Goal: Task Accomplishment & Management: Complete application form

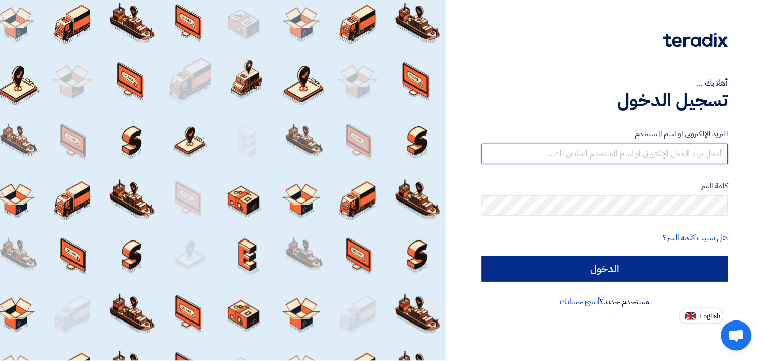
type input "[EMAIL_ADDRESS][DOMAIN_NAME]"
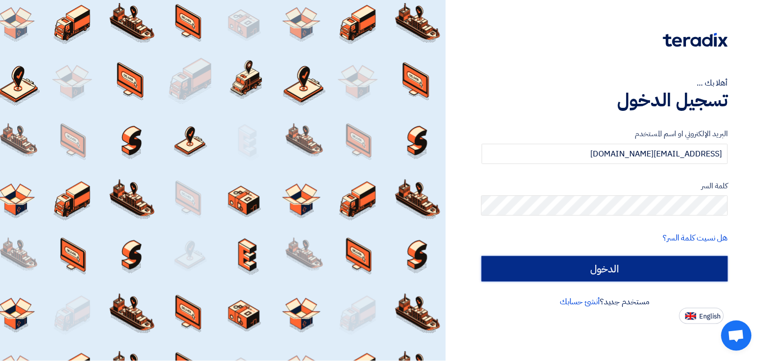
click at [629, 272] on input "الدخول" at bounding box center [605, 268] width 246 height 25
type input "Sign in"
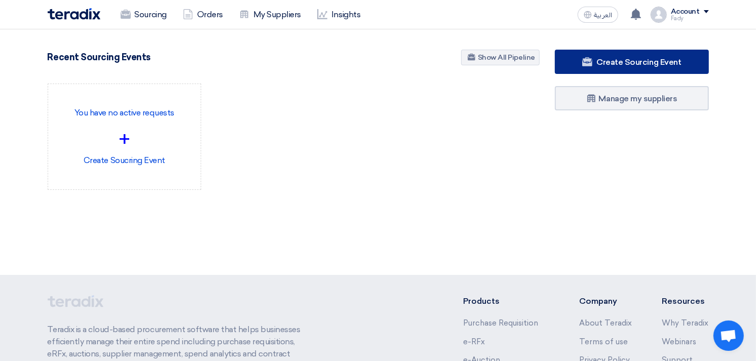
click at [631, 58] on span "Create Sourcing Event" at bounding box center [638, 62] width 85 height 10
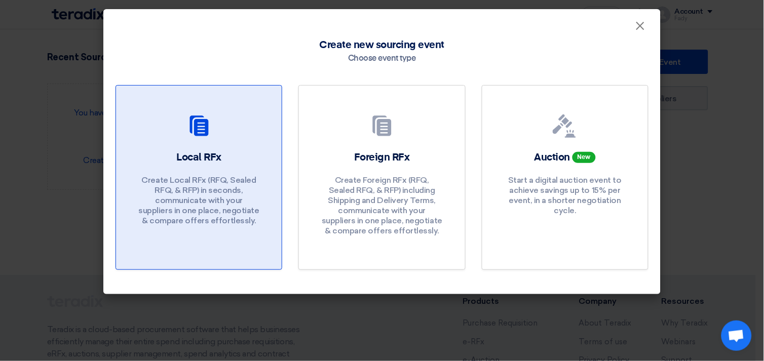
click at [200, 168] on div "Local RFx Create Local RFx (RFQ, Sealed RFQ, & RFP) in seconds, communicate wit…" at bounding box center [198, 190] width 141 height 81
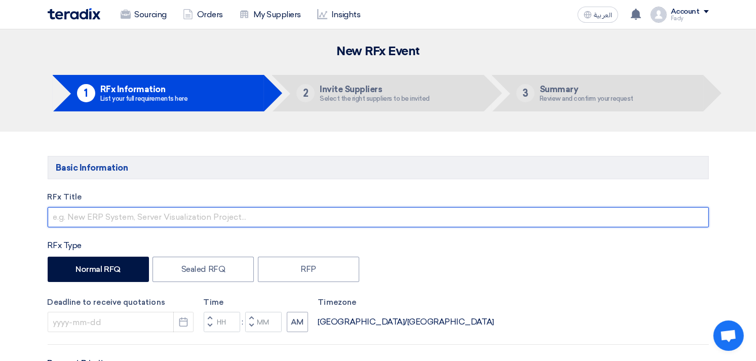
click at [195, 213] on input "text" at bounding box center [378, 217] width 661 height 20
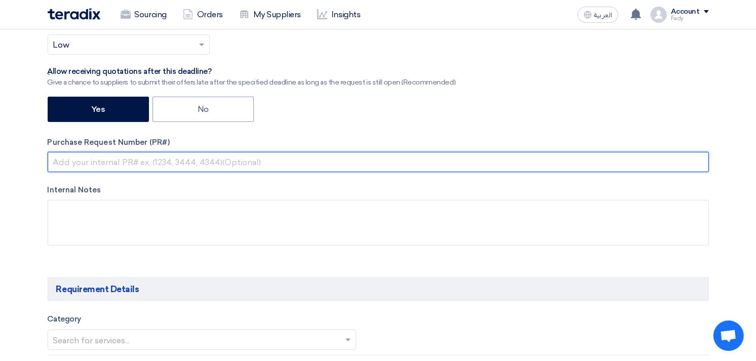
scroll to position [352, 0]
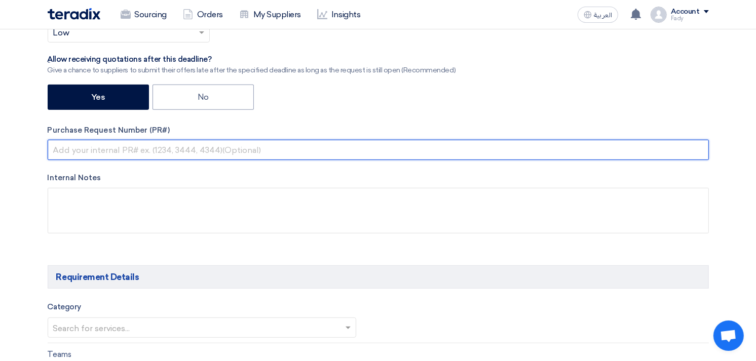
click at [112, 158] on input "text" at bounding box center [378, 150] width 661 height 20
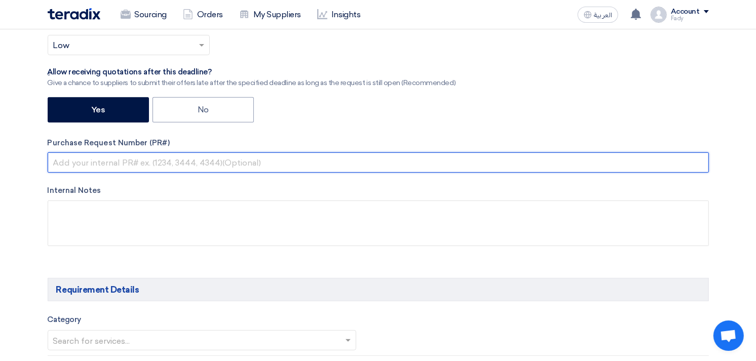
paste input "KAYAN-PR-720-2025"
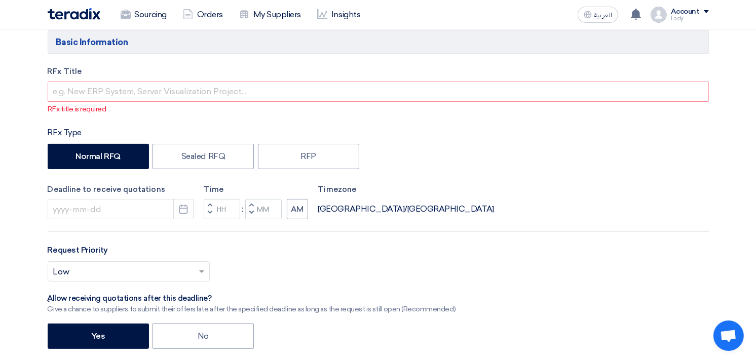
scroll to position [0, 0]
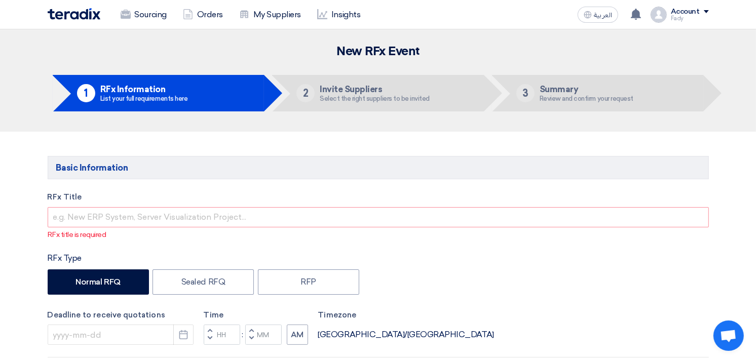
type input "KAYAN-PR-720-2025"
click at [120, 211] on input "text" at bounding box center [378, 217] width 661 height 20
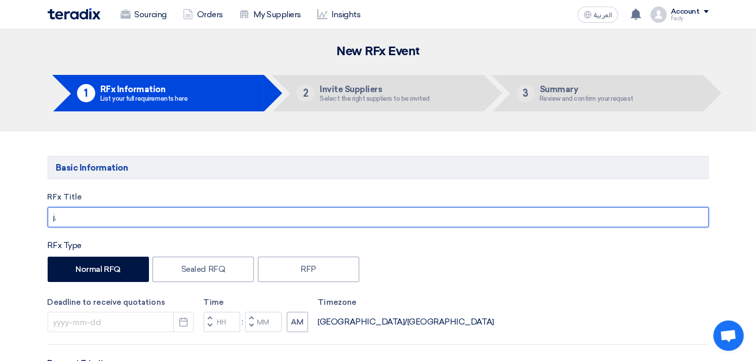
type input "j"
click at [62, 220] on input "توريد كمبرسور هواء سيارة 2 بستم ماركة" at bounding box center [378, 217] width 661 height 20
type input "توريد كمبرسور هواء سيارة 2 بستم"
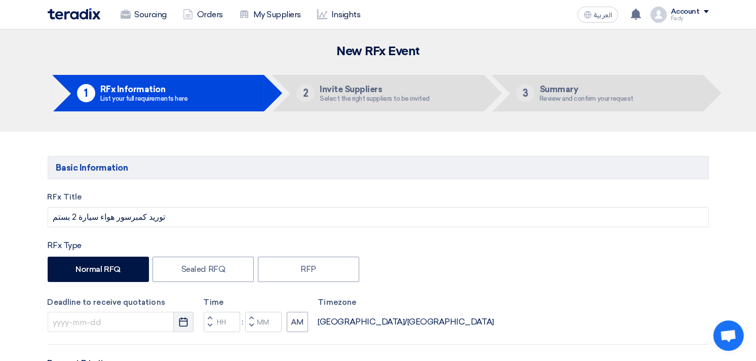
click at [188, 322] on button "Pick a date" at bounding box center [183, 322] width 20 height 20
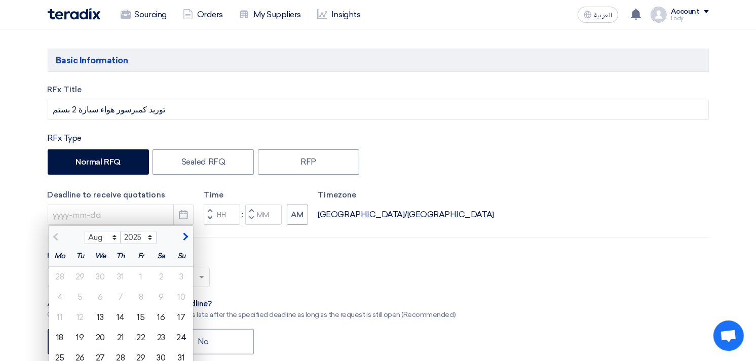
scroll to position [112, 0]
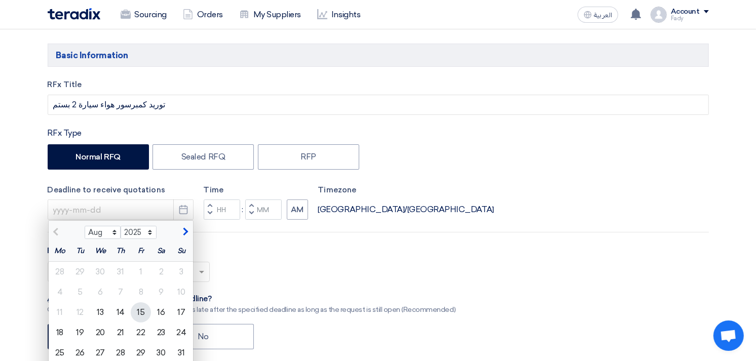
click at [141, 313] on div "15" at bounding box center [141, 312] width 20 height 20
type input "[DATE]"
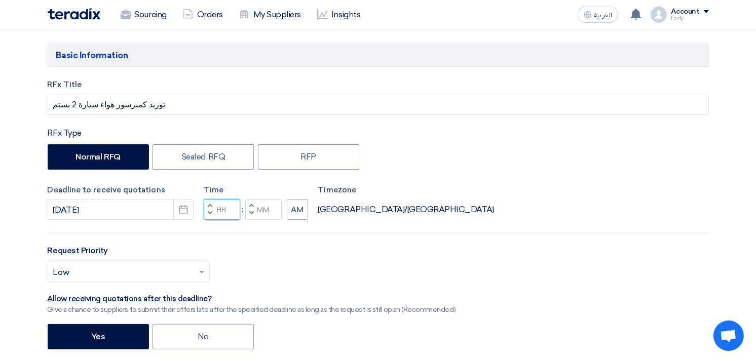
click at [219, 207] on input "Hours" at bounding box center [222, 210] width 36 height 20
type input "03"
click at [269, 208] on input "Minutes" at bounding box center [263, 210] width 36 height 20
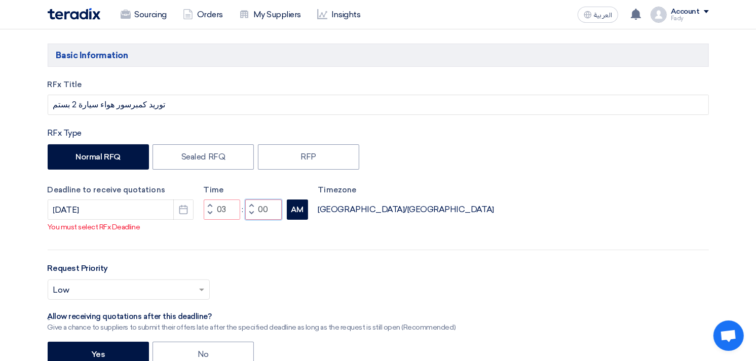
type input "00"
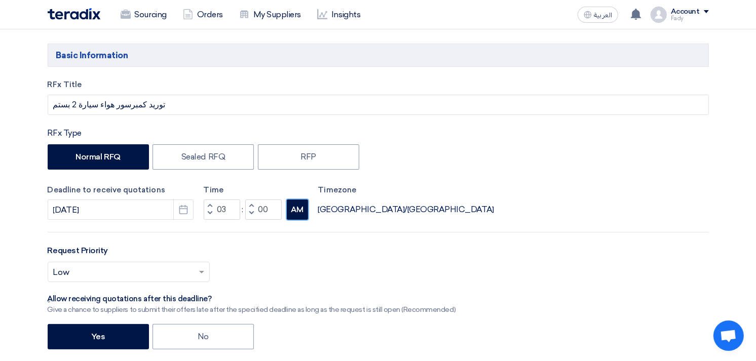
click at [296, 201] on button "AM" at bounding box center [297, 210] width 21 height 20
click at [162, 282] on div "Select priority... × Low ×" at bounding box center [129, 272] width 162 height 20
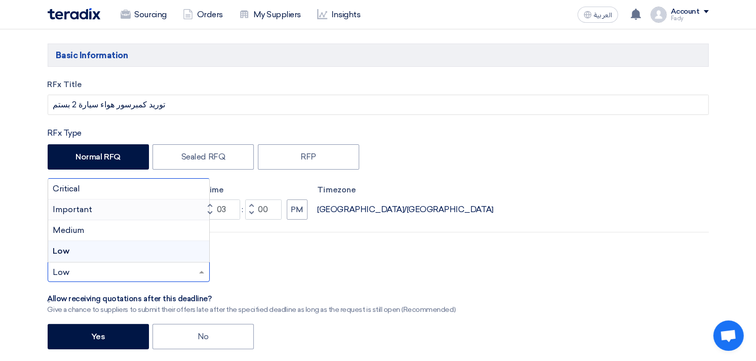
click at [117, 200] on div "Important" at bounding box center [128, 210] width 161 height 21
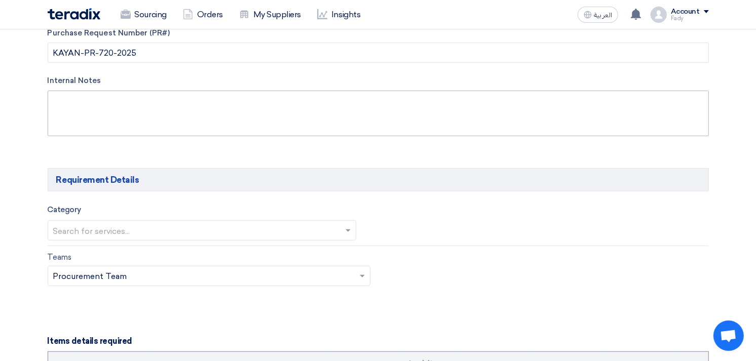
scroll to position [450, 0]
click at [110, 224] on input "text" at bounding box center [197, 231] width 288 height 17
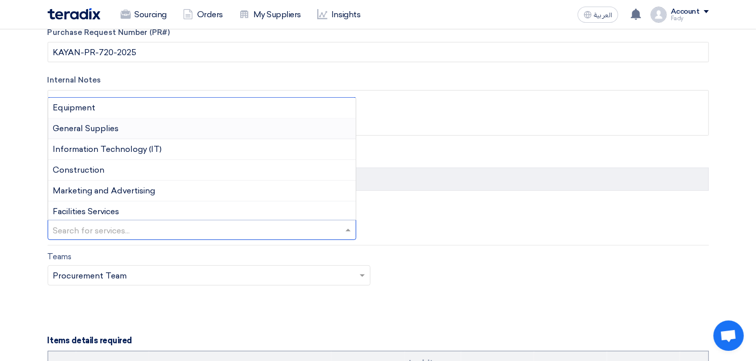
click at [105, 124] on span "General Supplies" at bounding box center [86, 129] width 66 height 10
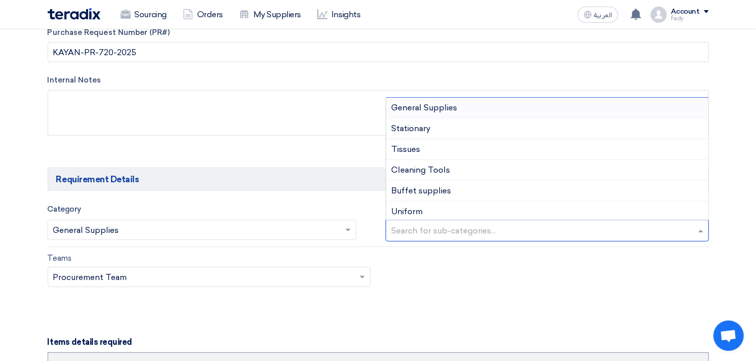
click at [453, 228] on input "text" at bounding box center [548, 231] width 315 height 17
click at [447, 105] on span "General Supplies" at bounding box center [424, 108] width 66 height 10
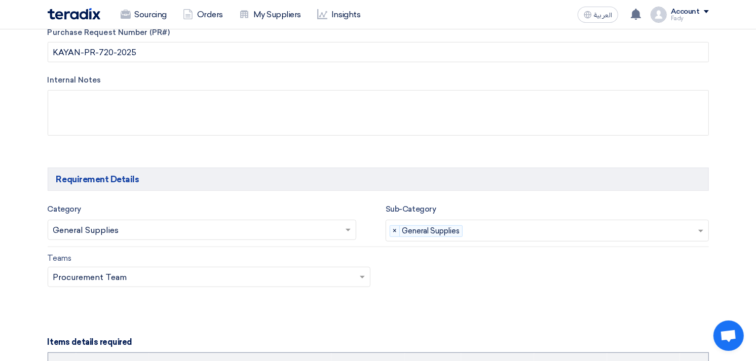
click at [349, 234] on span at bounding box center [349, 230] width 13 height 12
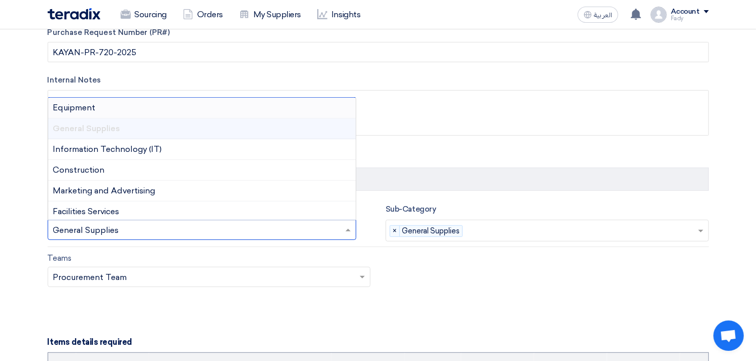
click at [93, 107] on span "Equipment" at bounding box center [74, 108] width 43 height 10
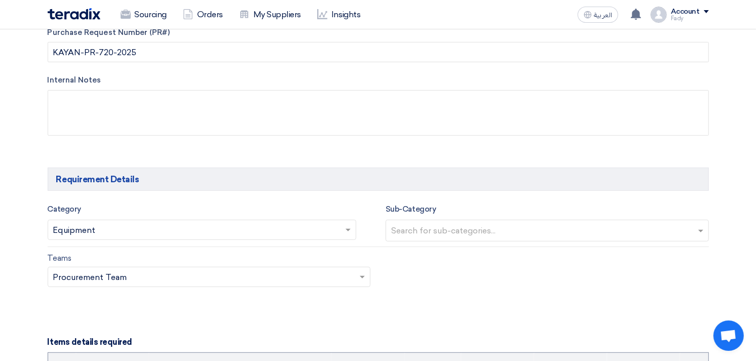
click at [444, 232] on input "text" at bounding box center [548, 231] width 315 height 17
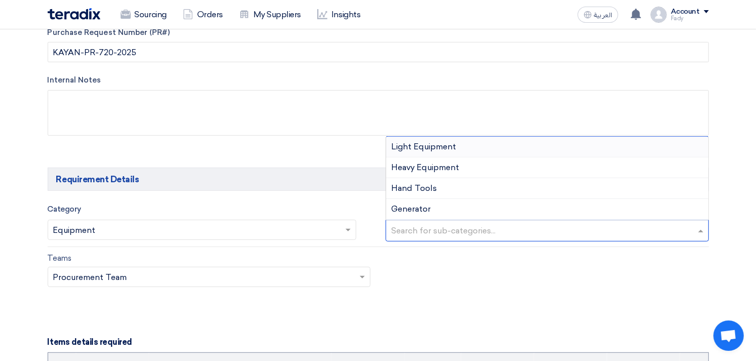
click at [418, 144] on span "Light Equipment" at bounding box center [423, 147] width 65 height 10
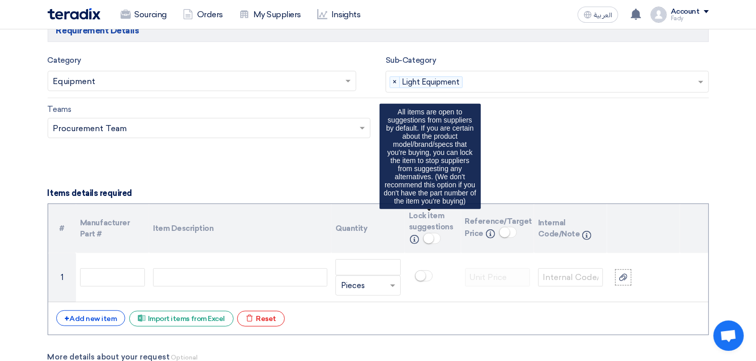
scroll to position [619, 0]
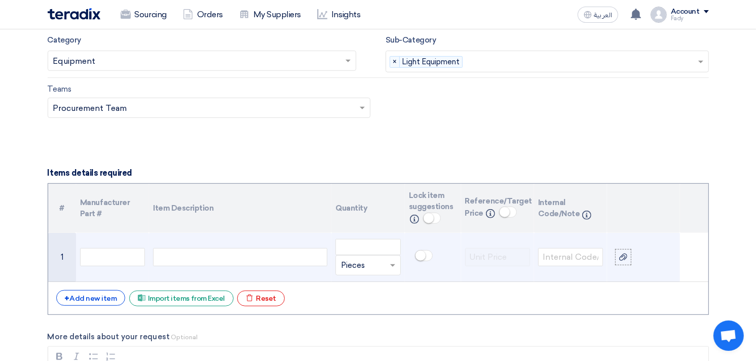
click at [231, 261] on div at bounding box center [240, 257] width 174 height 18
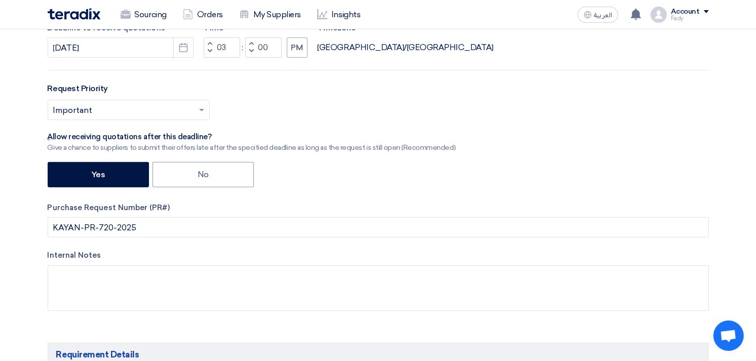
scroll to position [112, 0]
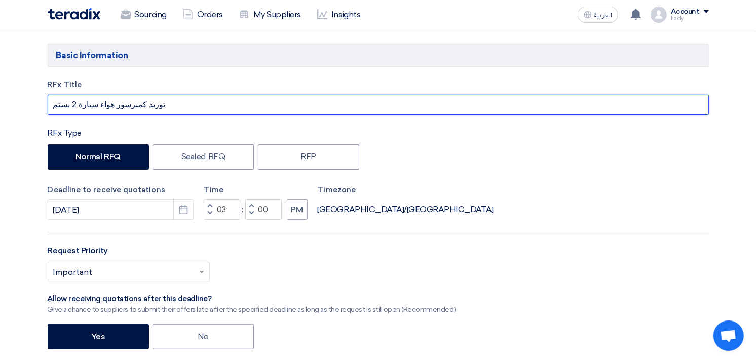
drag, startPoint x: 154, startPoint y: 105, endPoint x: -3, endPoint y: 118, distance: 157.1
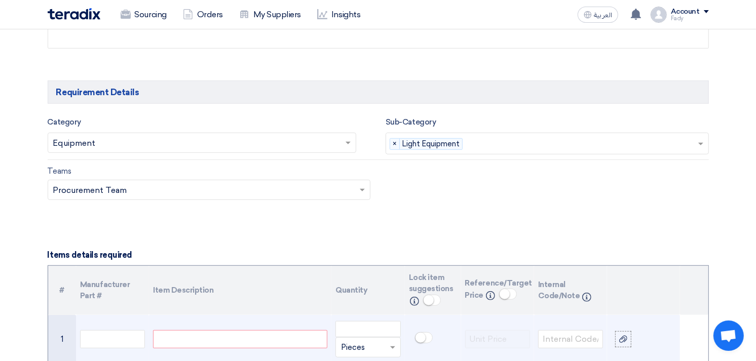
scroll to position [675, 0]
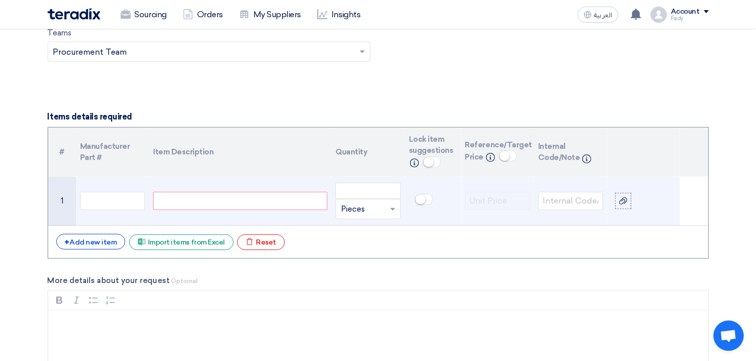
click at [214, 194] on div at bounding box center [240, 201] width 174 height 18
paste div
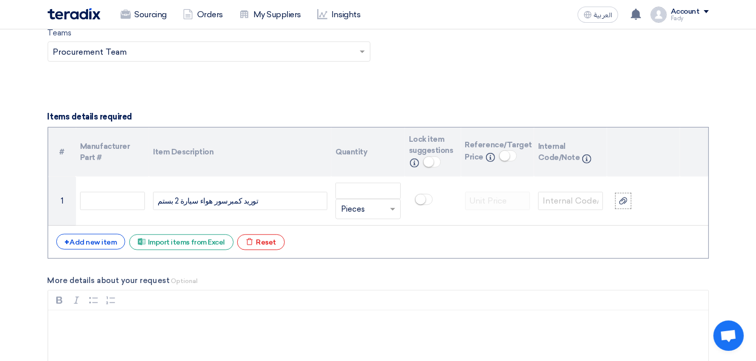
drag, startPoint x: 262, startPoint y: 196, endPoint x: 5, endPoint y: 230, distance: 259.6
click at [5, 230] on section "Basic Information RFx Title توريد كمبرسور هواء سيارة 2 بستم RFx Type Normal RFQ…" at bounding box center [378, 324] width 756 height 1737
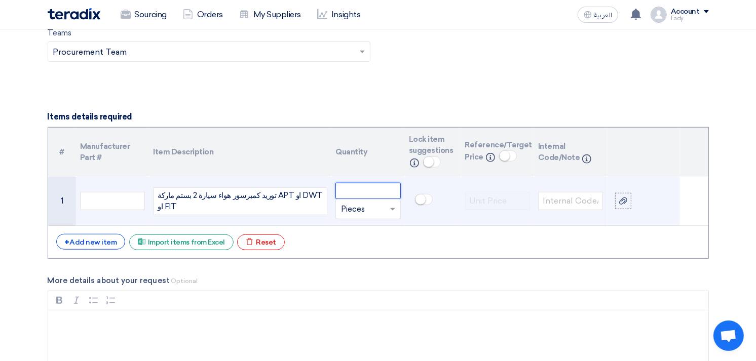
click at [361, 190] on input "number" at bounding box center [367, 191] width 65 height 16
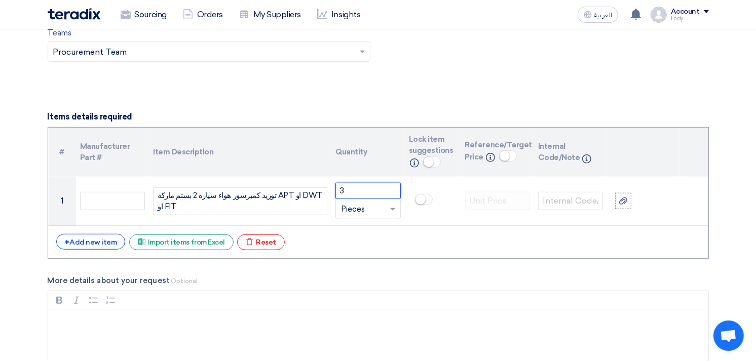
type input "3"
click at [427, 160] on small at bounding box center [429, 162] width 10 height 10
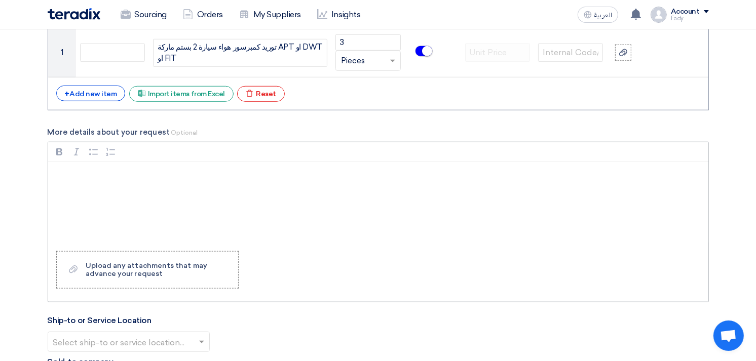
scroll to position [900, 0]
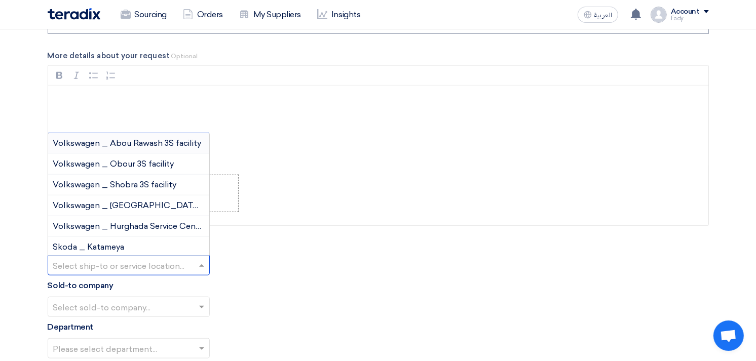
click at [144, 265] on input "text" at bounding box center [123, 266] width 141 height 17
click at [126, 161] on span "Volkswagen _ Obour 3S facility" at bounding box center [113, 164] width 121 height 10
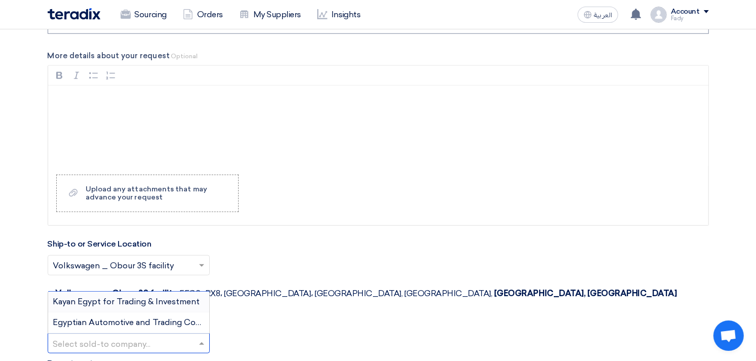
click at [114, 336] on input "text" at bounding box center [123, 344] width 141 height 17
click at [123, 318] on span "Egyptian Automotive and Trading Company" at bounding box center [137, 323] width 169 height 10
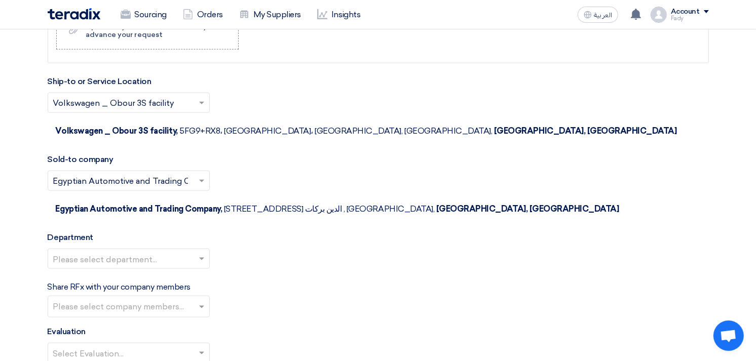
scroll to position [1069, 0]
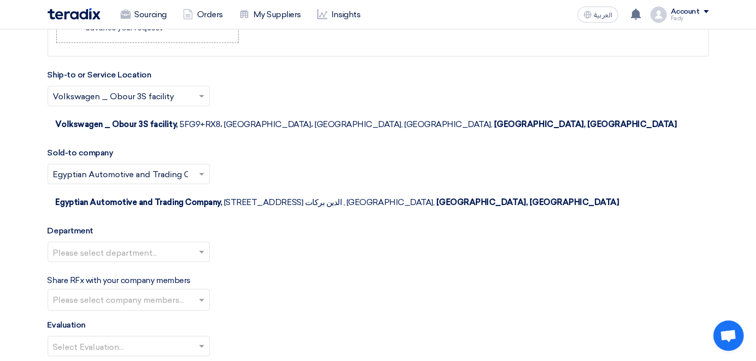
click at [155, 245] on input "text" at bounding box center [123, 253] width 141 height 17
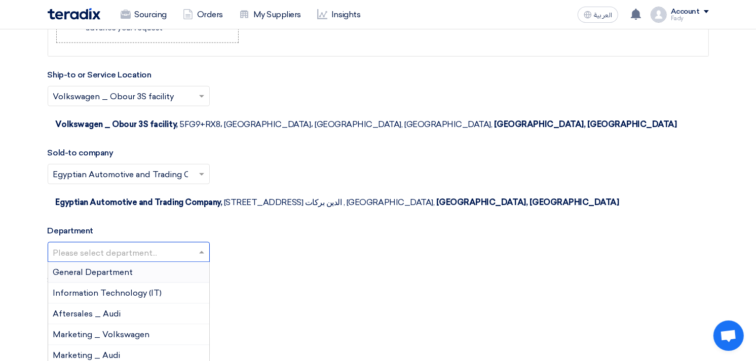
click at [139, 262] on div "General Department" at bounding box center [128, 272] width 161 height 21
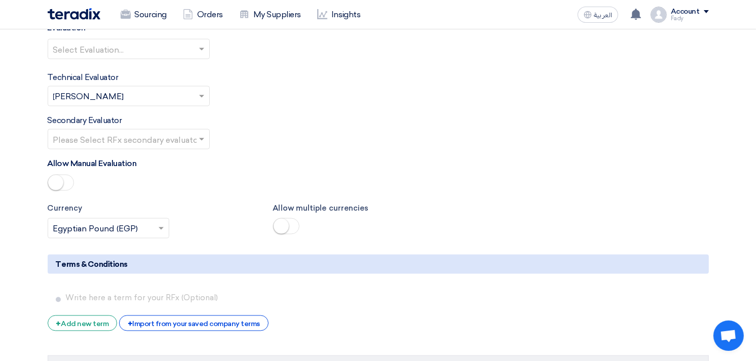
scroll to position [1407, 0]
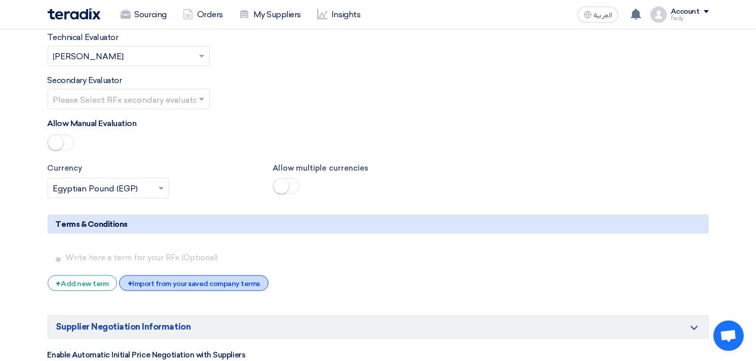
click at [164, 276] on div "+ Import from your saved company terms" at bounding box center [193, 284] width 149 height 16
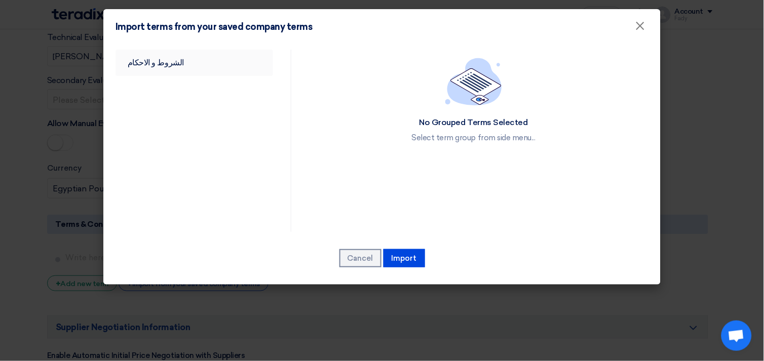
click at [165, 58] on link "الشروط و الاحكام" at bounding box center [195, 63] width 158 height 26
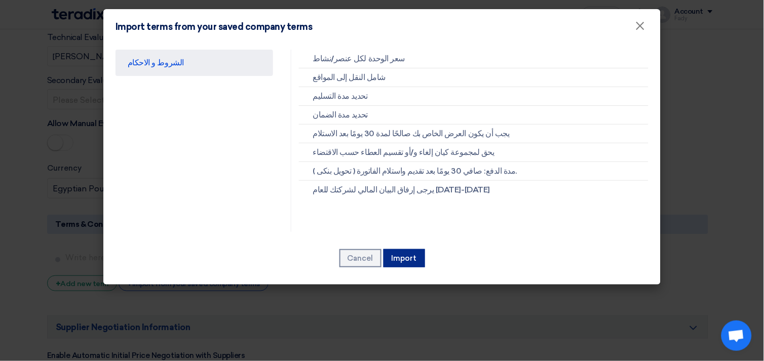
click at [417, 255] on button "Import" at bounding box center [404, 258] width 42 height 18
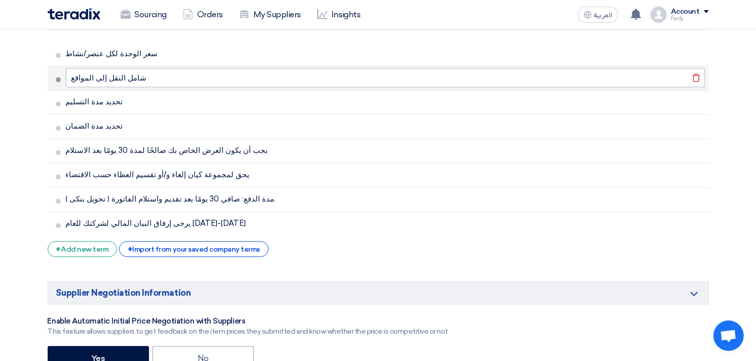
scroll to position [1688, 0]
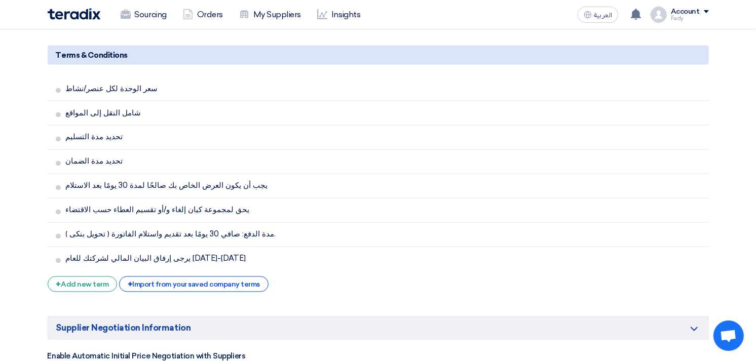
scroll to position [1931, 0]
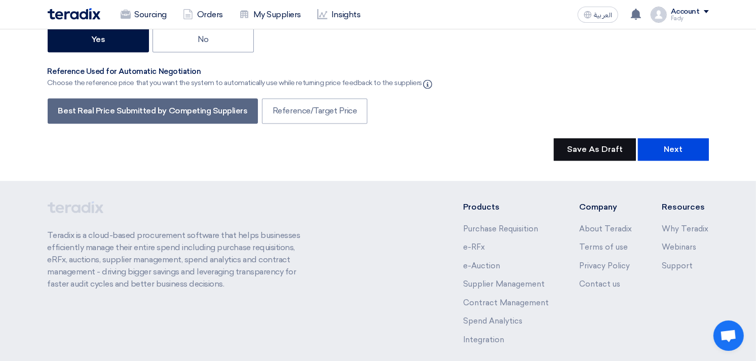
click at [595, 138] on button "Save As Draft" at bounding box center [595, 149] width 82 height 22
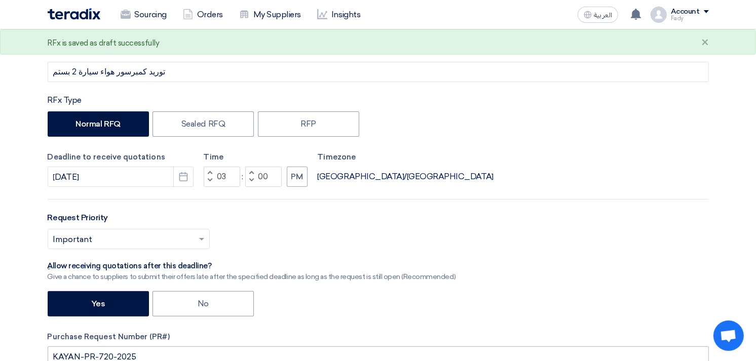
scroll to position [0, 0]
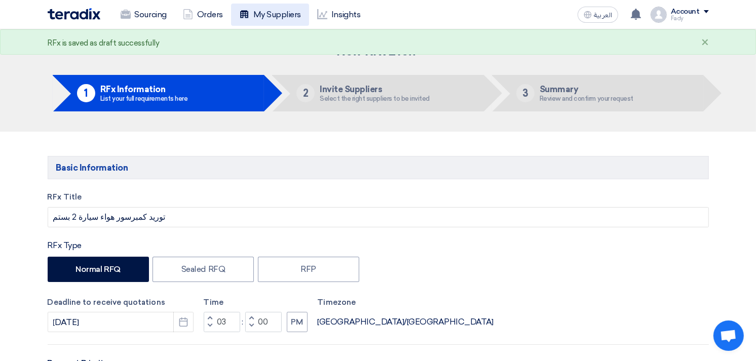
click at [286, 13] on link "My Suppliers" at bounding box center [270, 15] width 78 height 22
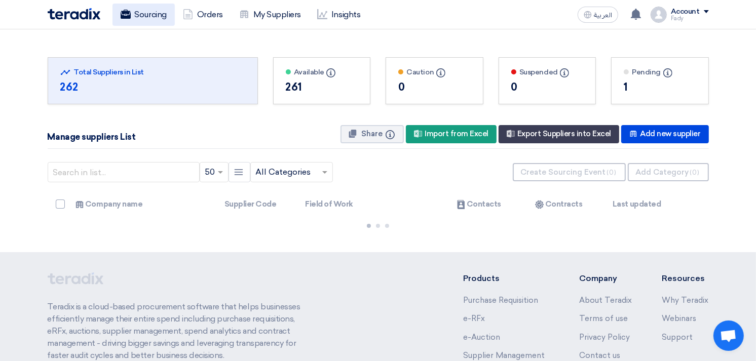
click at [119, 21] on link "Sourcing" at bounding box center [143, 15] width 62 height 22
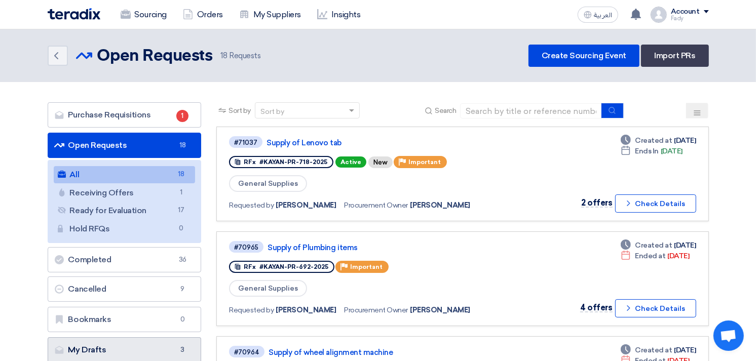
click at [132, 347] on link "My Drafts My Drafts 3" at bounding box center [125, 349] width 154 height 25
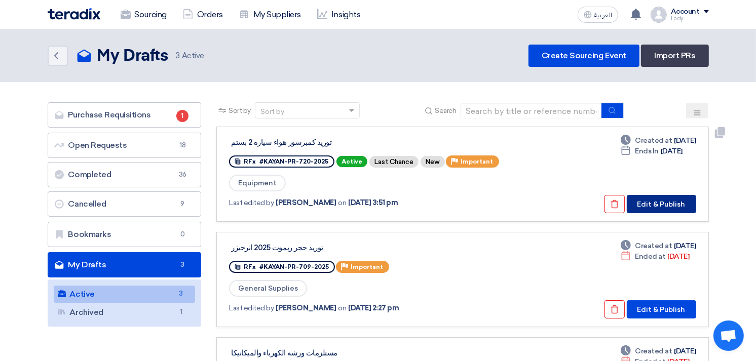
click at [676, 206] on button "Edit & Publish" at bounding box center [661, 204] width 69 height 18
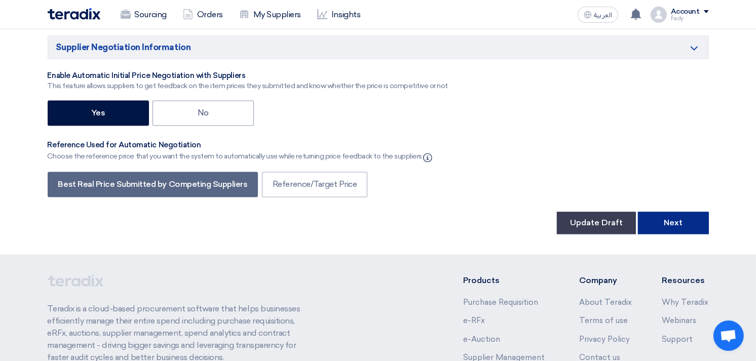
click at [682, 212] on button "Next" at bounding box center [673, 223] width 71 height 22
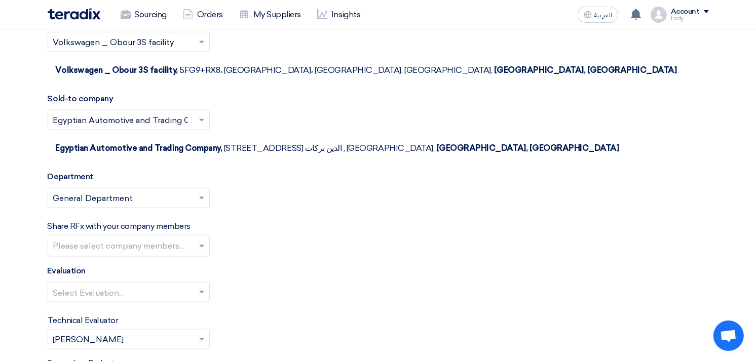
scroll to position [1165, 0]
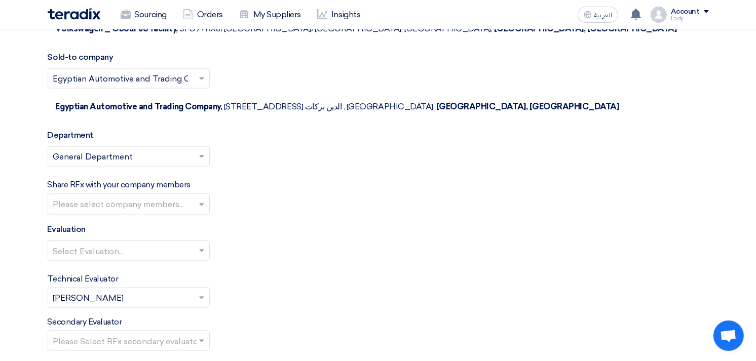
click at [122, 194] on div "Please select company members..." at bounding box center [122, 204] width 148 height 21
click at [414, 223] on div "Evaluation Select Evaluation..." at bounding box center [378, 246] width 661 height 46
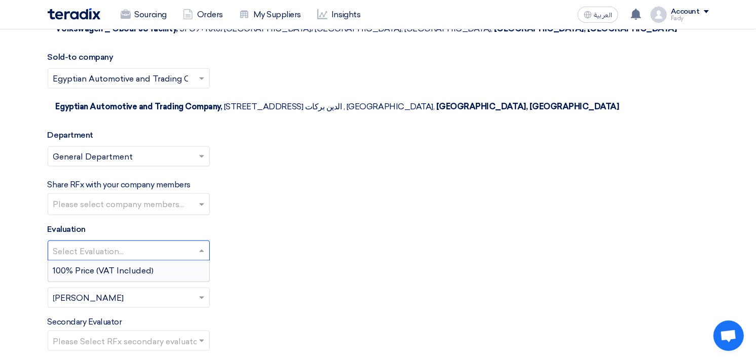
click at [143, 244] on input "text" at bounding box center [123, 252] width 141 height 17
drag, startPoint x: 130, startPoint y: 218, endPoint x: 341, endPoint y: 188, distance: 212.9
click at [130, 266] on span "100% Price (VAT Included)" at bounding box center [103, 271] width 101 height 10
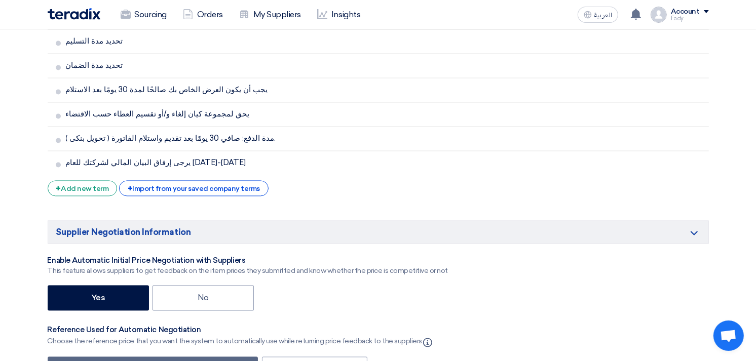
scroll to position [1931, 0]
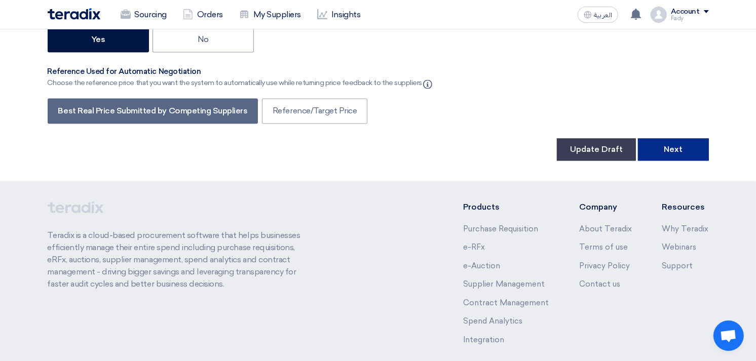
click at [678, 138] on button "Next" at bounding box center [673, 149] width 71 height 22
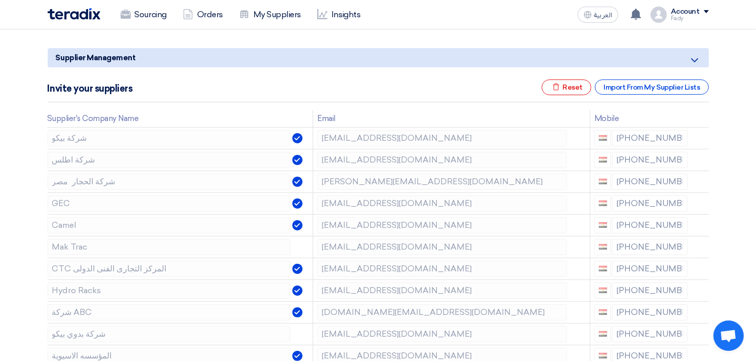
scroll to position [112, 0]
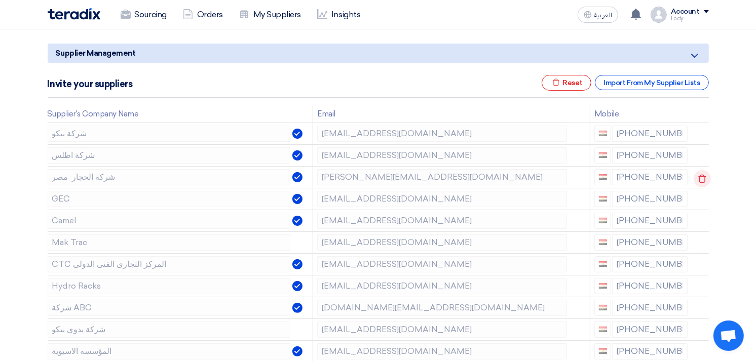
click at [701, 175] on use at bounding box center [702, 178] width 8 height 9
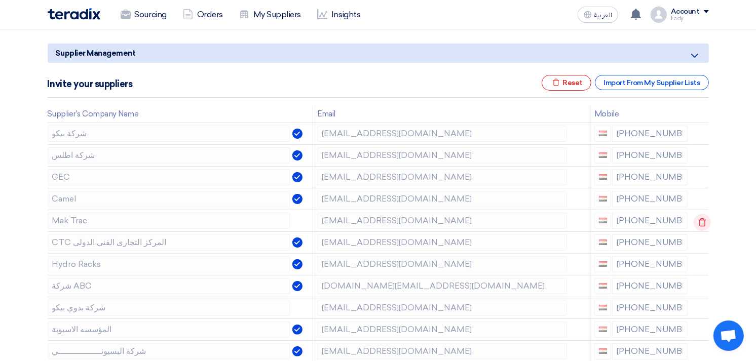
click at [698, 215] on icon at bounding box center [702, 222] width 17 height 17
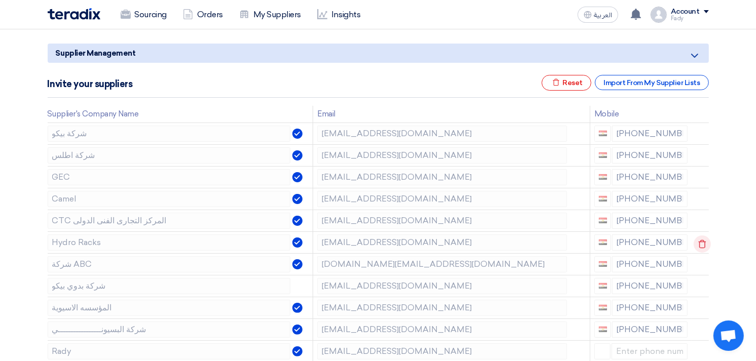
click at [700, 245] on icon at bounding box center [702, 244] width 17 height 17
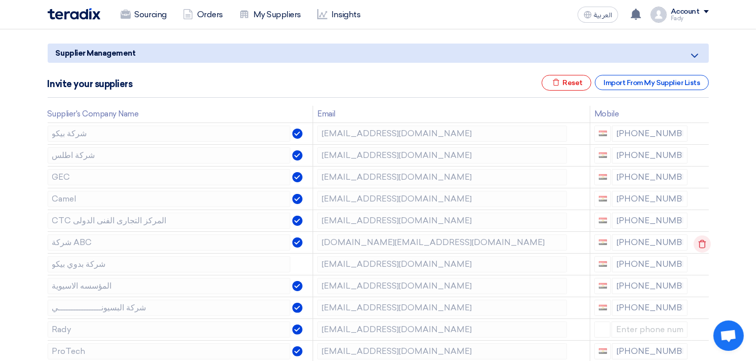
click at [700, 244] on icon at bounding box center [702, 244] width 17 height 17
click at [0, 0] on icon at bounding box center [0, 0] width 0 height 0
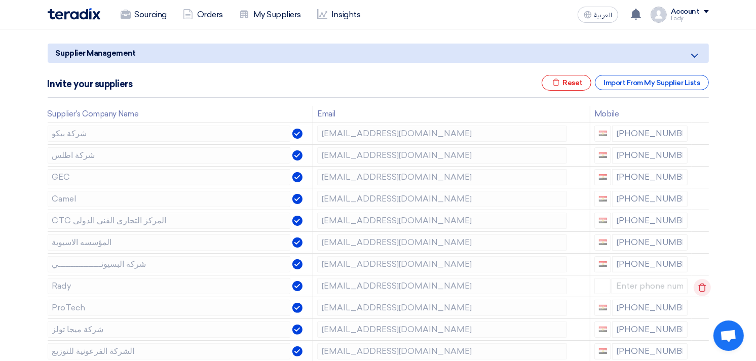
click at [698, 287] on icon at bounding box center [702, 287] width 17 height 17
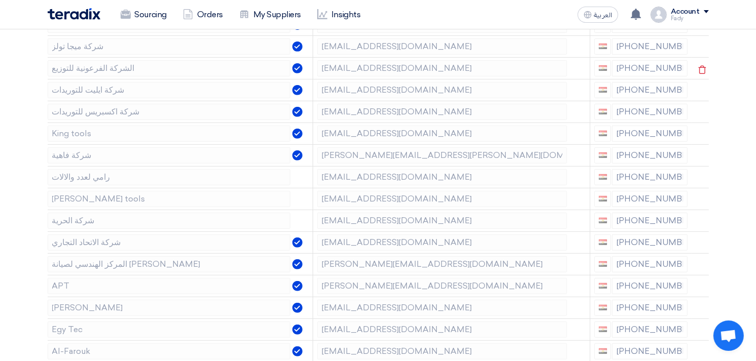
scroll to position [394, 0]
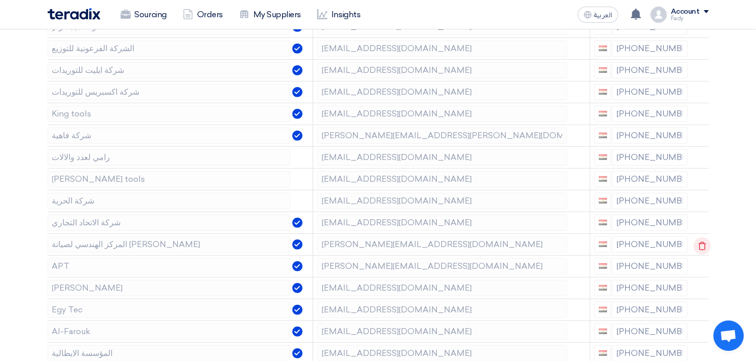
click at [696, 244] on icon at bounding box center [702, 246] width 17 height 17
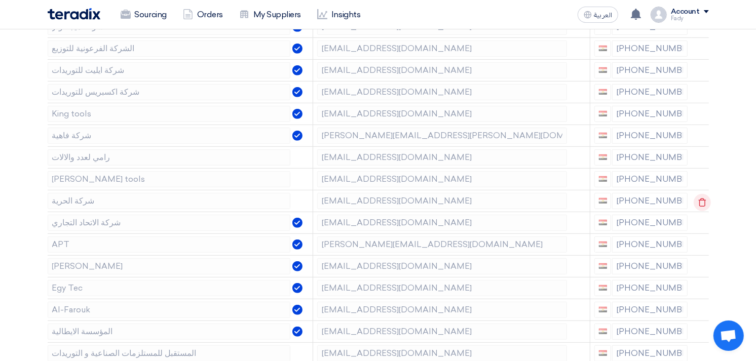
click at [702, 201] on icon at bounding box center [702, 202] width 17 height 17
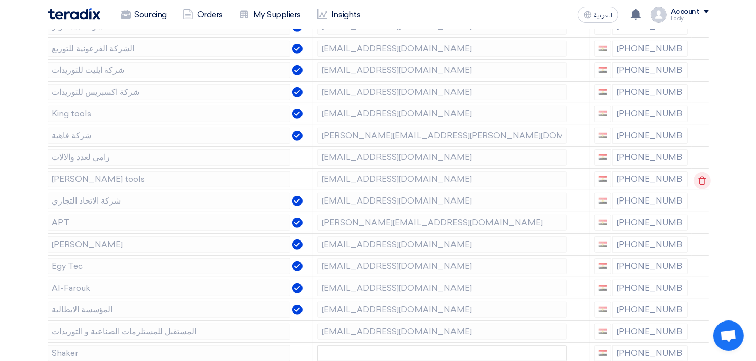
click at [702, 174] on icon at bounding box center [702, 180] width 17 height 17
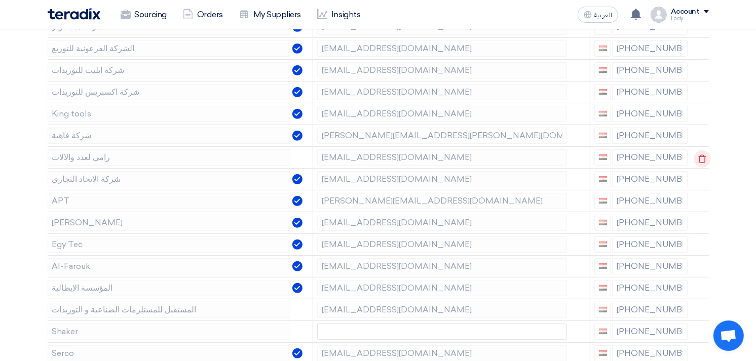
click at [704, 152] on icon at bounding box center [702, 158] width 17 height 17
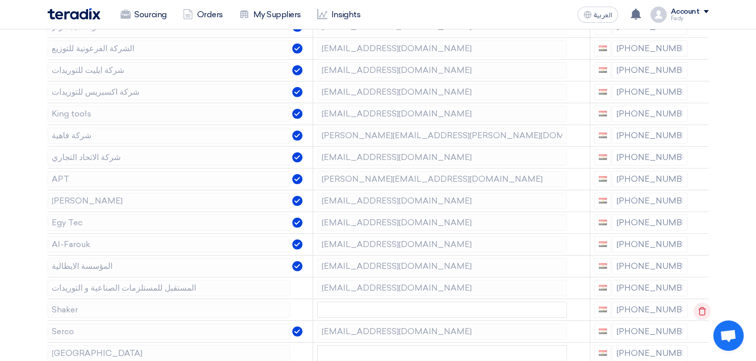
click at [701, 308] on icon at bounding box center [702, 311] width 17 height 17
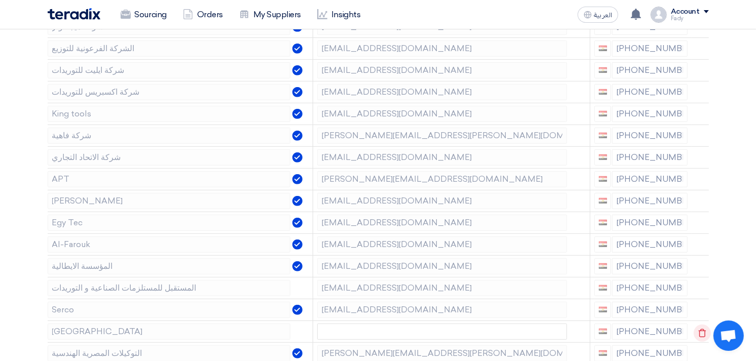
click at [697, 333] on icon at bounding box center [702, 333] width 17 height 17
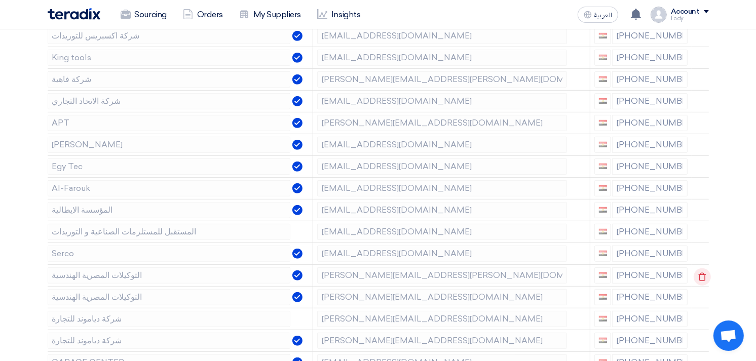
click at [699, 274] on use at bounding box center [702, 277] width 8 height 9
click at [699, 297] on icon at bounding box center [702, 298] width 17 height 17
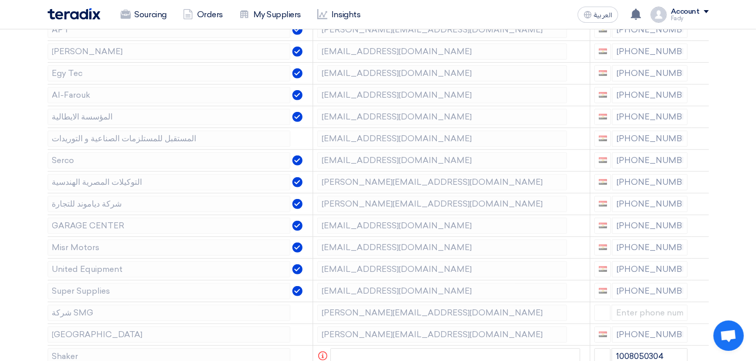
scroll to position [563, 0]
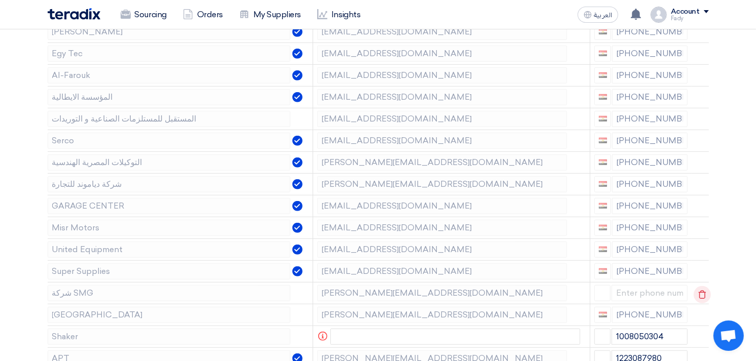
click at [698, 294] on use at bounding box center [702, 294] width 8 height 9
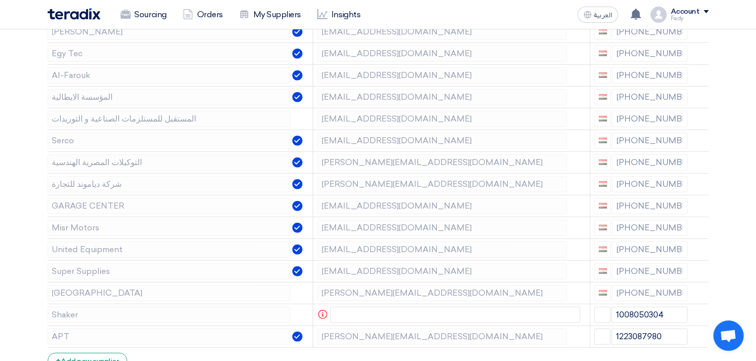
click at [0, 0] on use at bounding box center [0, 0] width 0 height 0
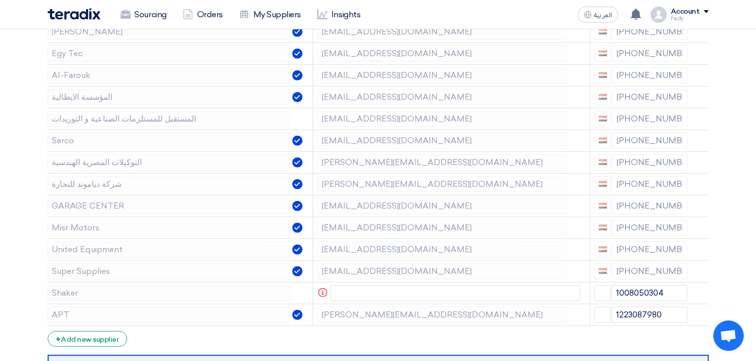
click at [0, 0] on use at bounding box center [0, 0] width 0 height 0
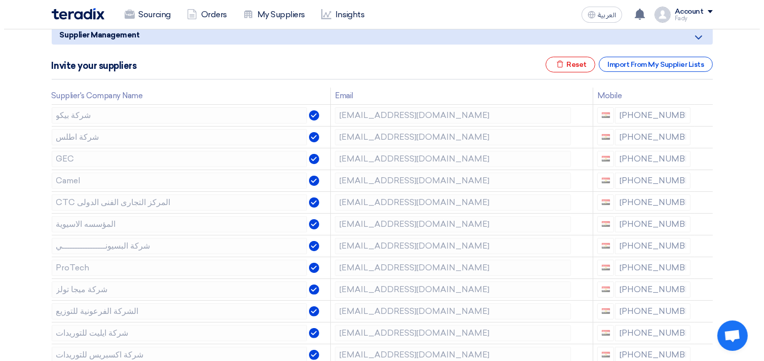
scroll to position [112, 0]
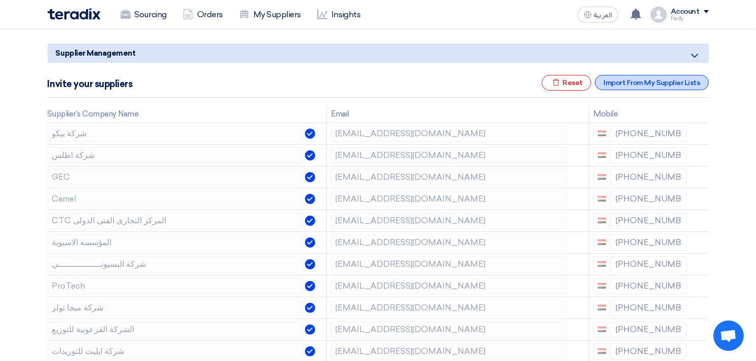
click at [650, 78] on div "Import From My Supplier Lists" at bounding box center [651, 82] width 113 height 15
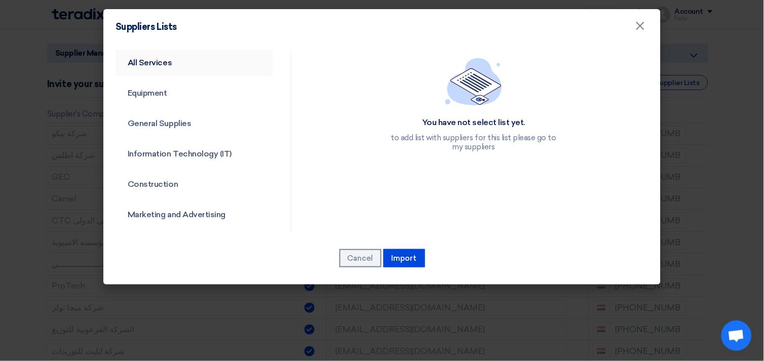
click at [143, 62] on link "All Services" at bounding box center [195, 63] width 158 height 26
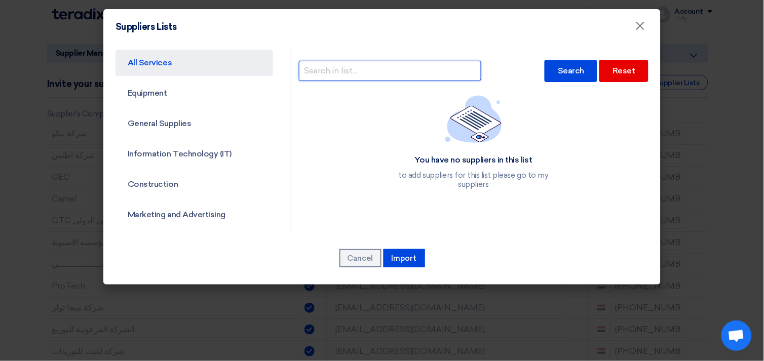
click at [403, 69] on input "text" at bounding box center [390, 71] width 182 height 20
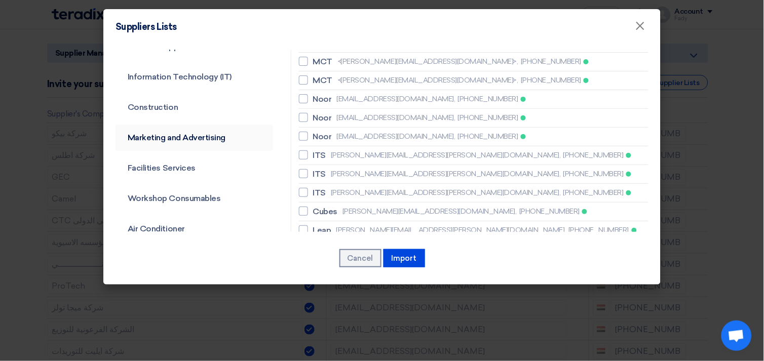
scroll to position [0, 0]
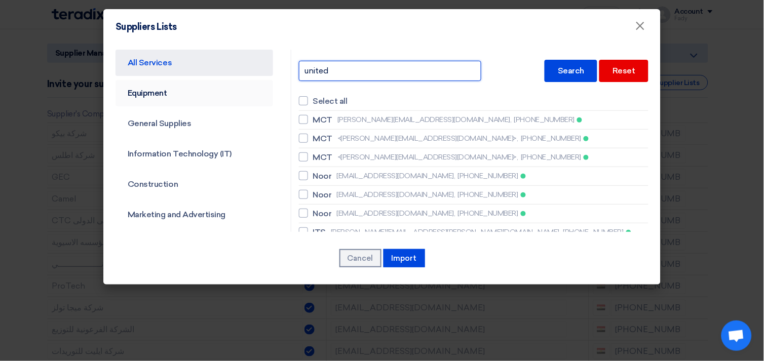
type input "united"
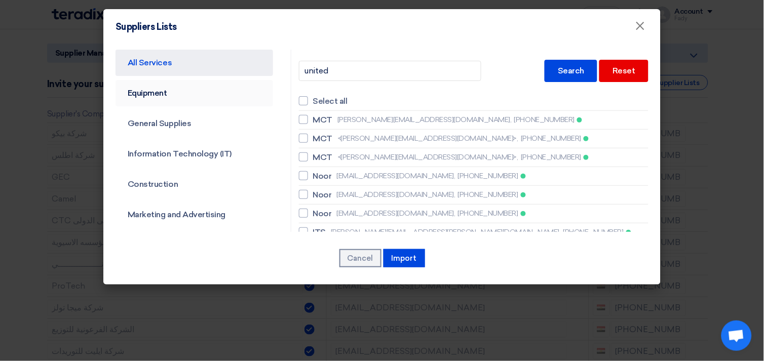
click at [155, 97] on link "Equipment" at bounding box center [195, 93] width 158 height 26
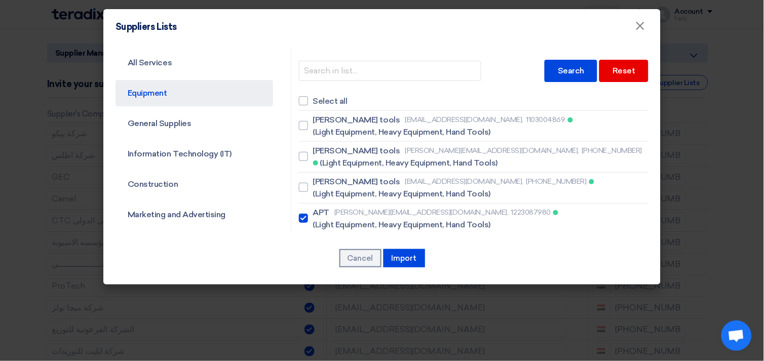
click at [160, 93] on link "Equipment" at bounding box center [195, 93] width 158 height 26
click at [300, 97] on div at bounding box center [303, 100] width 9 height 9
click at [313, 98] on input "Select all" at bounding box center [316, 101] width 7 height 7
checkbox input "true"
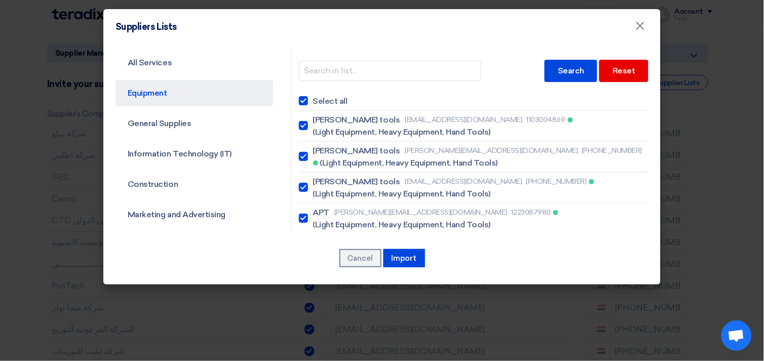
checkbox input "true"
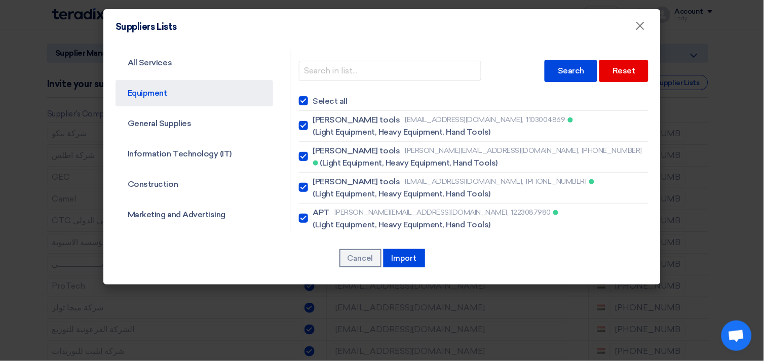
checkbox input "true"
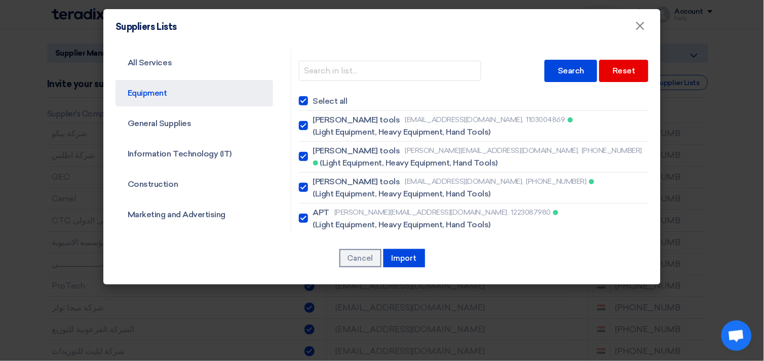
checkbox input "true"
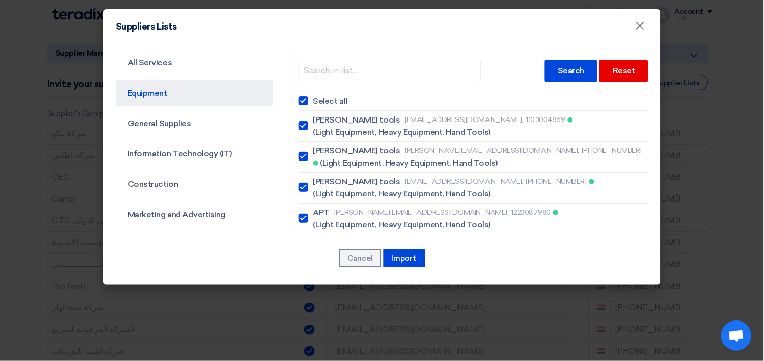
checkbox input "true"
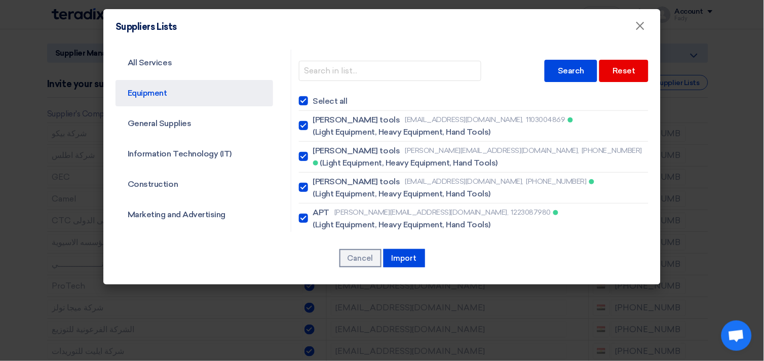
checkbox input "true"
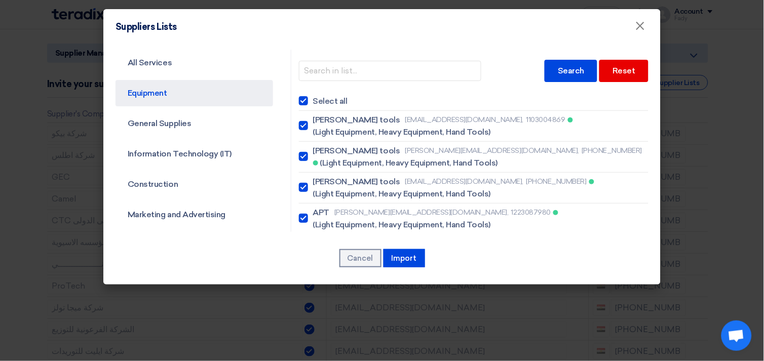
checkbox input "true"
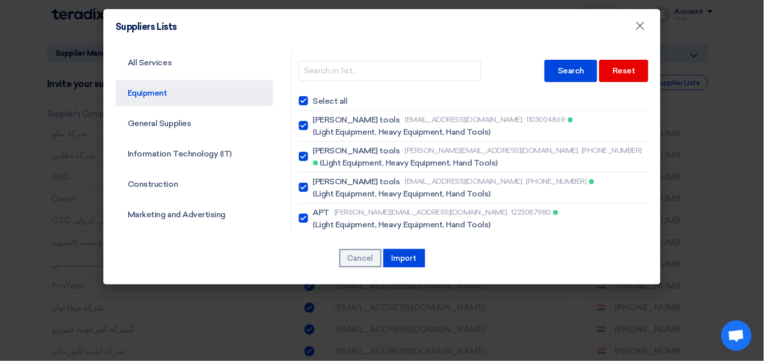
click at [300, 97] on div at bounding box center [303, 100] width 9 height 9
click at [313, 98] on input "Select all" at bounding box center [316, 101] width 7 height 7
checkbox input "false"
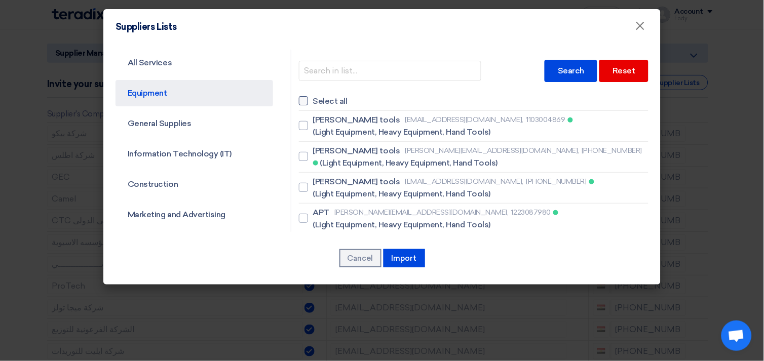
checkbox input "false"
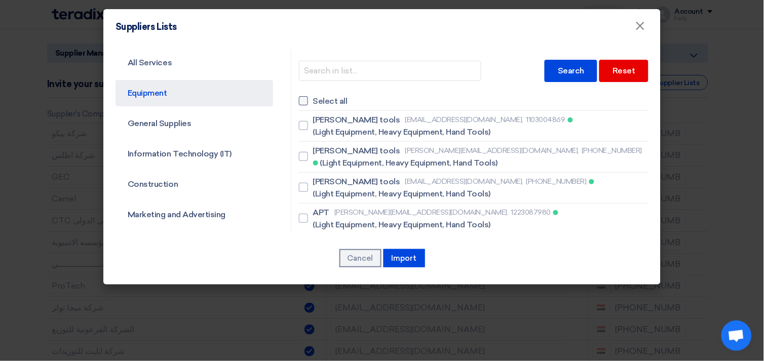
checkbox input "false"
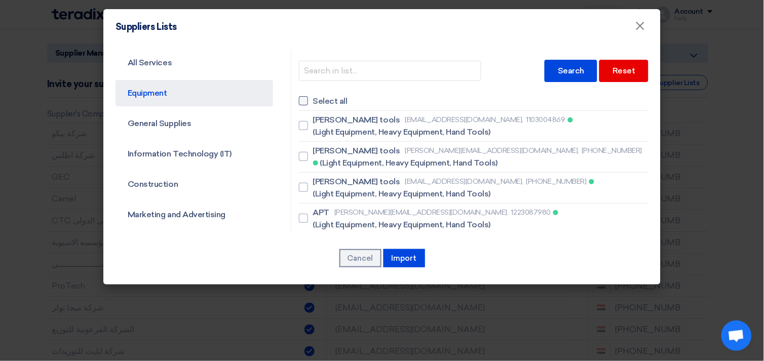
checkbox input "false"
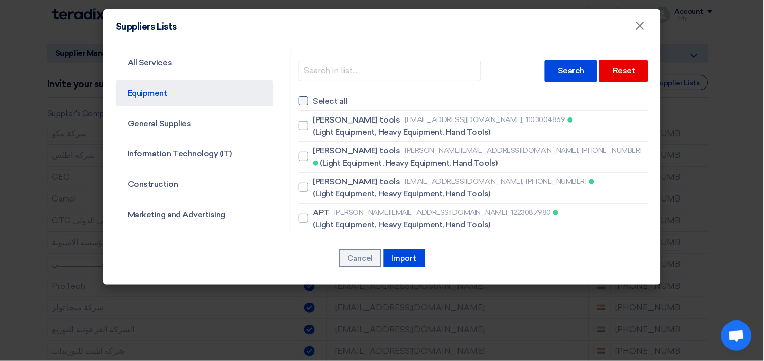
checkbox input "false"
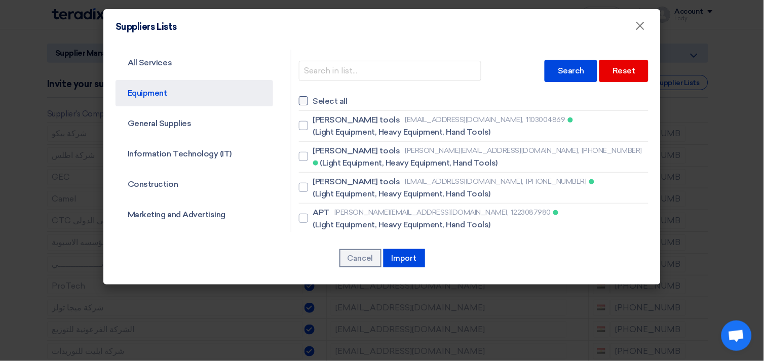
checkbox input "false"
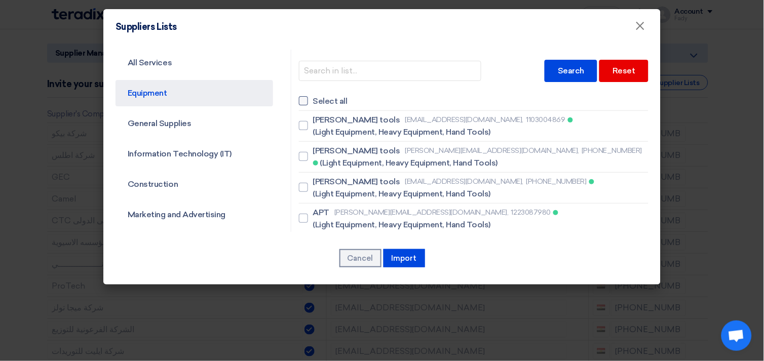
checkbox input "false"
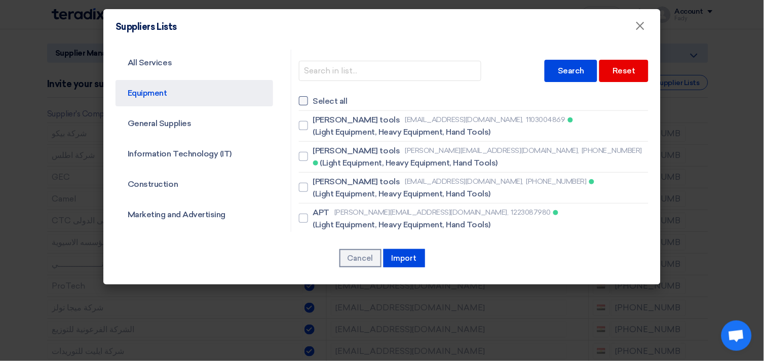
checkbox input "false"
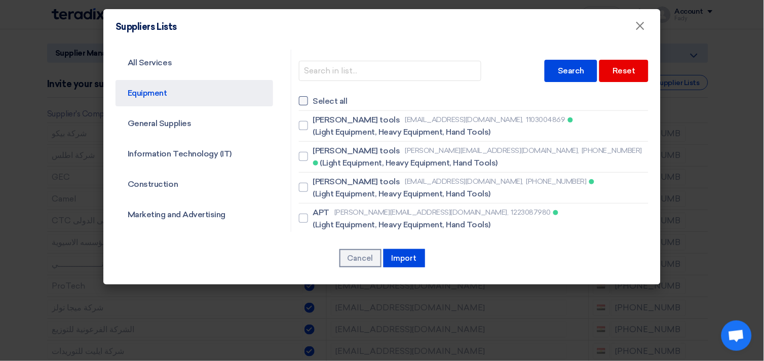
checkbox input "false"
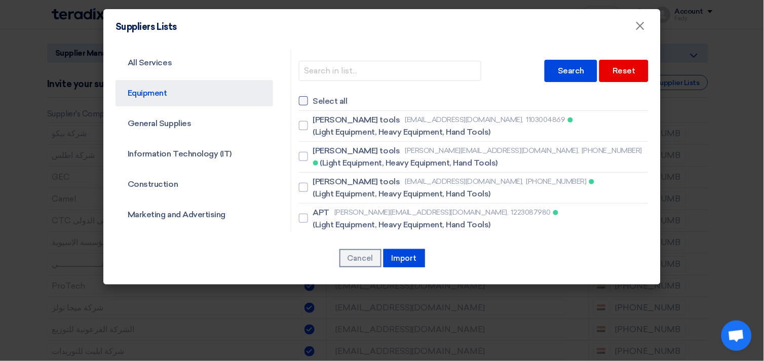
checkbox input "false"
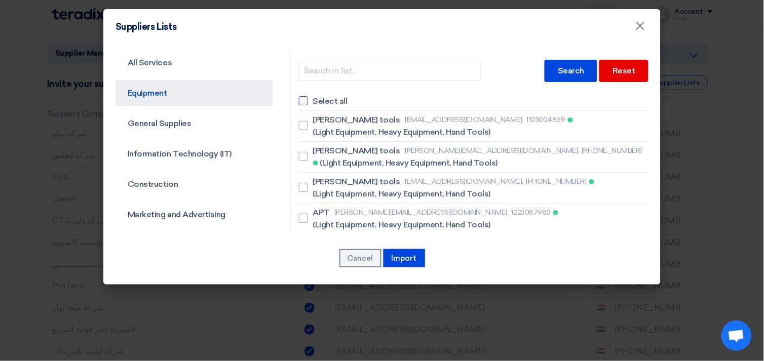
checkbox input "false"
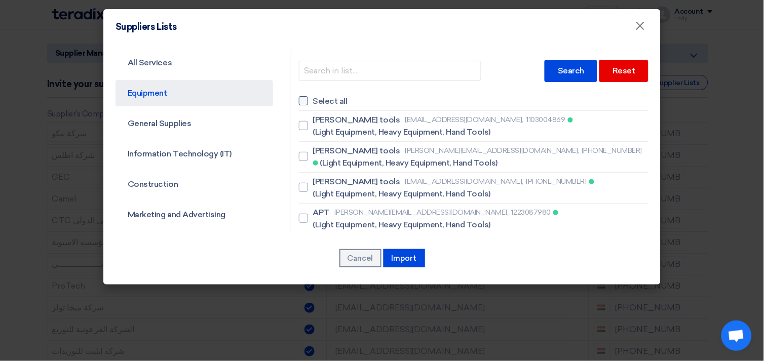
checkbox input "false"
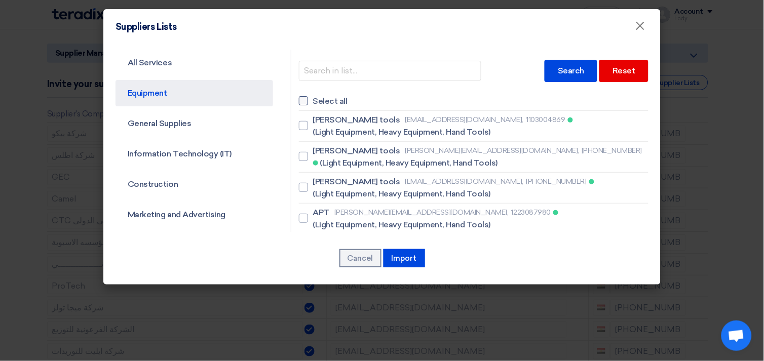
checkbox input "false"
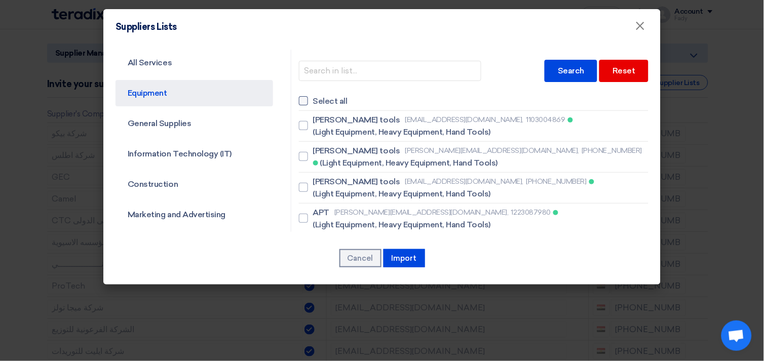
checkbox input "false"
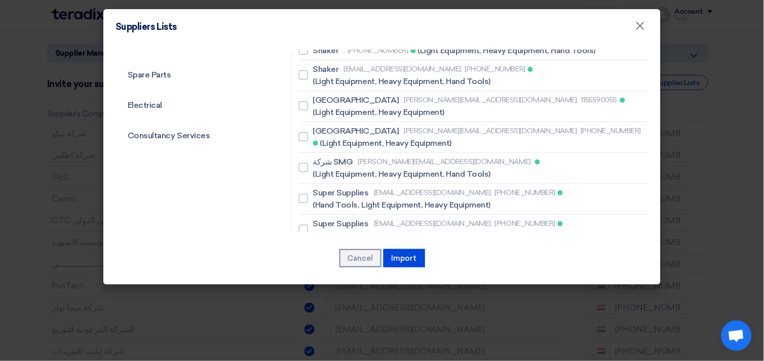
scroll to position [281, 0]
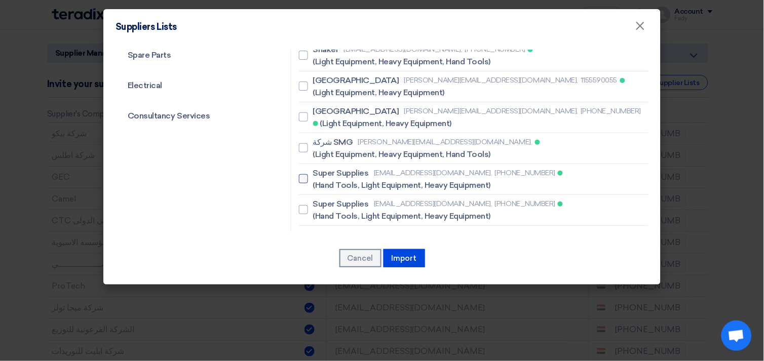
click at [300, 174] on div at bounding box center [303, 178] width 9 height 9
checkbox input "true"
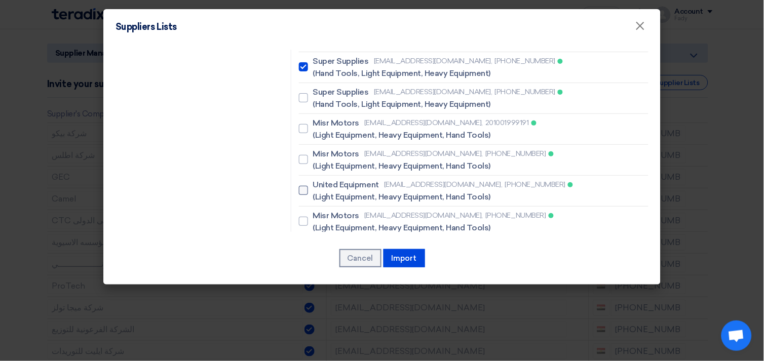
scroll to position [394, 0]
click at [300, 185] on div at bounding box center [303, 189] width 9 height 9
checkbox input "true"
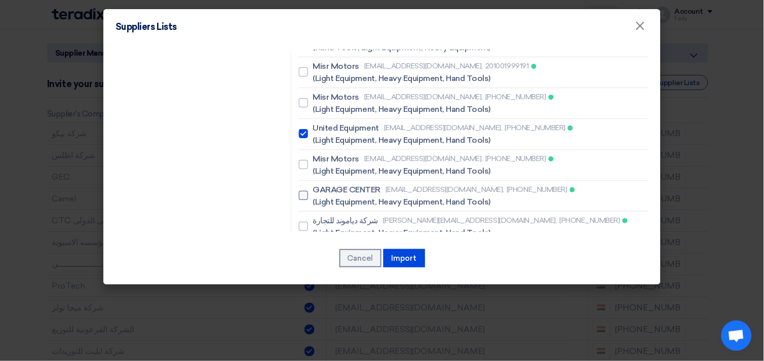
click at [299, 191] on div at bounding box center [303, 195] width 9 height 9
checkbox input "true"
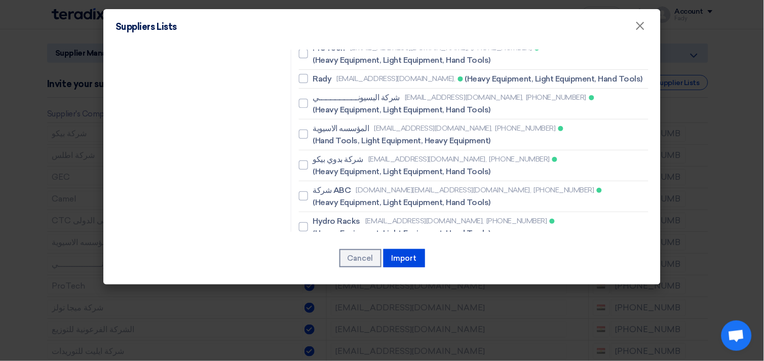
scroll to position [1576, 0]
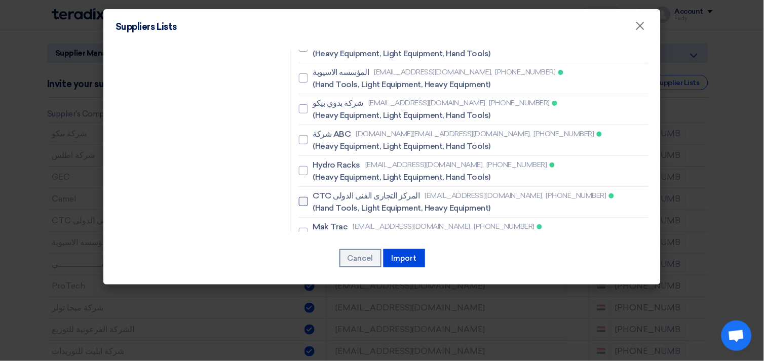
click at [300, 190] on label "CTC المركز التجارى الفنى الدولى [EMAIL_ADDRESS][DOMAIN_NAME], [PHONE_NUMBER] (H…" at bounding box center [474, 202] width 350 height 24
checkbox input "true"
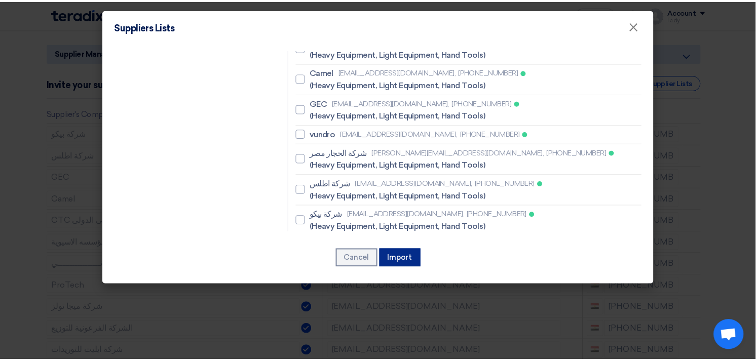
scroll to position [1750, 0]
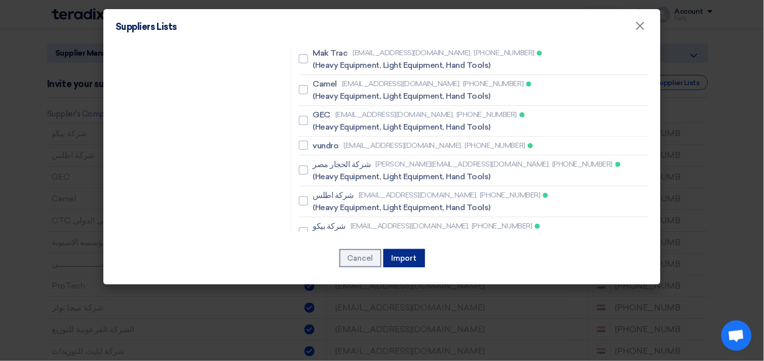
click at [409, 251] on button "Import" at bounding box center [404, 258] width 42 height 18
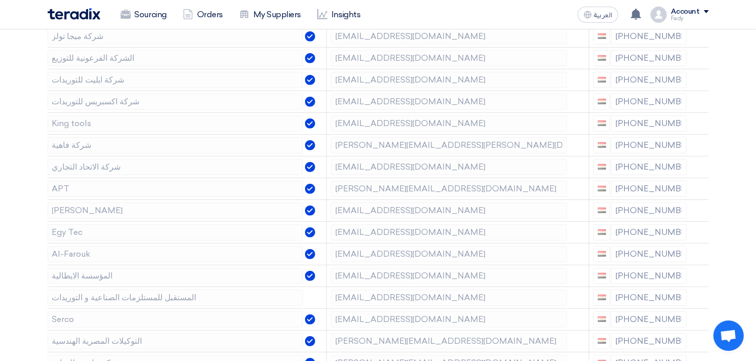
scroll to position [394, 0]
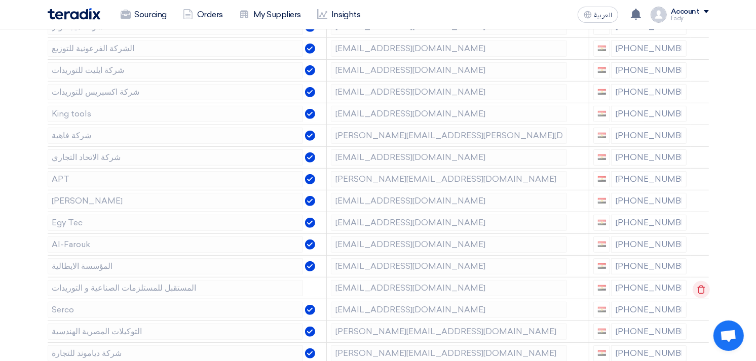
click at [702, 288] on icon at bounding box center [701, 289] width 17 height 17
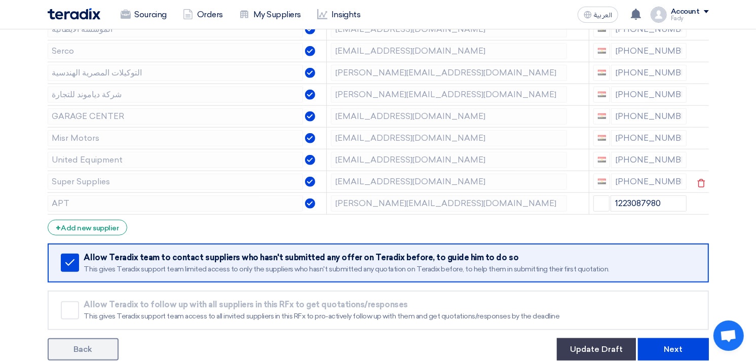
scroll to position [788, 0]
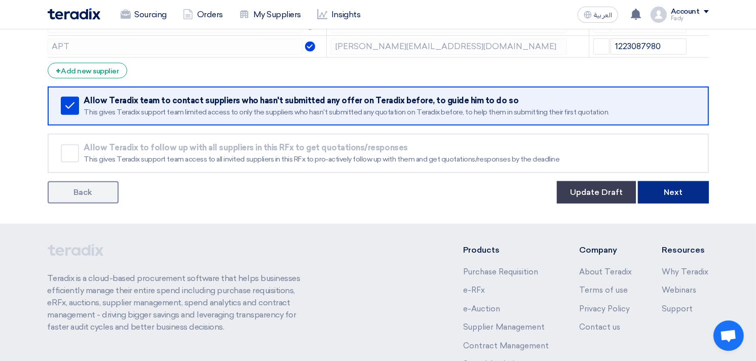
click at [689, 190] on button "Next" at bounding box center [673, 192] width 71 height 22
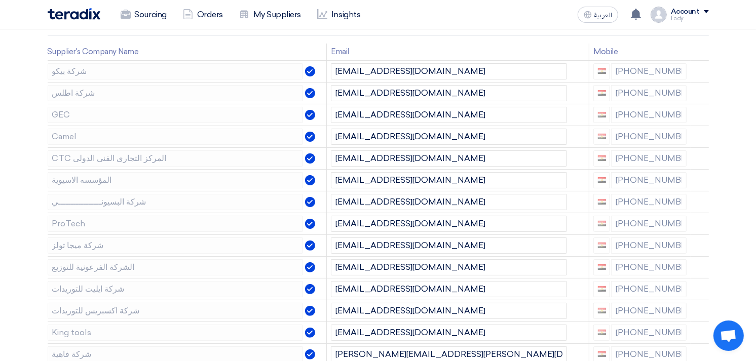
scroll to position [169, 0]
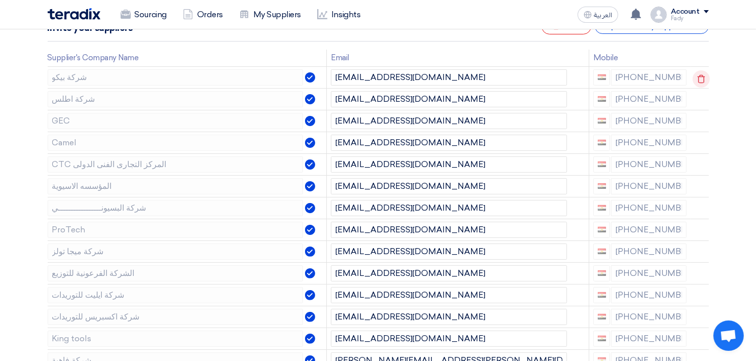
click at [703, 74] on icon at bounding box center [701, 78] width 17 height 17
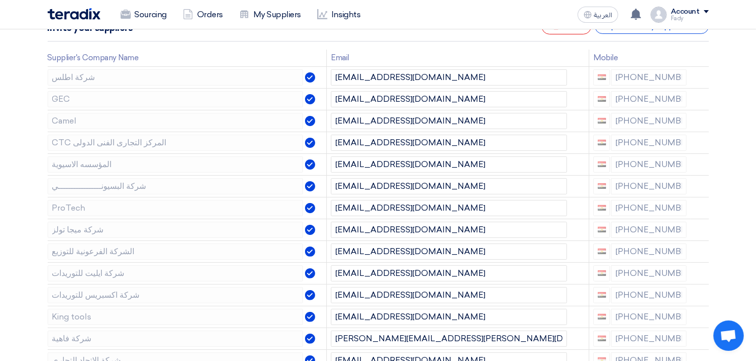
click at [0, 0] on icon at bounding box center [0, 0] width 0 height 0
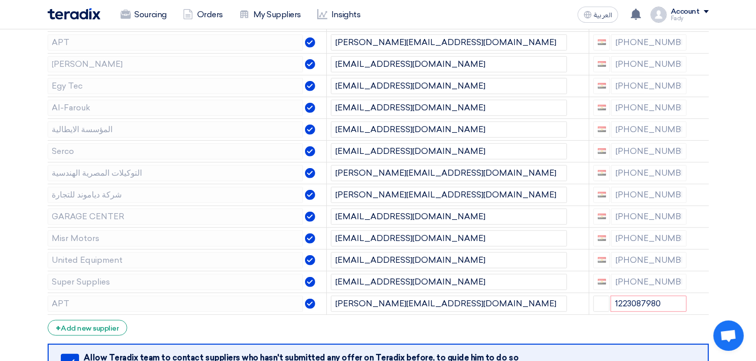
scroll to position [507, 0]
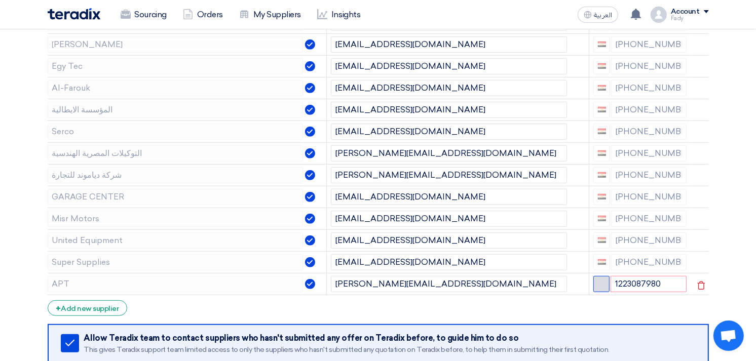
click at [602, 284] on span "button" at bounding box center [602, 283] width 8 height 8
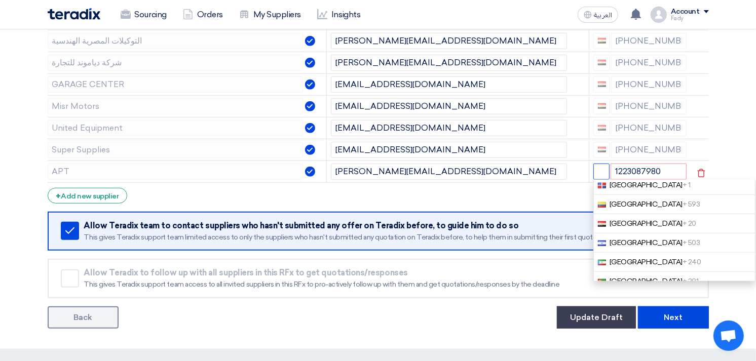
scroll to position [900, 0]
click at [642, 234] on link "[GEOGRAPHIC_DATA] + 20" at bounding box center [674, 243] width 162 height 19
type input "[PHONE_NUMBER]"
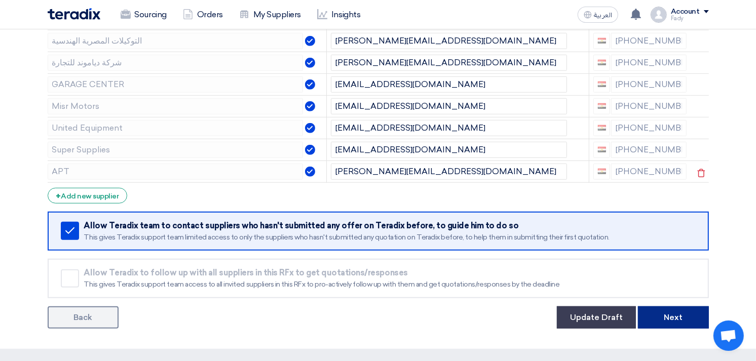
click at [667, 313] on button "Next" at bounding box center [673, 317] width 71 height 22
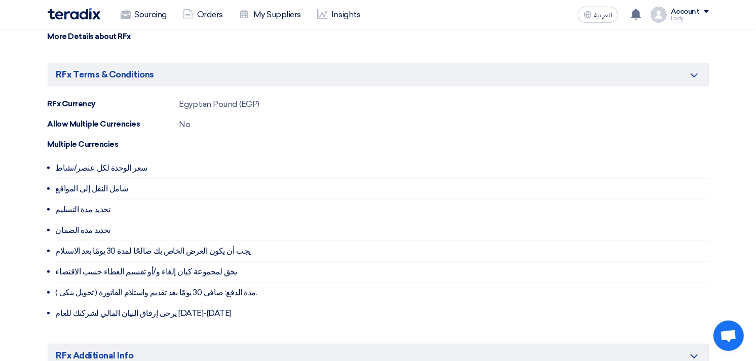
scroll to position [675, 0]
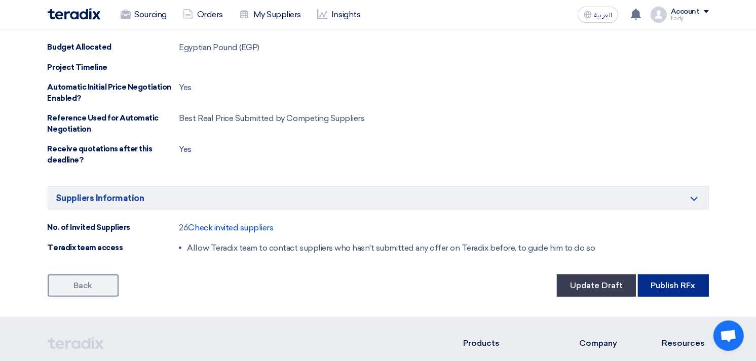
click at [667, 284] on button "Publish RFx" at bounding box center [673, 286] width 71 height 22
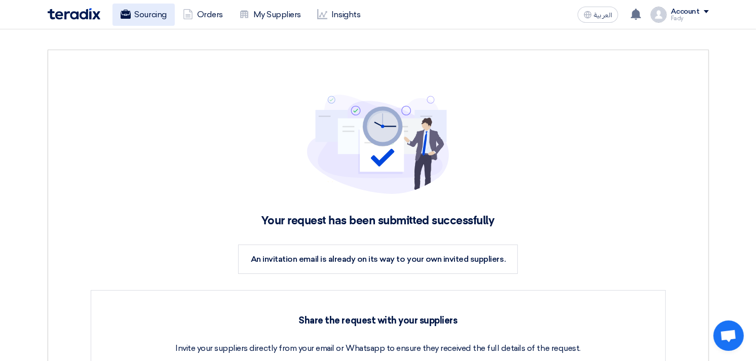
click at [156, 14] on link "Sourcing" at bounding box center [143, 15] width 62 height 22
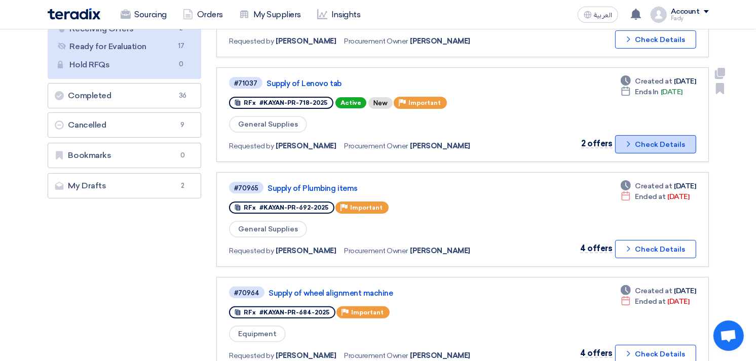
scroll to position [169, 0]
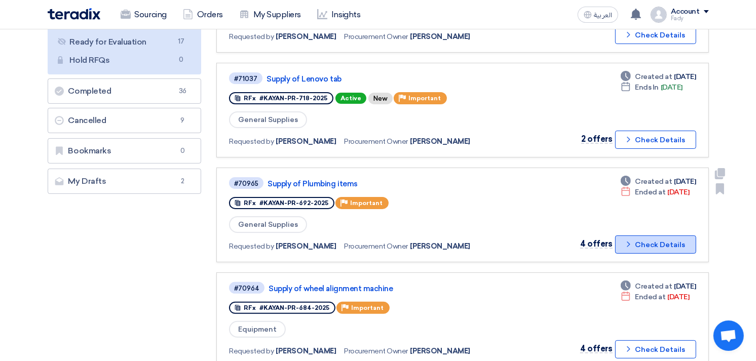
click at [646, 236] on button "Check details Check Details" at bounding box center [655, 245] width 81 height 18
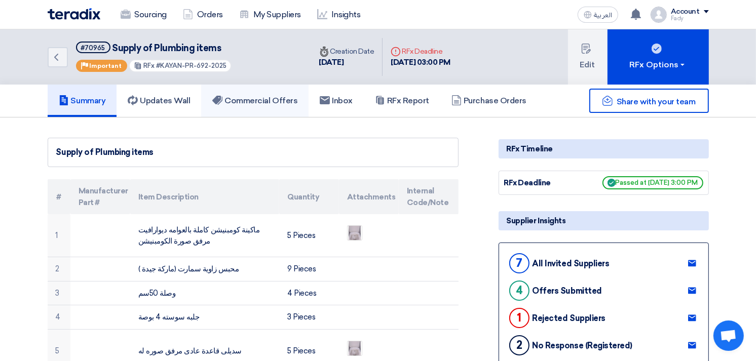
click at [277, 99] on h5 "Commercial Offers" at bounding box center [254, 101] width 85 height 10
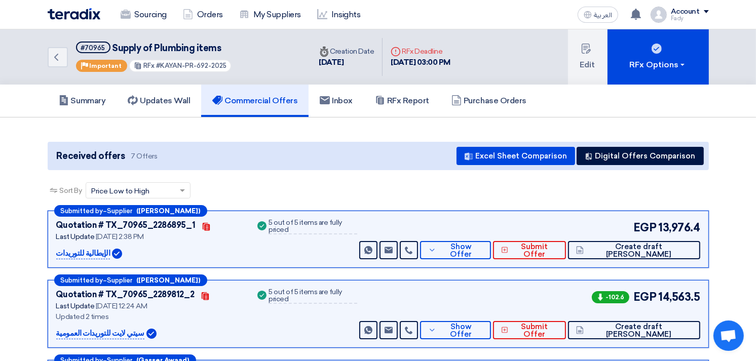
scroll to position [56, 0]
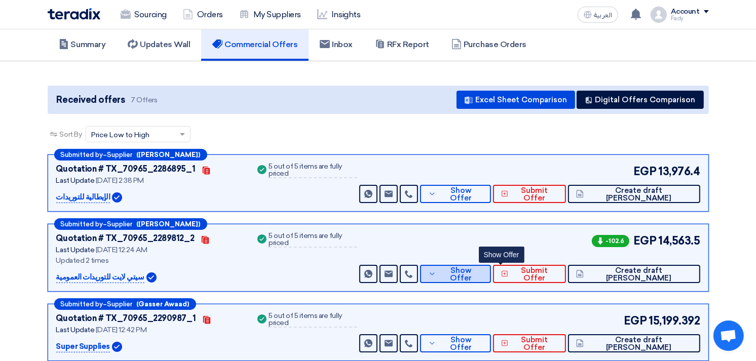
click at [483, 276] on span "Show Offer" at bounding box center [461, 274] width 44 height 15
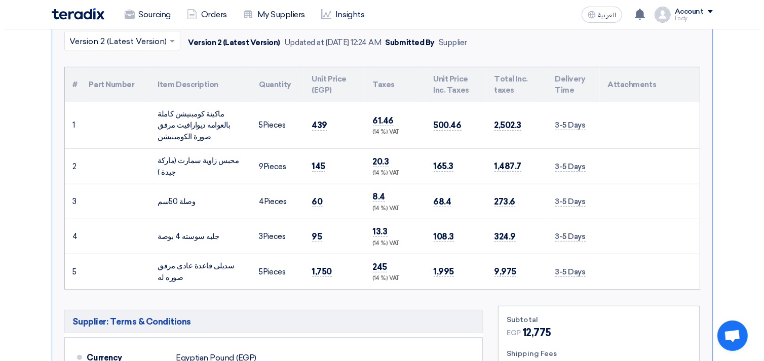
scroll to position [225, 0]
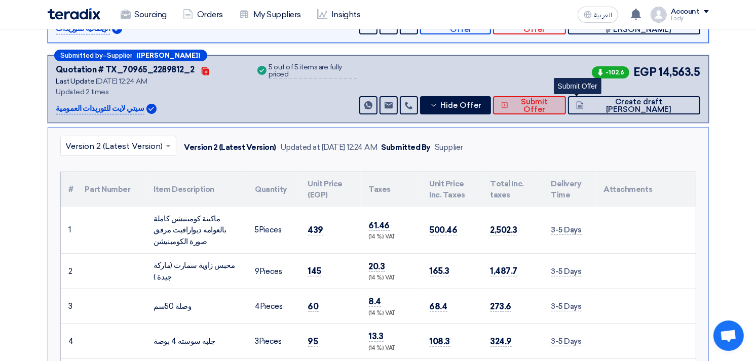
click at [557, 107] on span "Submit Offer" at bounding box center [534, 105] width 47 height 15
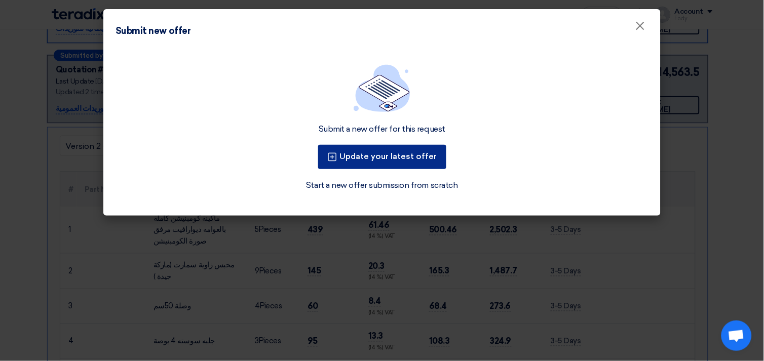
click at [403, 148] on button "Update your latest offer" at bounding box center [382, 157] width 128 height 24
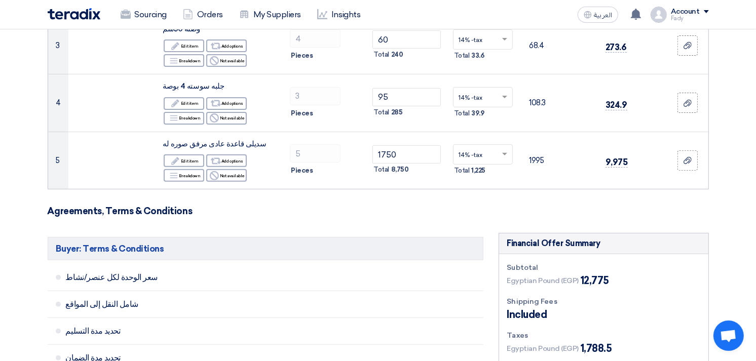
scroll to position [281, 0]
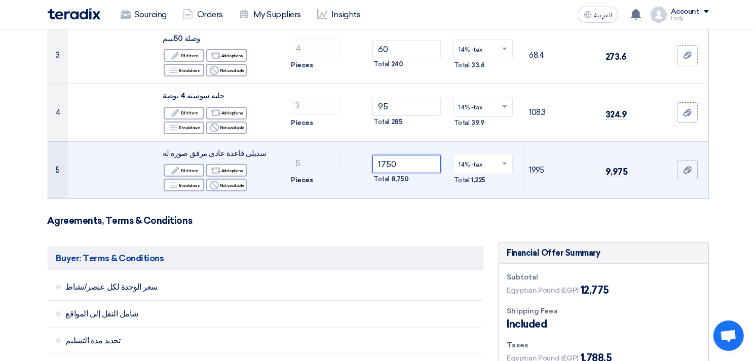
click at [390, 160] on input "1750" at bounding box center [406, 164] width 68 height 18
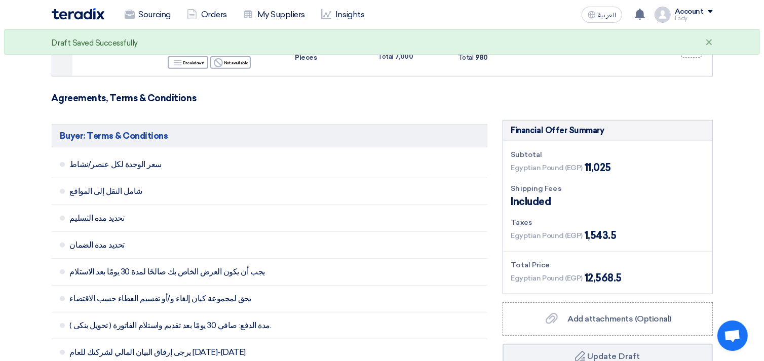
scroll to position [563, 0]
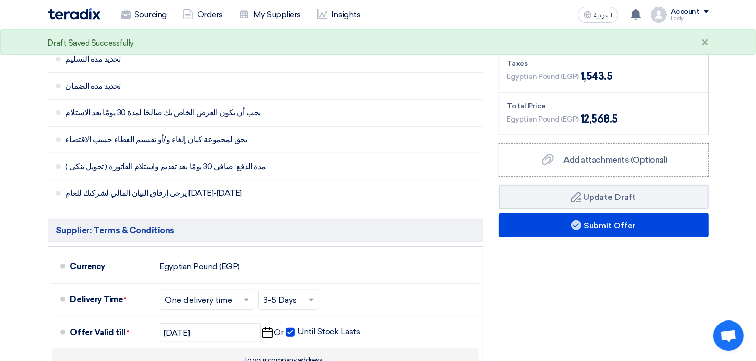
type input "1400"
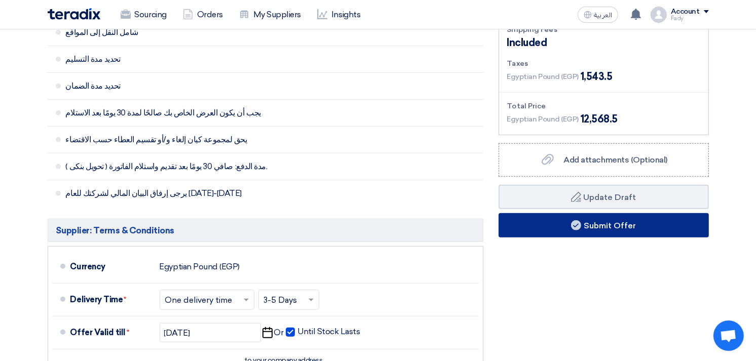
click at [635, 232] on button "Submit Offer" at bounding box center [603, 225] width 210 height 24
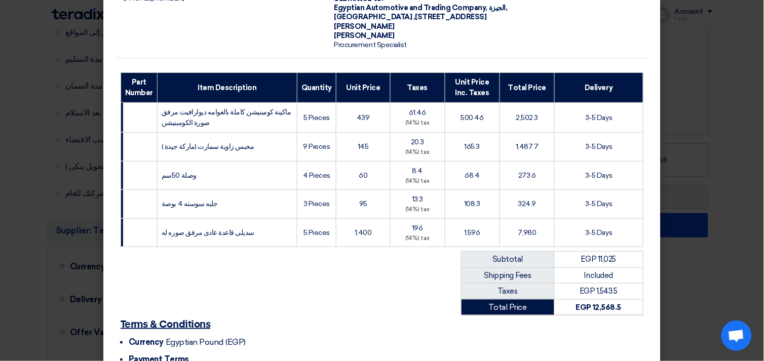
scroll to position [194, 0]
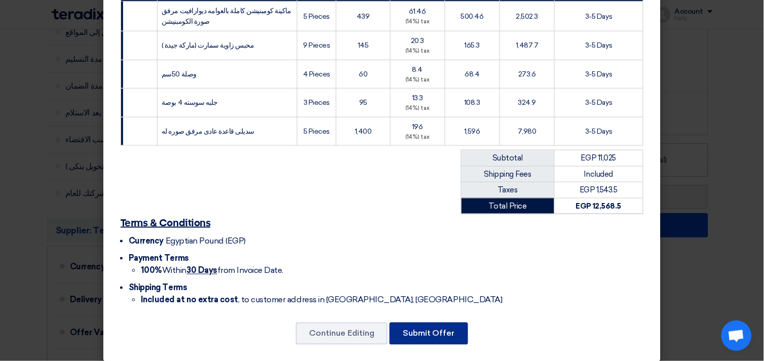
click at [407, 326] on button "Submit Offer" at bounding box center [429, 334] width 79 height 22
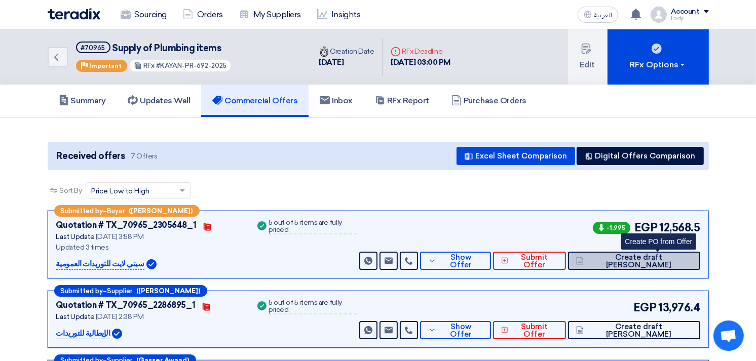
click at [653, 254] on button "Create draft [PERSON_NAME]" at bounding box center [634, 261] width 132 height 18
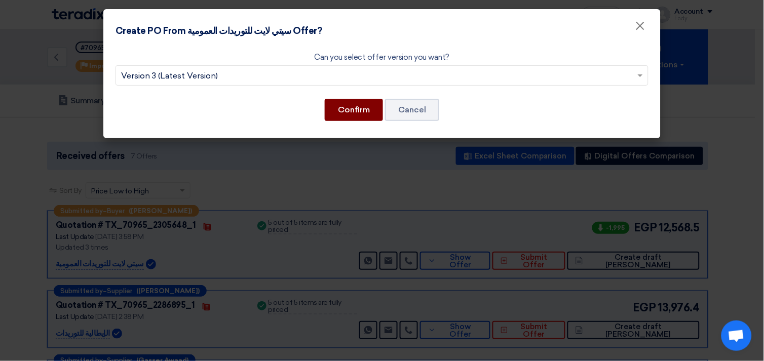
click at [341, 102] on button "Confirm" at bounding box center [354, 110] width 58 height 22
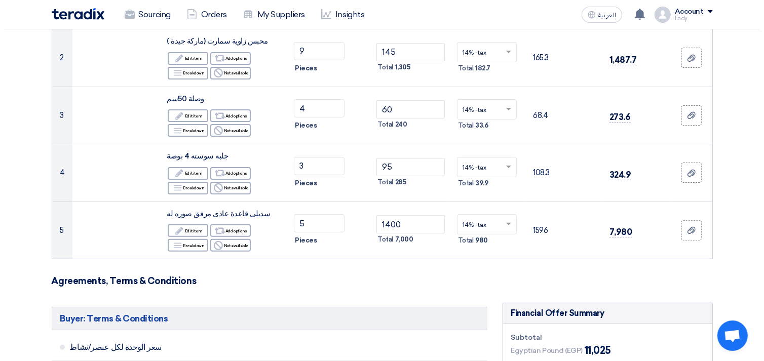
scroll to position [507, 0]
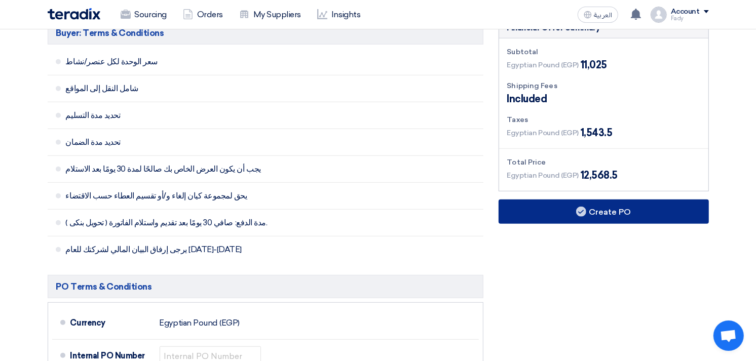
click at [609, 216] on button "Create PO" at bounding box center [603, 212] width 210 height 24
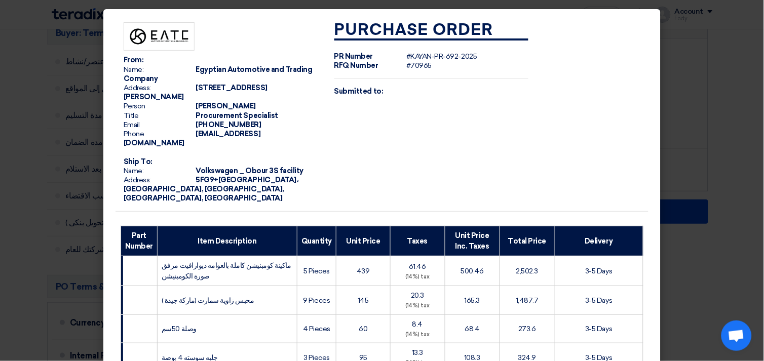
scroll to position [246, 0]
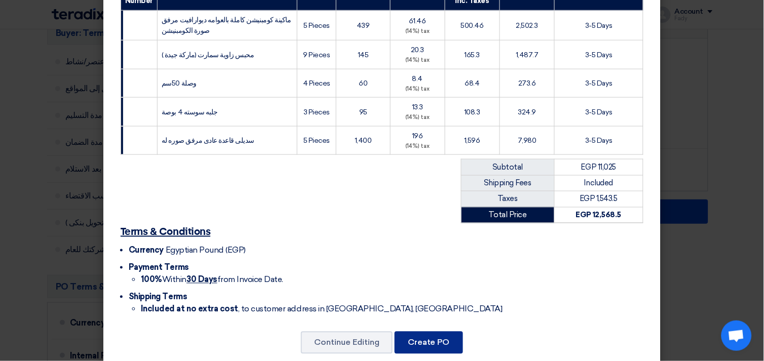
click at [441, 332] on button "Create PO" at bounding box center [429, 343] width 68 height 22
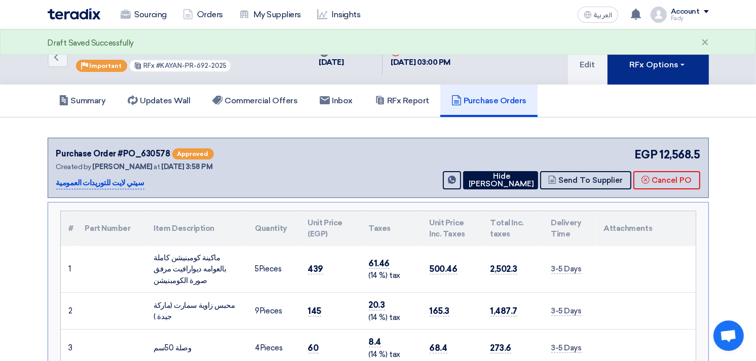
click at [644, 62] on div "RFx Options" at bounding box center [657, 65] width 57 height 12
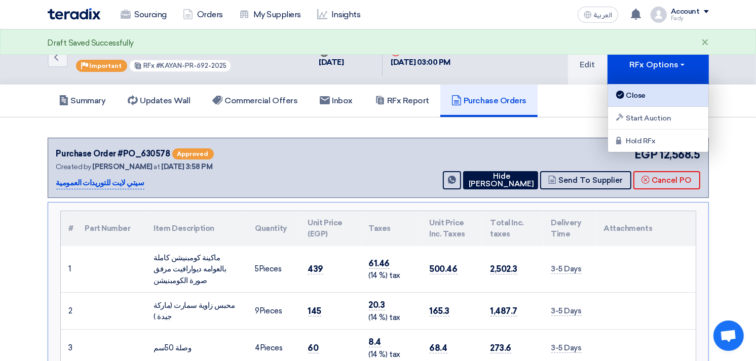
click at [638, 100] on div "Close" at bounding box center [658, 95] width 88 height 12
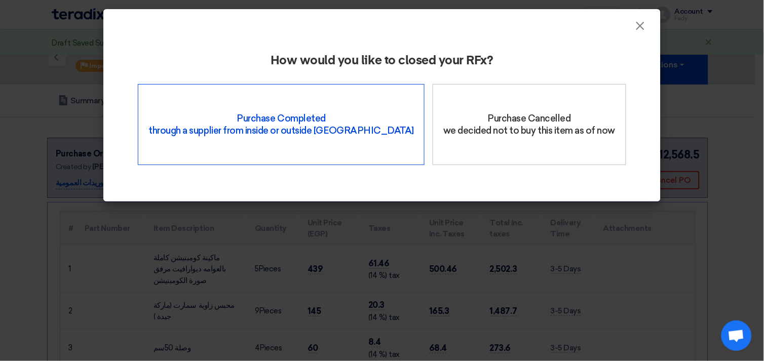
click at [254, 87] on div "Purchase Completed through a supplier from inside or outside Teradix" at bounding box center [281, 124] width 287 height 81
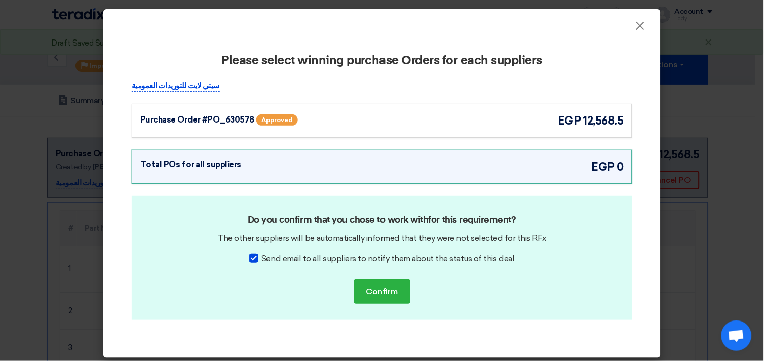
click at [456, 121] on div "Purchase Order #PO_630578 Approved egp 12,568.5" at bounding box center [381, 120] width 483 height 17
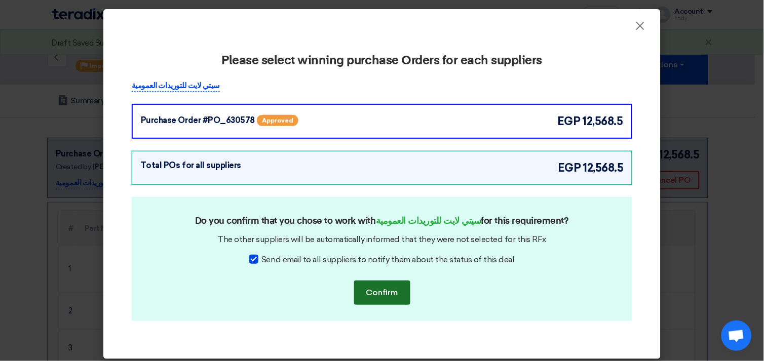
click at [387, 299] on button "Confirm" at bounding box center [382, 293] width 56 height 24
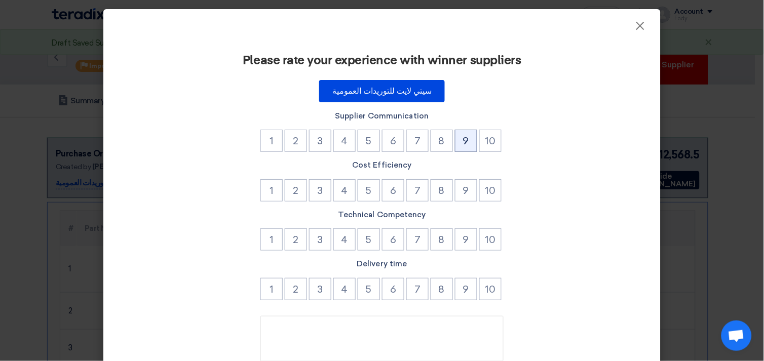
click at [462, 149] on button "9" at bounding box center [466, 141] width 22 height 22
click at [465, 198] on button "9" at bounding box center [466, 190] width 22 height 22
click at [447, 246] on button "8" at bounding box center [442, 239] width 22 height 22
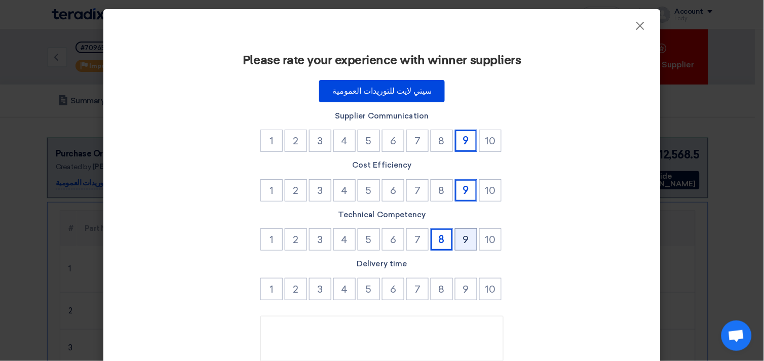
click at [459, 243] on button "9" at bounding box center [466, 239] width 22 height 22
click at [459, 297] on button "9" at bounding box center [466, 289] width 22 height 22
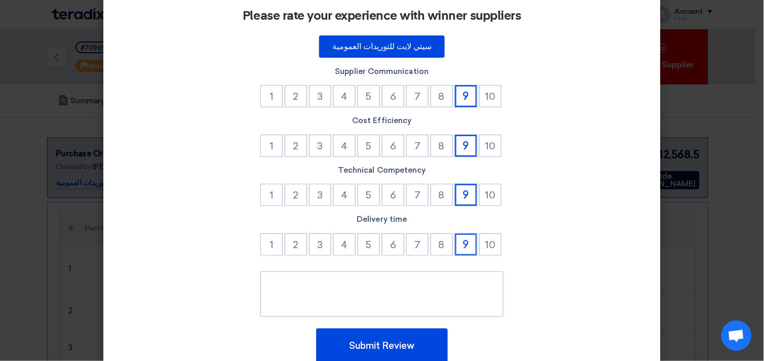
scroll to position [86, 0]
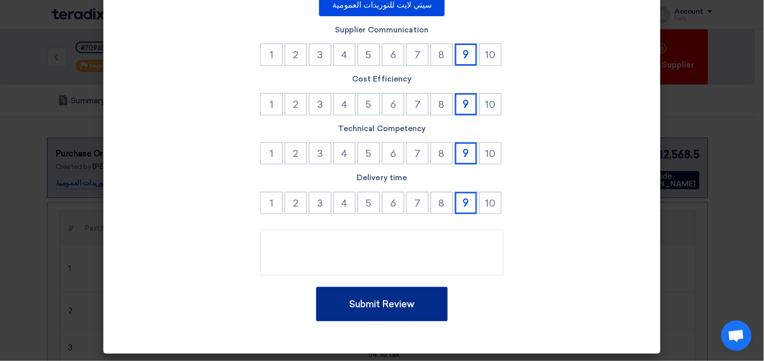
click at [409, 299] on button "Submit Review" at bounding box center [382, 304] width 132 height 34
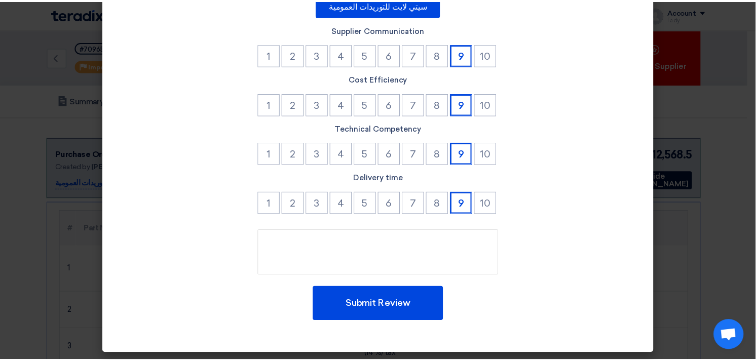
scroll to position [0, 0]
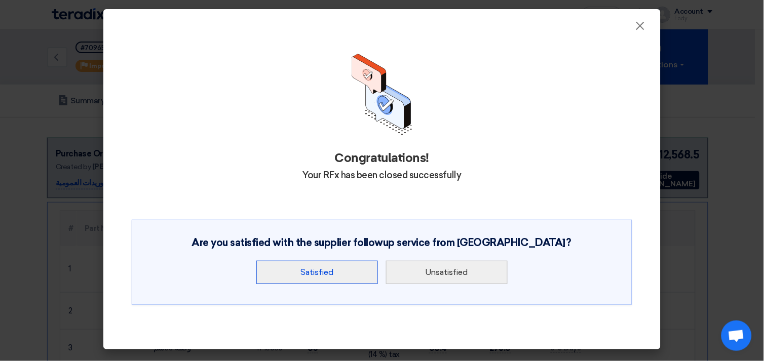
click at [323, 271] on button "Satisfied" at bounding box center [317, 272] width 122 height 23
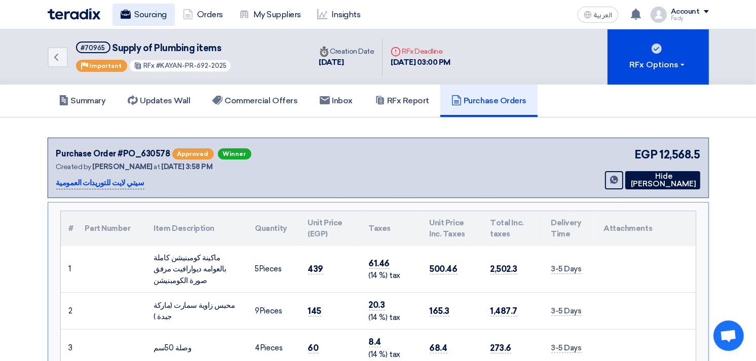
click at [153, 8] on link "Sourcing" at bounding box center [143, 15] width 62 height 22
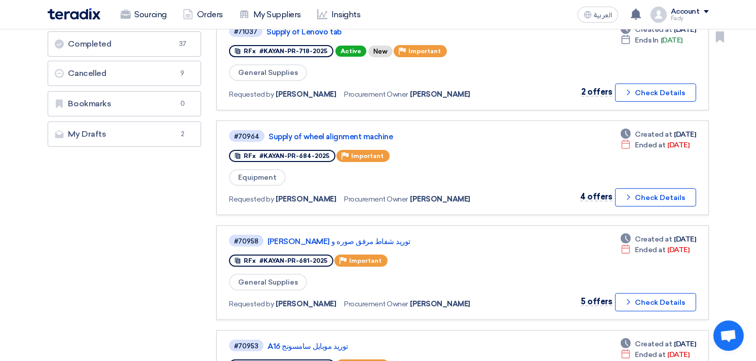
scroll to position [225, 0]
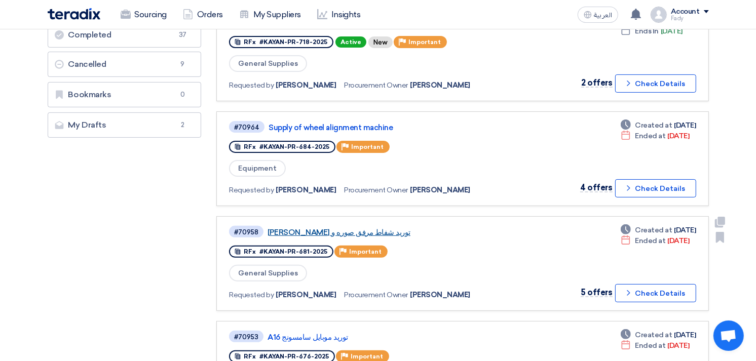
click at [313, 228] on link "توريد شفاط مرفق صوره و [PERSON_NAME]" at bounding box center [393, 232] width 253 height 9
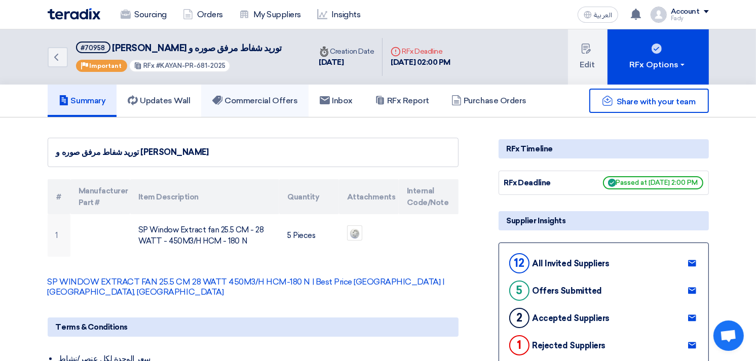
click at [285, 97] on h5 "Commercial Offers" at bounding box center [254, 101] width 85 height 10
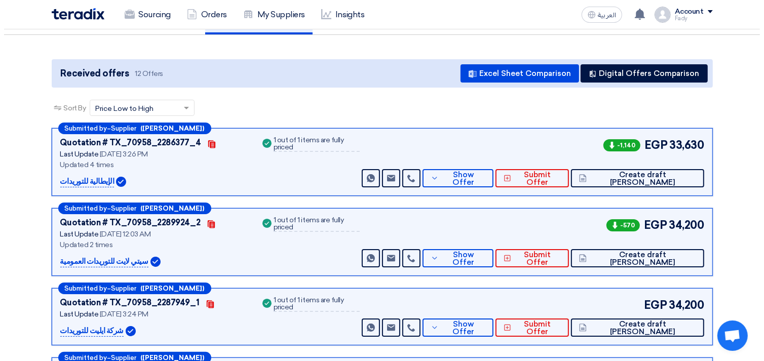
scroll to position [112, 0]
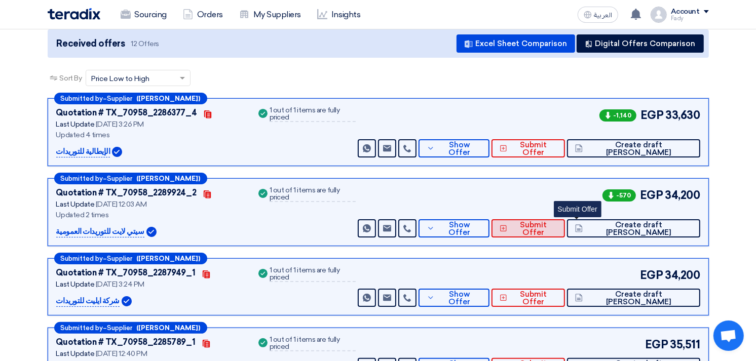
click at [557, 222] on span "Submit Offer" at bounding box center [533, 228] width 47 height 15
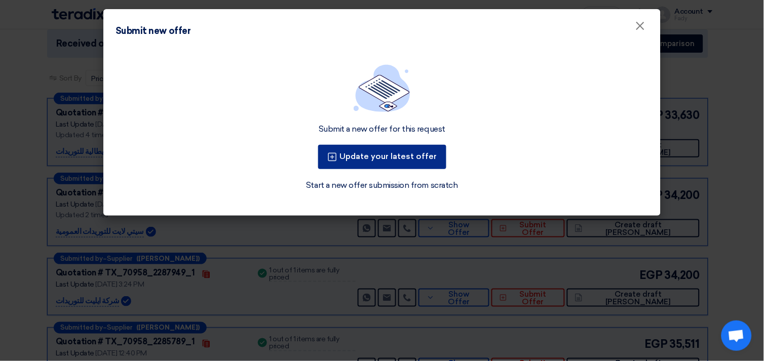
click at [354, 156] on button "Update your latest offer" at bounding box center [382, 157] width 128 height 24
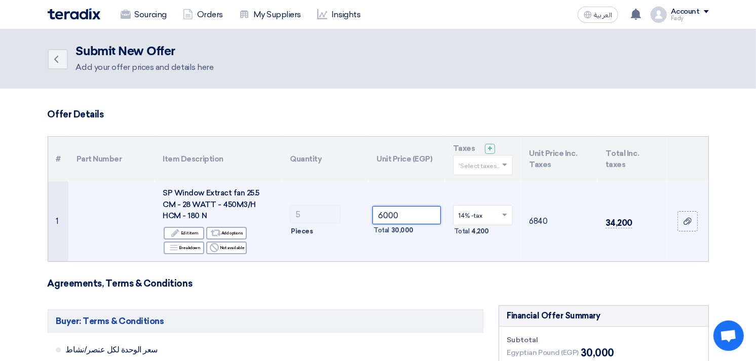
click at [388, 213] on input "6000" at bounding box center [406, 215] width 68 height 18
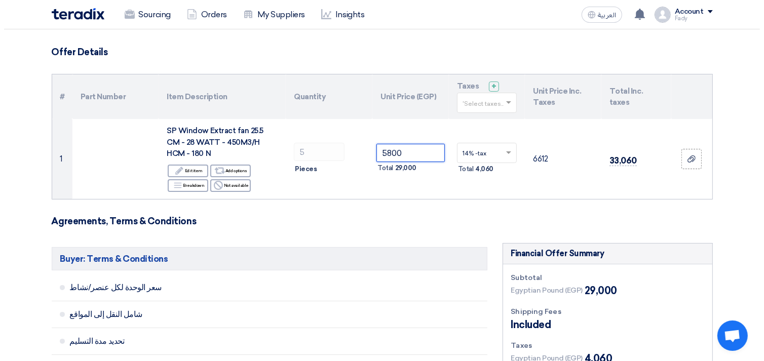
scroll to position [225, 0]
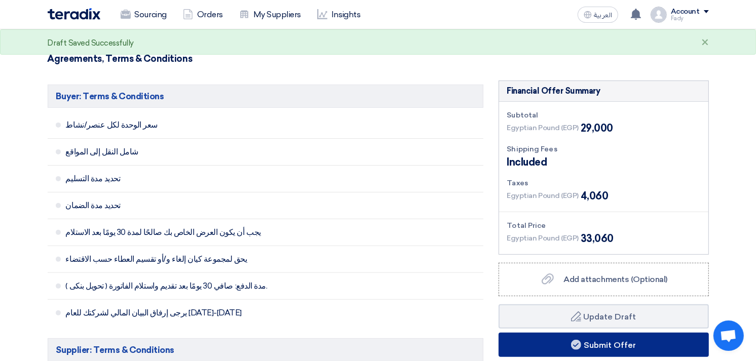
type input "5800"
click at [608, 342] on button "Submit Offer" at bounding box center [603, 345] width 210 height 24
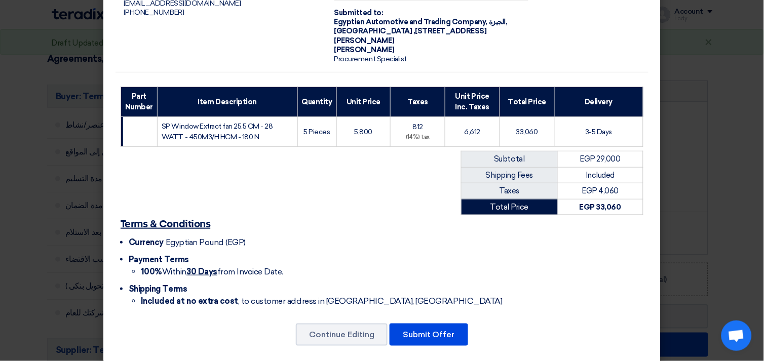
scroll to position [79, 0]
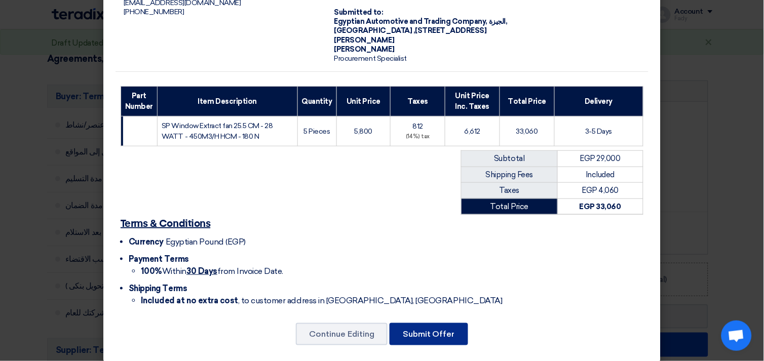
click at [430, 325] on button "Submit Offer" at bounding box center [429, 334] width 79 height 22
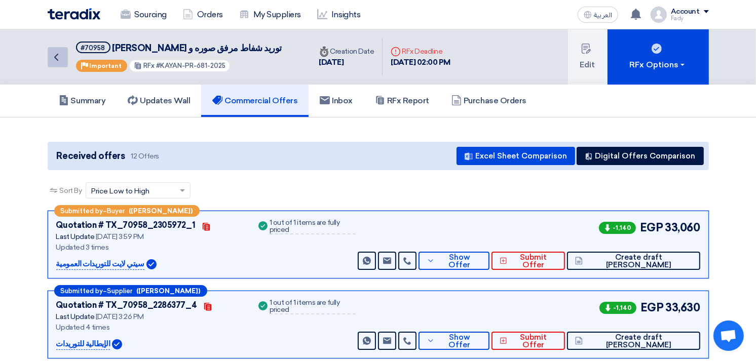
click at [57, 54] on use at bounding box center [56, 57] width 4 height 7
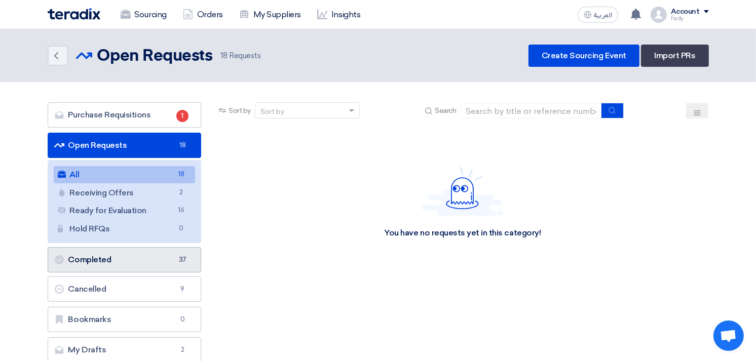
click at [130, 264] on link "Completed Completed 37" at bounding box center [125, 259] width 154 height 25
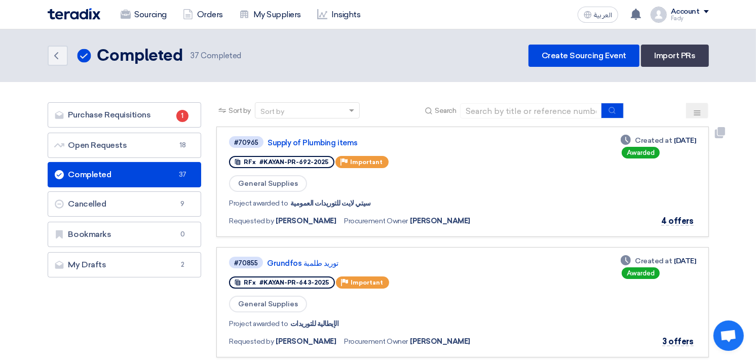
click at [306, 135] on div "#70965 Supply of Plumbing items" at bounding box center [376, 142] width 294 height 14
click at [311, 139] on link "Supply of Plumbing items" at bounding box center [393, 142] width 253 height 9
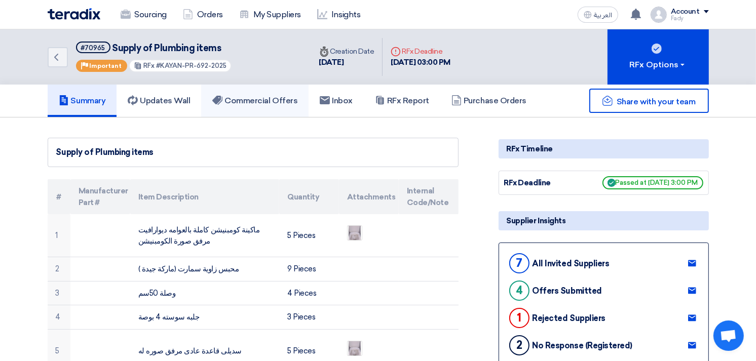
click at [274, 103] on h5 "Commercial Offers" at bounding box center [254, 101] width 85 height 10
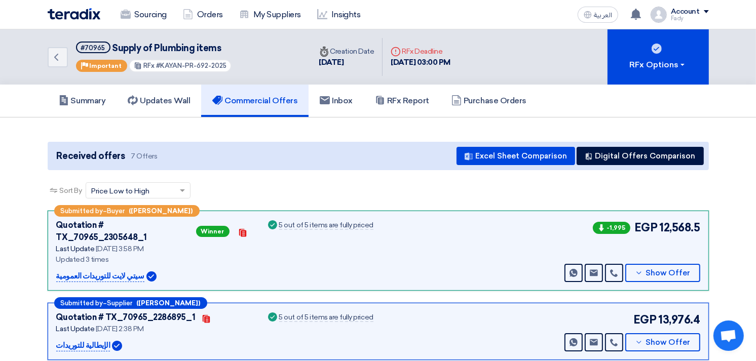
click at [274, 103] on h5 "Commercial Offers" at bounding box center [254, 101] width 85 height 10
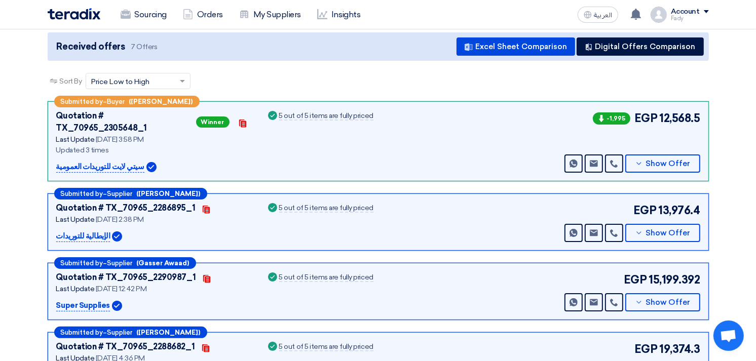
scroll to position [112, 0]
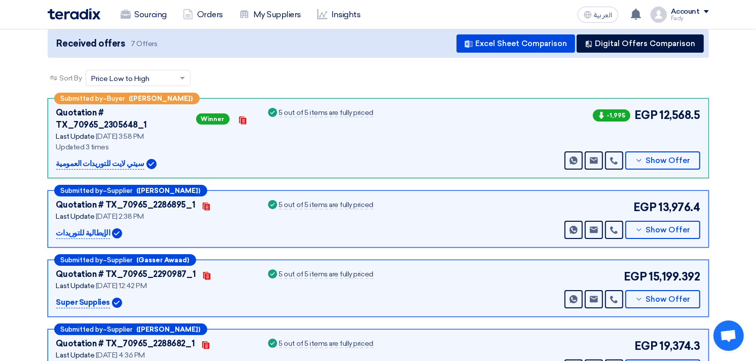
click at [626, 113] on span "-1,995" at bounding box center [611, 115] width 37 height 12
drag, startPoint x: 660, startPoint y: 193, endPoint x: 701, endPoint y: 187, distance: 40.9
click at [701, 190] on div "Submitted by – Supplier ([PERSON_NAME]) Quotation # TX_70965_2286895_1 Contacts…" at bounding box center [378, 218] width 661 height 57
copy span "13,976.4"
drag, startPoint x: 662, startPoint y: 113, endPoint x: 735, endPoint y: 104, distance: 73.0
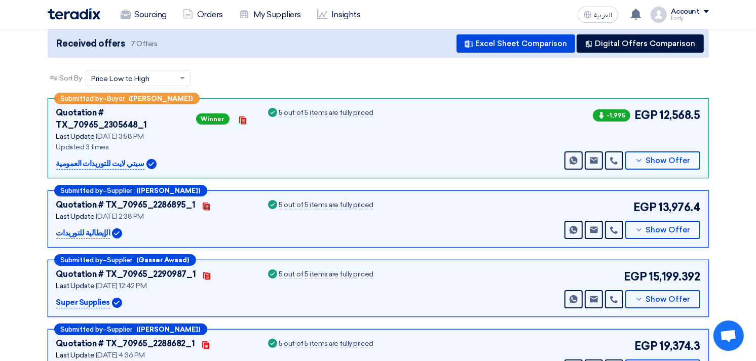
click at [735, 104] on section "Received offers 7 Offers Excel Sheet Comparison Digital Offers Comparison Sort …" at bounding box center [378, 279] width 756 height 549
drag, startPoint x: 735, startPoint y: 104, endPoint x: 661, endPoint y: 113, distance: 74.5
click at [661, 113] on span "12,568.5" at bounding box center [679, 115] width 41 height 17
click at [686, 107] on span "12,568.5" at bounding box center [679, 115] width 41 height 17
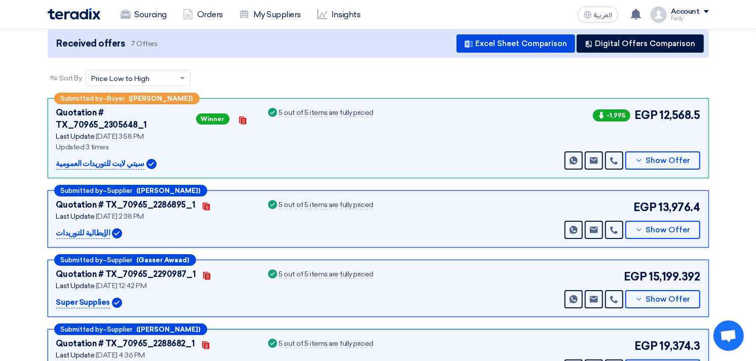
copy span "12,568.5"
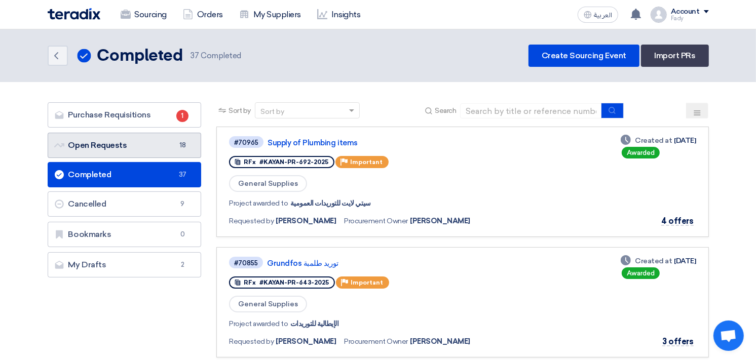
click at [153, 149] on link "Open Requests Open Requests 18" at bounding box center [125, 145] width 154 height 25
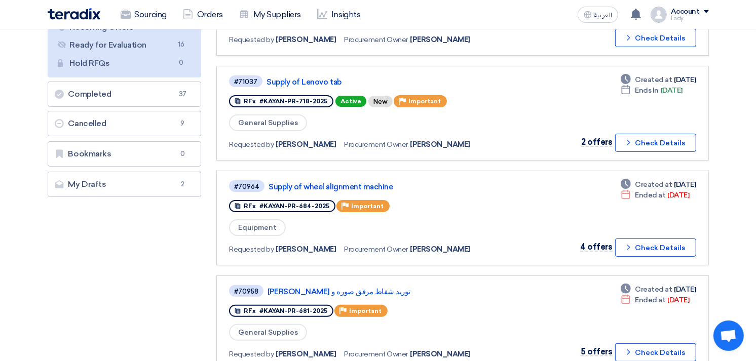
scroll to position [169, 0]
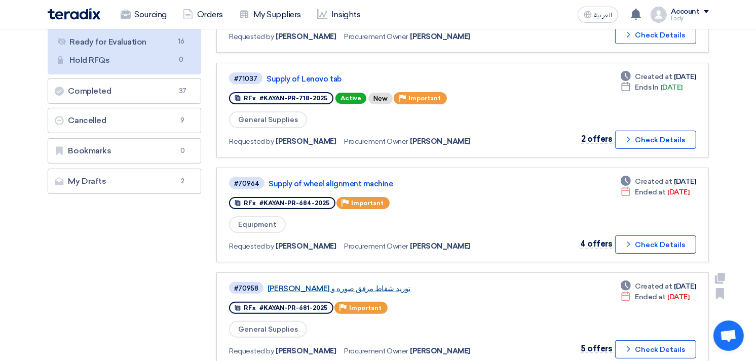
click at [312, 285] on link "توريد شفاط مرفق صوره و [PERSON_NAME]" at bounding box center [393, 288] width 253 height 9
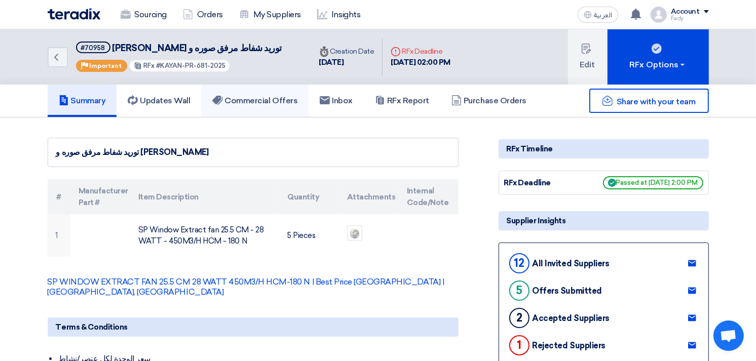
click at [265, 96] on h5 "Commercial Offers" at bounding box center [254, 101] width 85 height 10
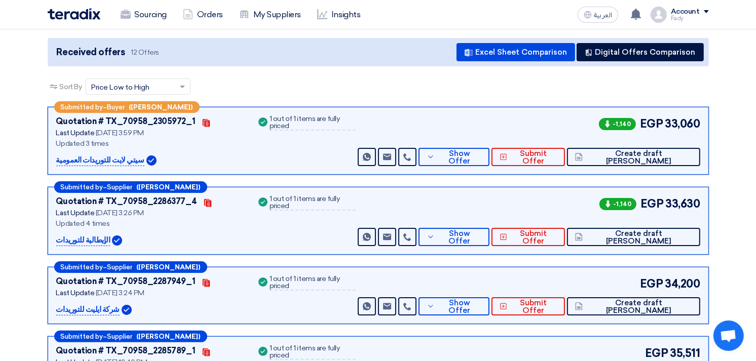
scroll to position [112, 0]
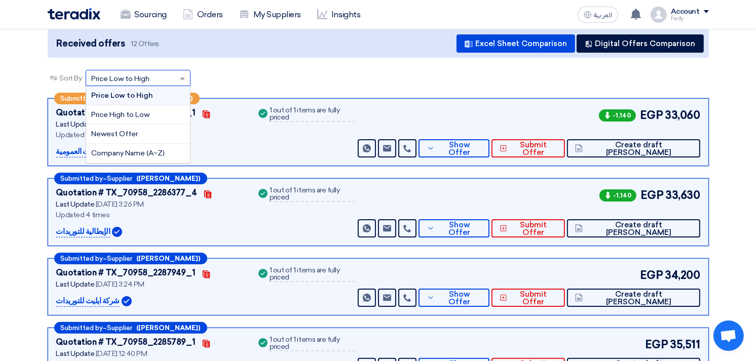
click at [185, 81] on span at bounding box center [183, 78] width 13 height 11
click at [288, 87] on div "Sort By Sort by × Price Low to High × Price Low to High Price High to Low Newes…" at bounding box center [378, 84] width 661 height 28
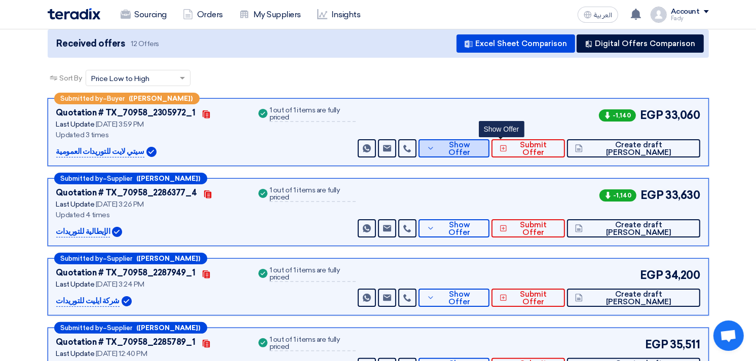
click at [481, 145] on span "Show Offer" at bounding box center [459, 148] width 44 height 15
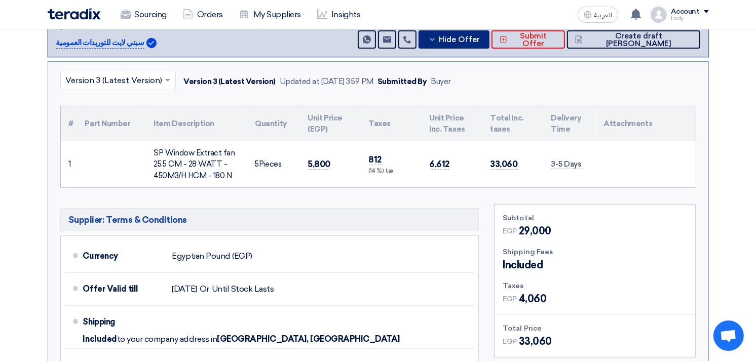
scroll to position [225, 0]
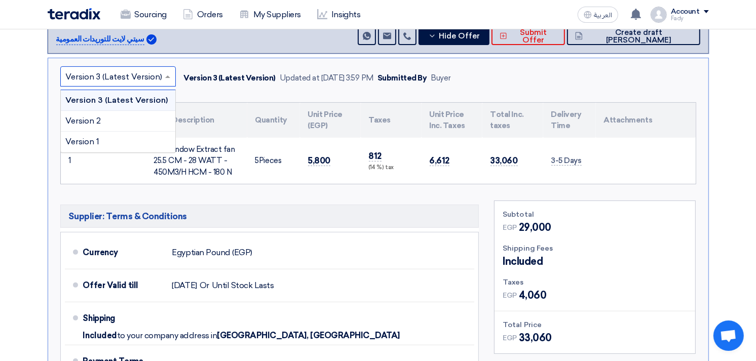
click at [167, 71] on span at bounding box center [169, 76] width 13 height 12
click at [90, 138] on span "Version 1" at bounding box center [83, 142] width 34 height 10
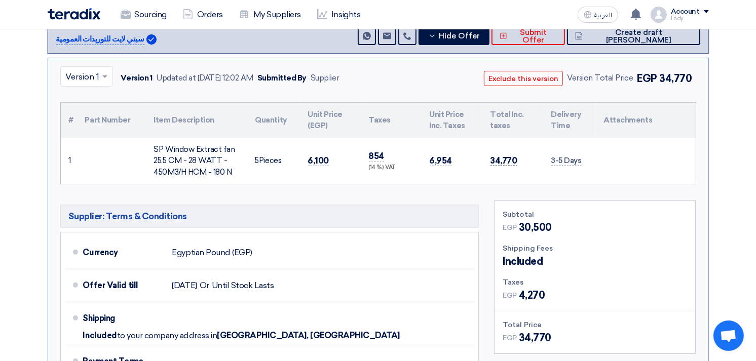
drag, startPoint x: 492, startPoint y: 156, endPoint x: 514, endPoint y: 159, distance: 21.9
click at [514, 159] on span "34,770" at bounding box center [503, 161] width 27 height 11
copy span "34,770"
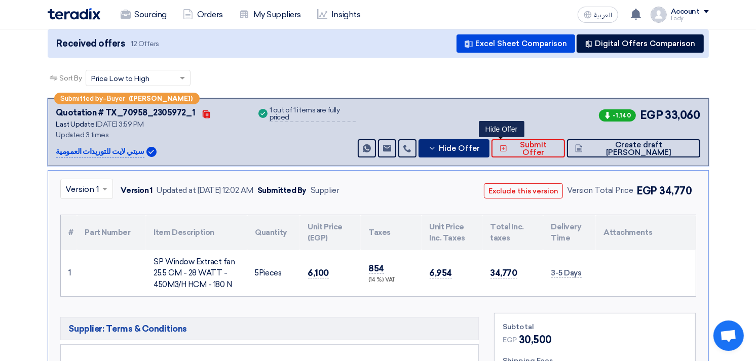
click at [480, 145] on span "Hide Offer" at bounding box center [459, 149] width 41 height 8
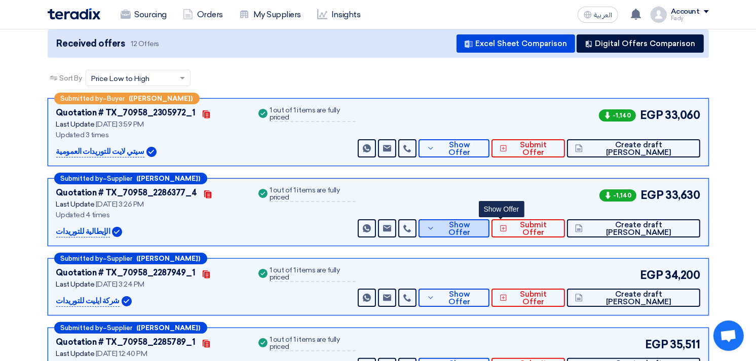
click at [481, 224] on span "Show Offer" at bounding box center [459, 228] width 44 height 15
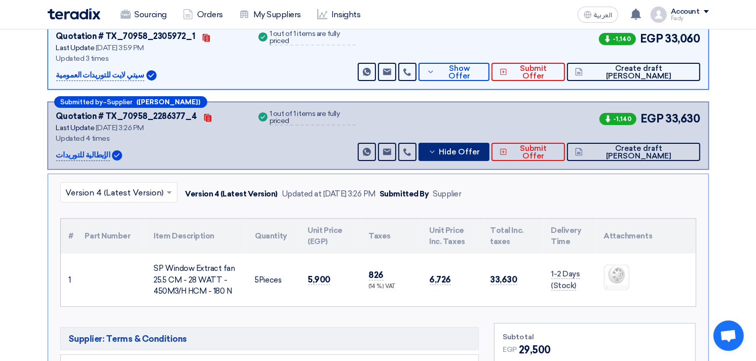
scroll to position [225, 0]
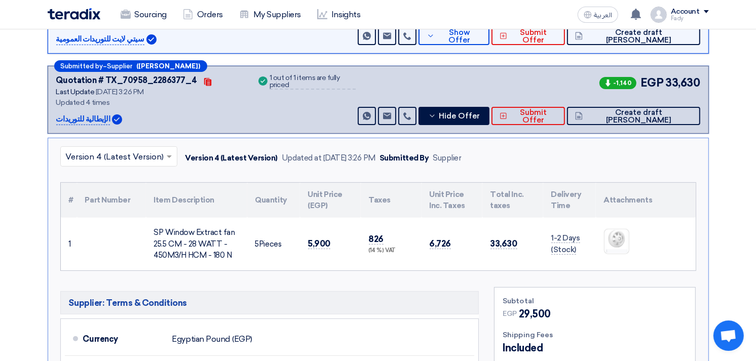
click at [161, 152] on div at bounding box center [119, 156] width 116 height 17
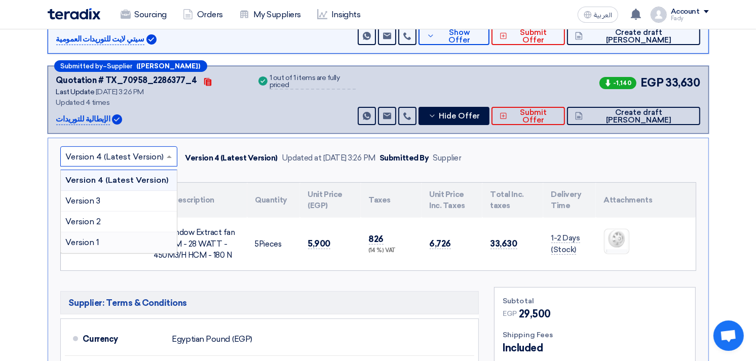
click at [108, 239] on div "Version 1" at bounding box center [119, 243] width 116 height 20
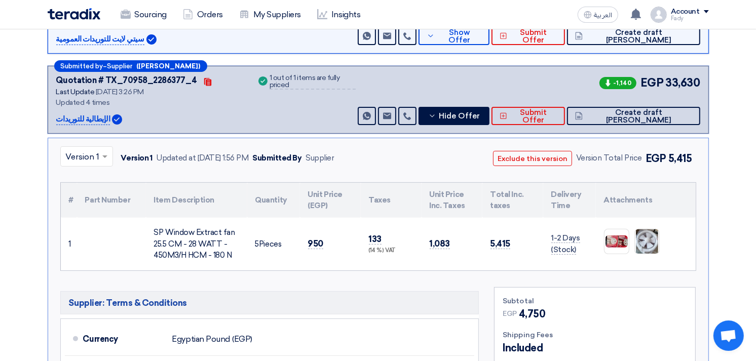
click at [102, 152] on span at bounding box center [106, 156] width 13 height 12
click at [90, 224] on span "Version 2" at bounding box center [83, 222] width 35 height 10
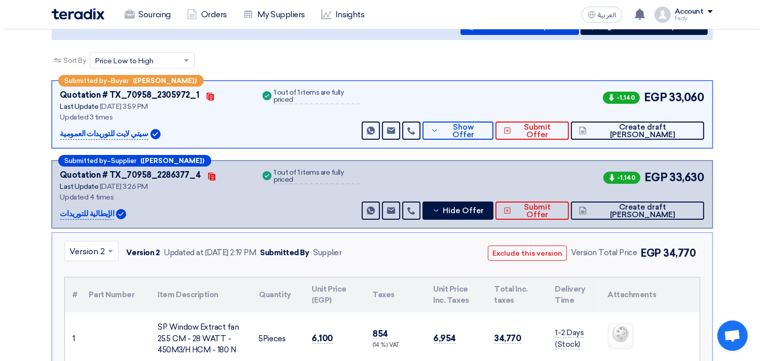
scroll to position [112, 0]
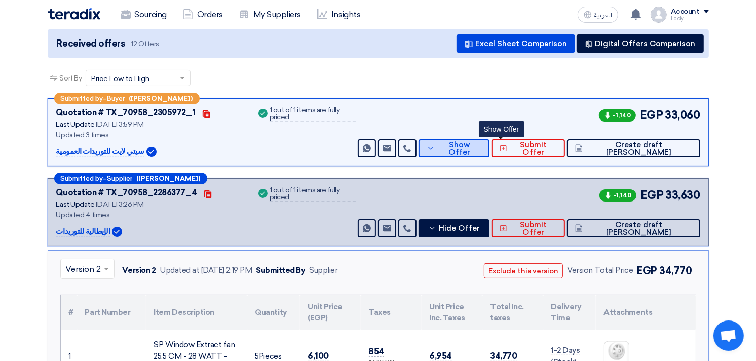
click at [481, 147] on span "Show Offer" at bounding box center [459, 148] width 44 height 15
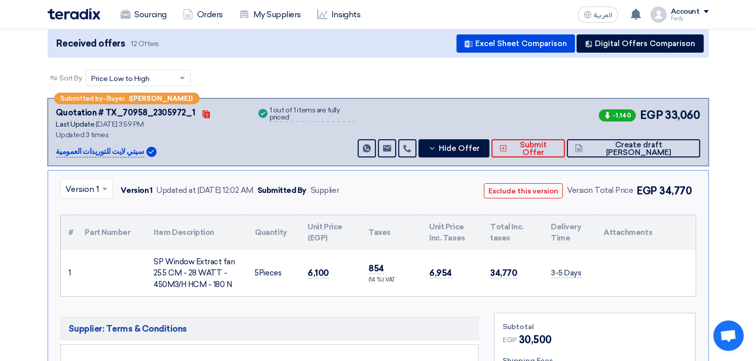
click at [670, 112] on span "33,060" at bounding box center [682, 115] width 35 height 17
copy span "33,060"
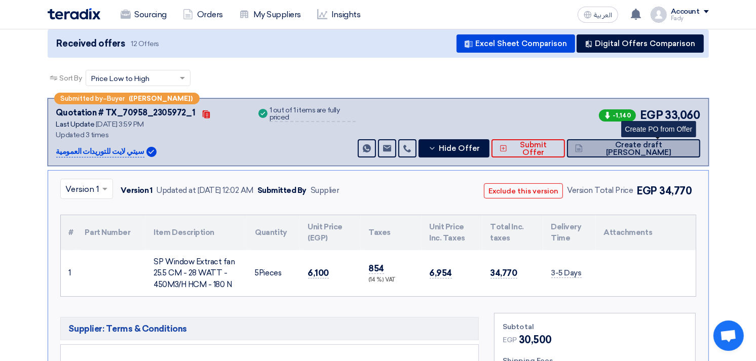
click at [671, 145] on span "Create draft [PERSON_NAME]" at bounding box center [638, 148] width 106 height 15
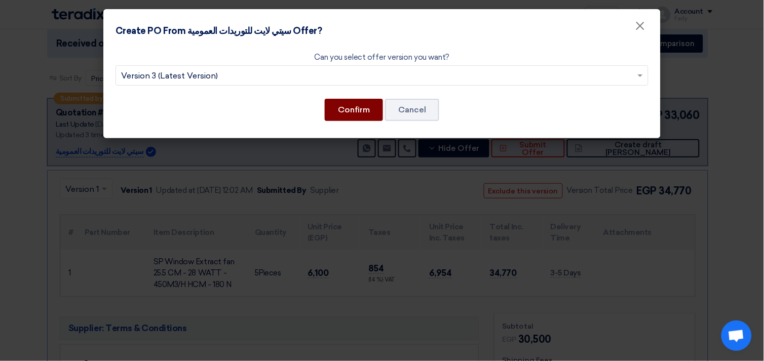
click at [355, 114] on button "Confirm" at bounding box center [354, 110] width 58 height 22
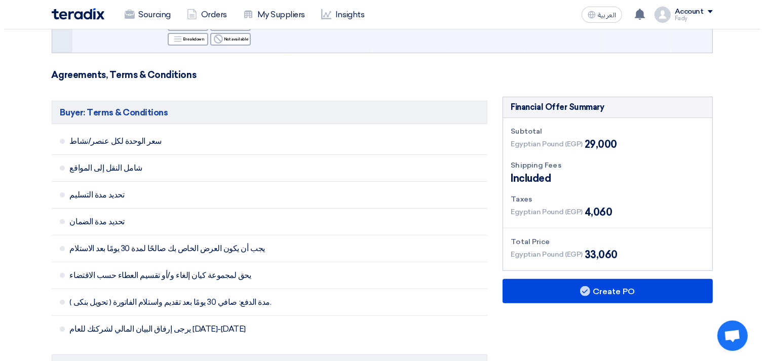
scroll to position [281, 0]
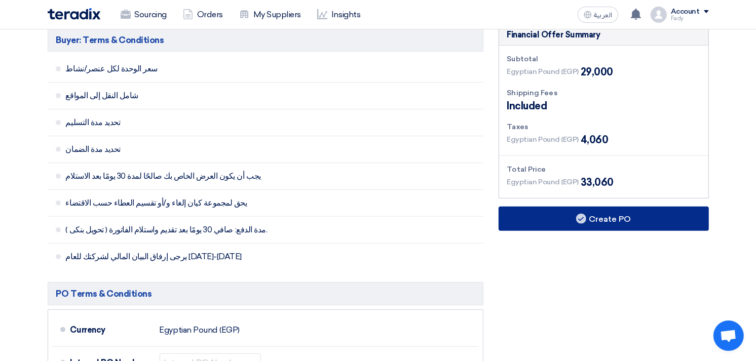
click at [623, 219] on button "Create PO" at bounding box center [603, 219] width 210 height 24
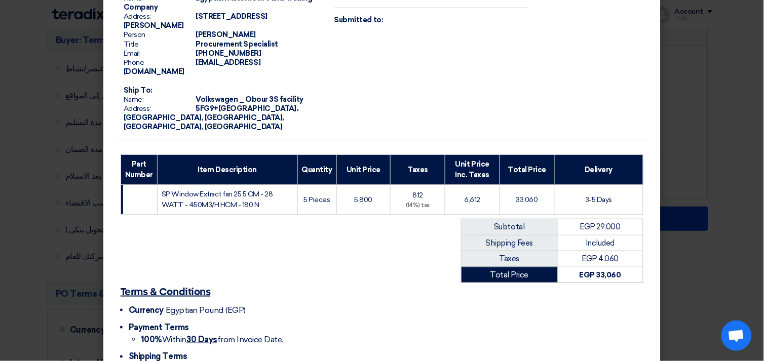
scroll to position [131, 0]
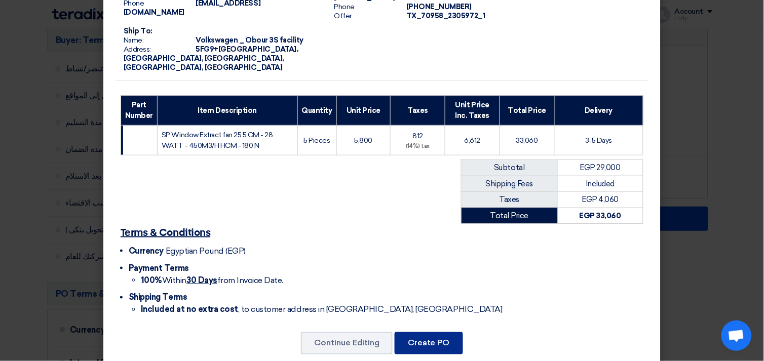
click at [433, 332] on button "Create PO" at bounding box center [429, 343] width 68 height 22
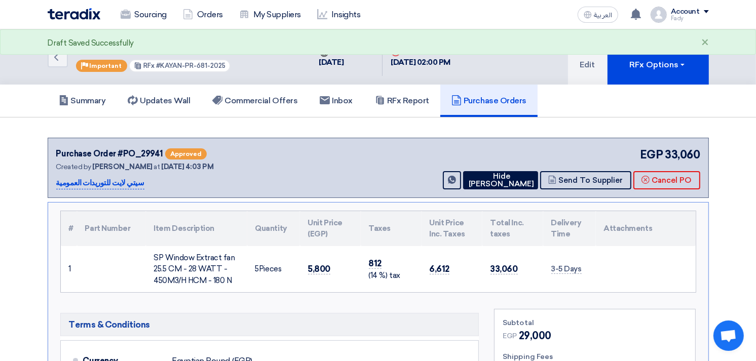
click at [656, 53] on div "Draft Saved Successfully ×" at bounding box center [378, 41] width 756 height 25
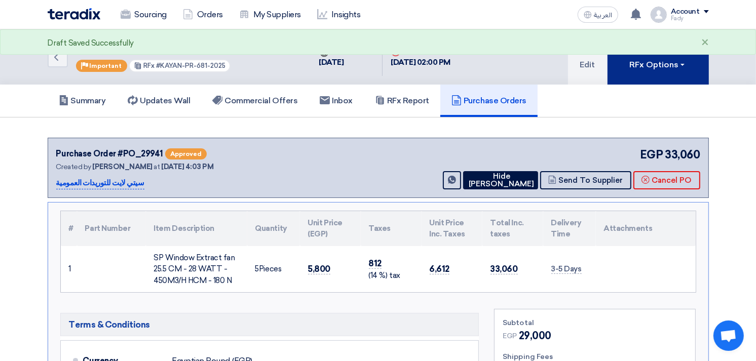
click at [660, 66] on div "RFx Options" at bounding box center [657, 65] width 57 height 12
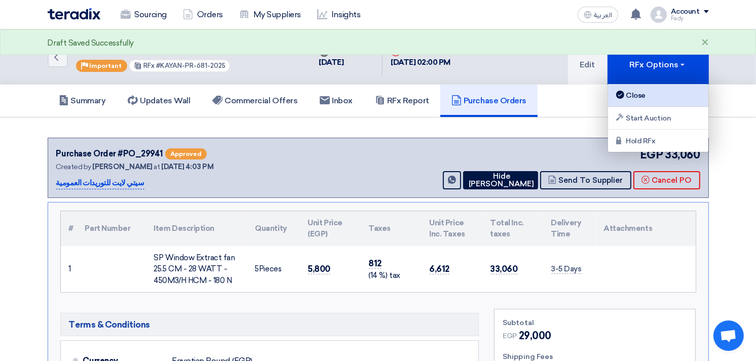
click at [653, 88] on link "Close" at bounding box center [658, 95] width 100 height 23
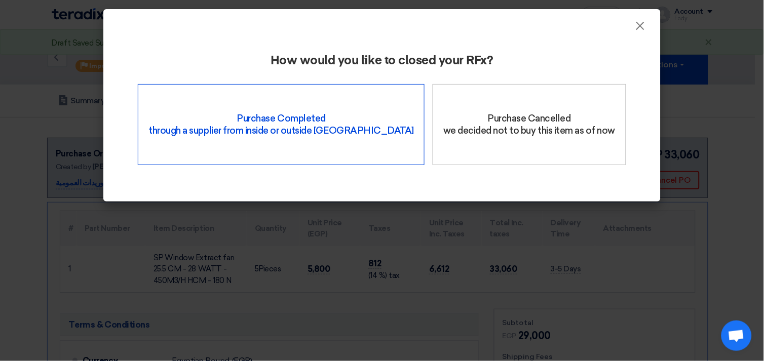
click at [272, 127] on div "Purchase Completed through a supplier from inside or outside Teradix" at bounding box center [281, 124] width 287 height 81
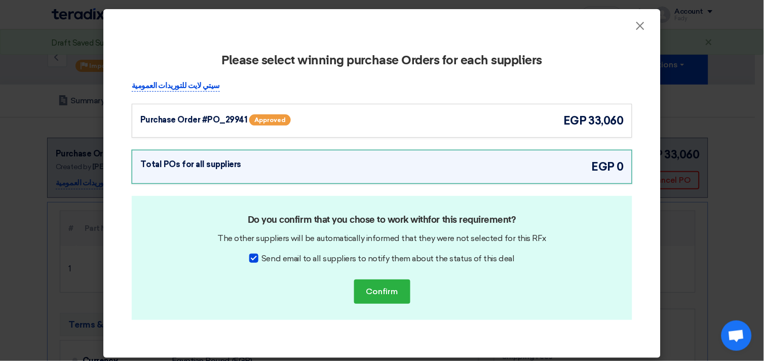
click at [574, 121] on span "egp" at bounding box center [574, 120] width 23 height 17
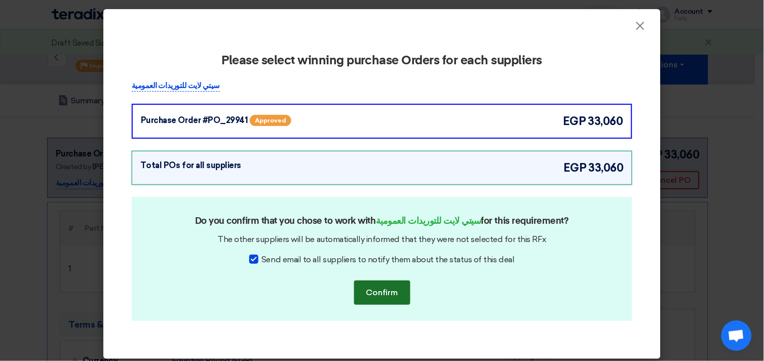
click at [383, 295] on button "Confirm" at bounding box center [382, 293] width 56 height 24
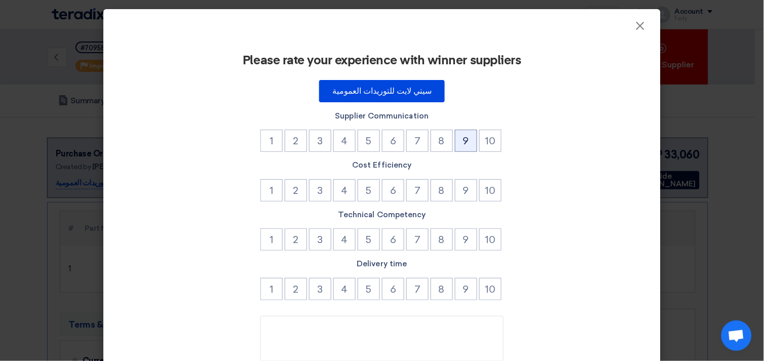
click at [468, 145] on button "9" at bounding box center [466, 141] width 22 height 22
click at [459, 198] on button "9" at bounding box center [466, 190] width 22 height 22
click at [459, 232] on button "9" at bounding box center [466, 239] width 22 height 22
click at [456, 269] on div "Delivery time 1 2 3 4 5 6 7 8 9 10" at bounding box center [382, 280] width 501 height 45
click at [466, 291] on button "9" at bounding box center [466, 289] width 22 height 22
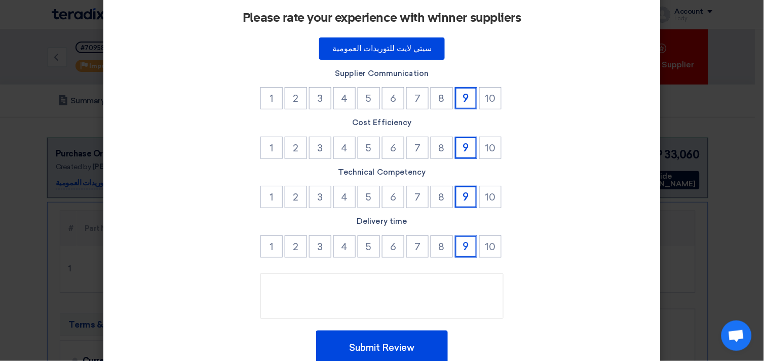
scroll to position [86, 0]
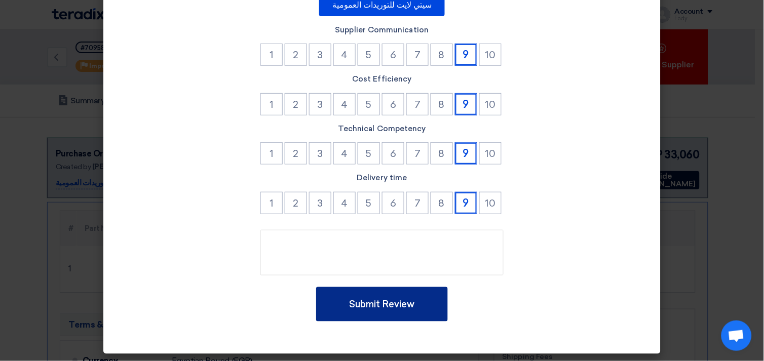
click at [383, 297] on button "Submit Review" at bounding box center [382, 304] width 132 height 34
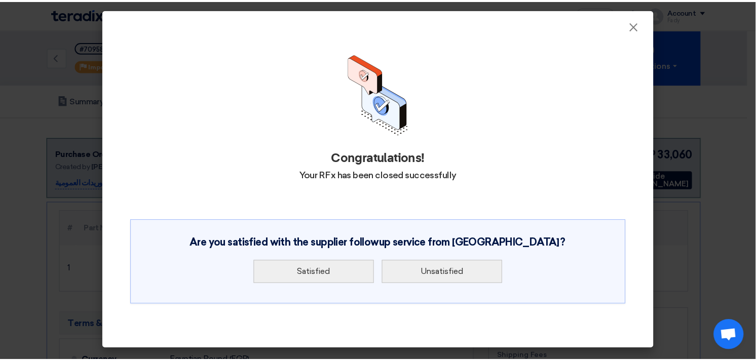
scroll to position [0, 0]
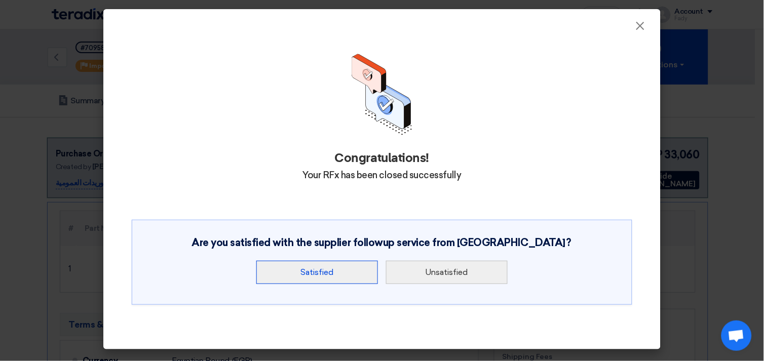
click at [325, 277] on button "Satisfied" at bounding box center [317, 272] width 122 height 23
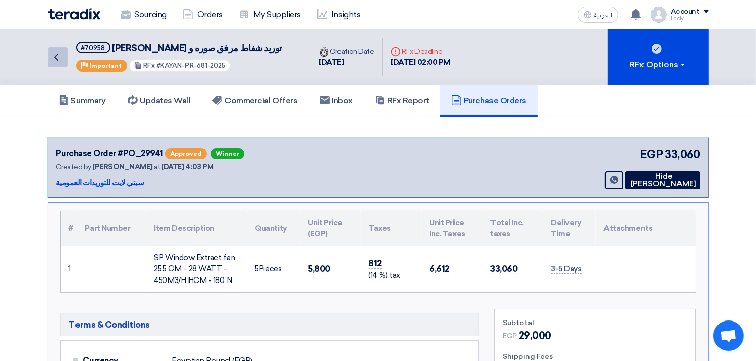
click at [54, 57] on icon "Back" at bounding box center [56, 57] width 12 height 12
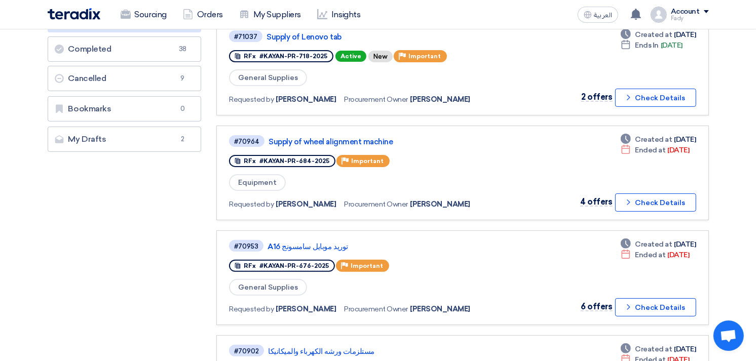
scroll to position [225, 0]
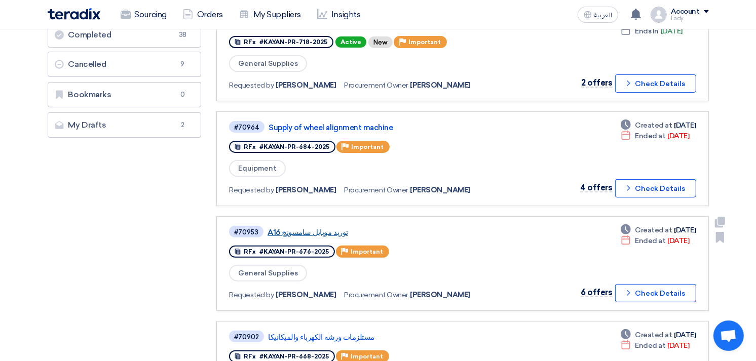
click at [299, 228] on link "توريد موبايل سامسونج A16" at bounding box center [393, 232] width 253 height 9
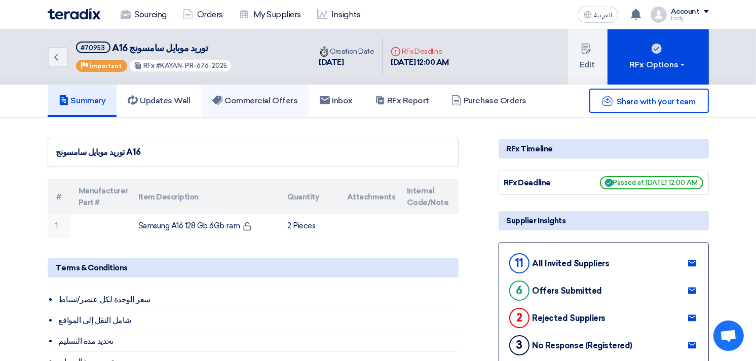
click at [277, 105] on link "Commercial Offers" at bounding box center [254, 101] width 107 height 32
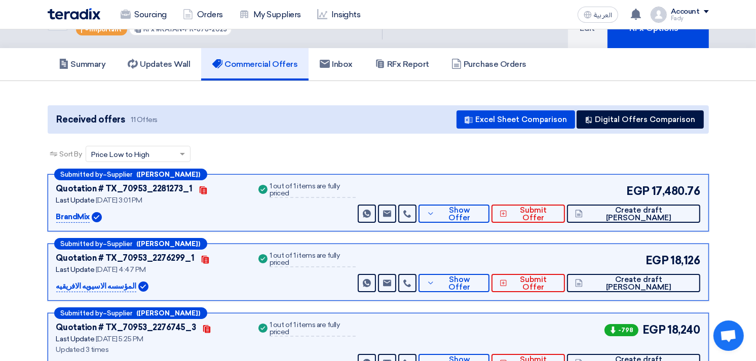
scroll to position [56, 0]
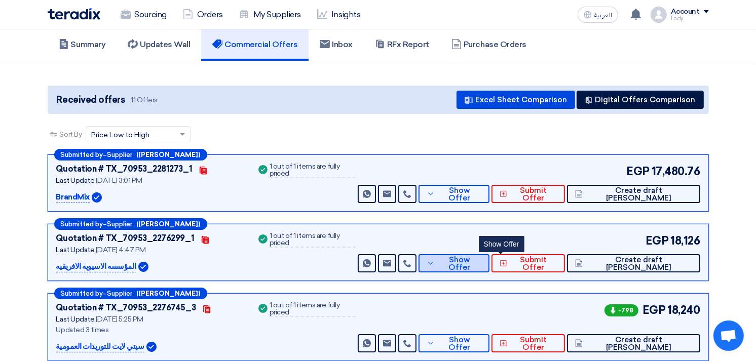
click at [481, 258] on span "Show Offer" at bounding box center [459, 263] width 44 height 15
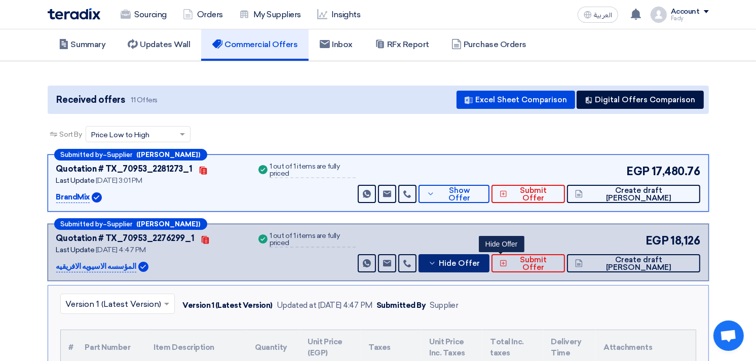
scroll to position [112, 0]
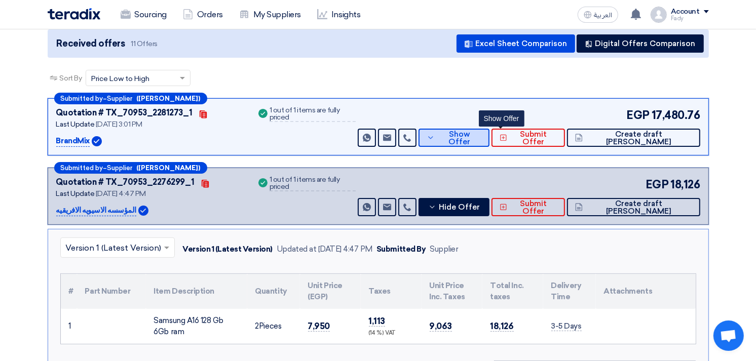
click at [481, 134] on span "Show Offer" at bounding box center [459, 138] width 44 height 15
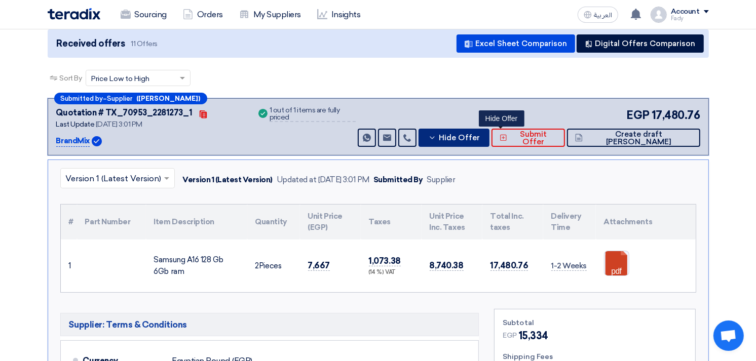
click at [480, 134] on span "Hide Offer" at bounding box center [459, 138] width 41 height 8
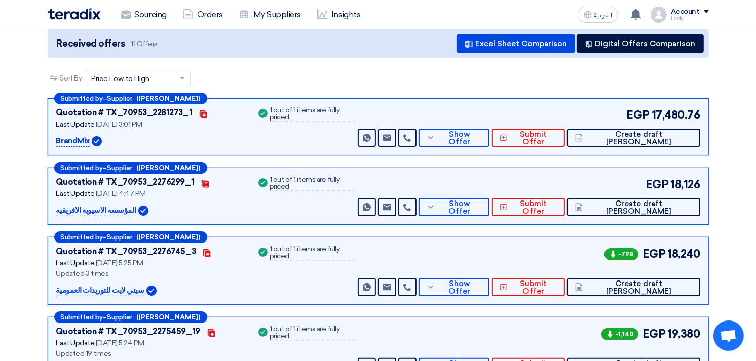
drag, startPoint x: 654, startPoint y: 114, endPoint x: 715, endPoint y: 106, distance: 61.3
copy span "17,480.76"
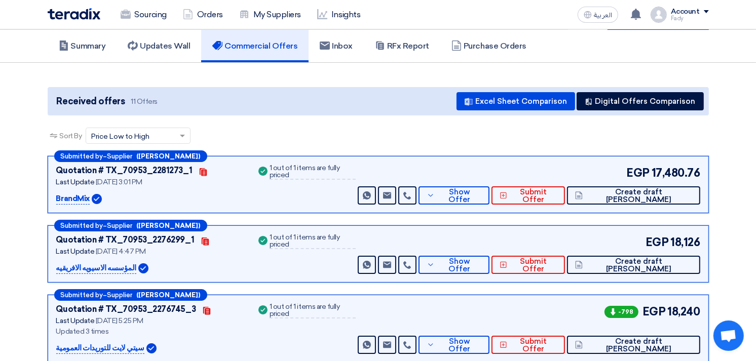
scroll to position [0, 0]
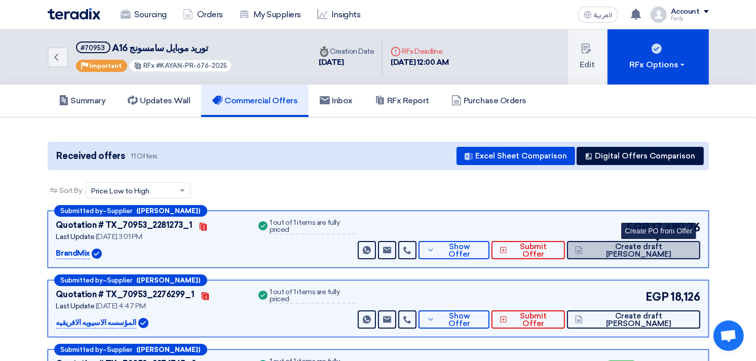
click at [677, 250] on span "Create draft [PERSON_NAME]" at bounding box center [638, 250] width 106 height 15
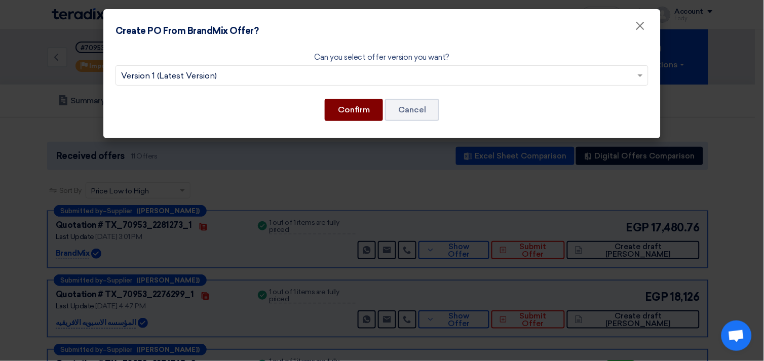
click at [350, 108] on button "Confirm" at bounding box center [354, 110] width 58 height 22
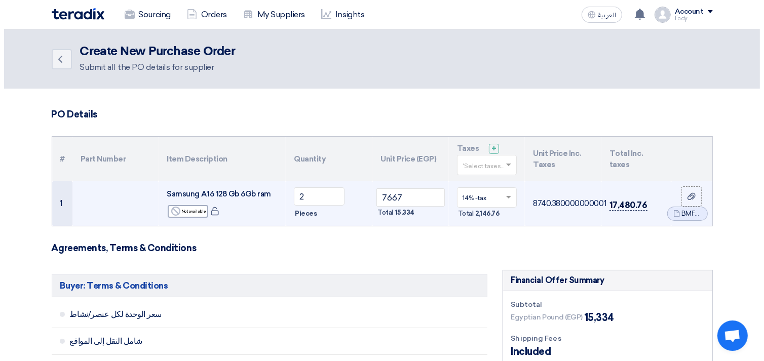
scroll to position [337, 0]
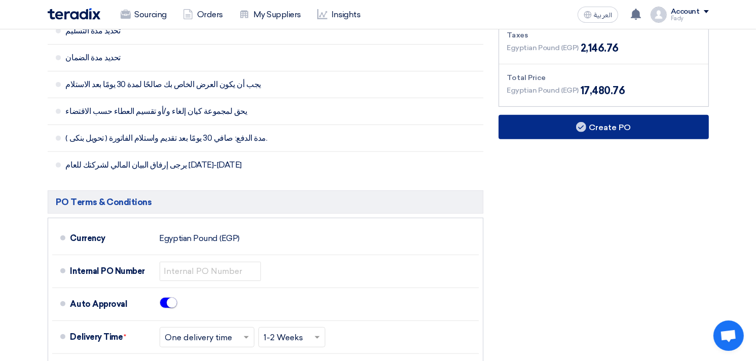
click at [601, 128] on button "Create PO" at bounding box center [603, 127] width 210 height 24
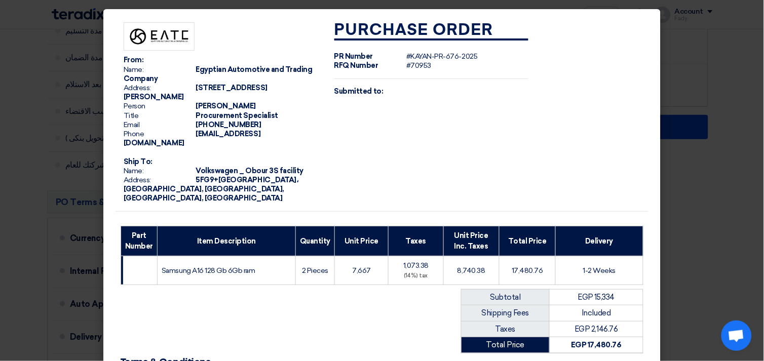
scroll to position [130, 0]
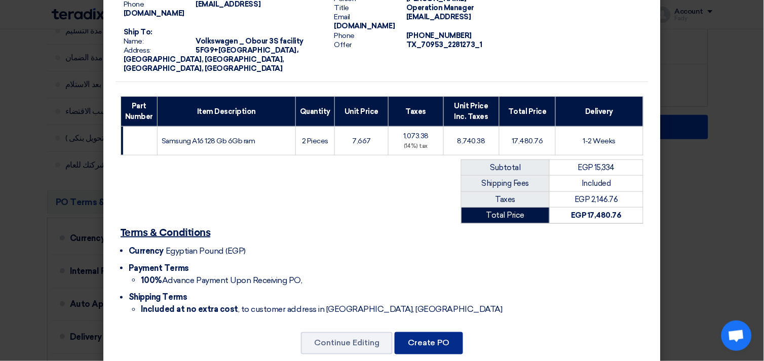
click at [428, 332] on button "Create PO" at bounding box center [429, 343] width 68 height 22
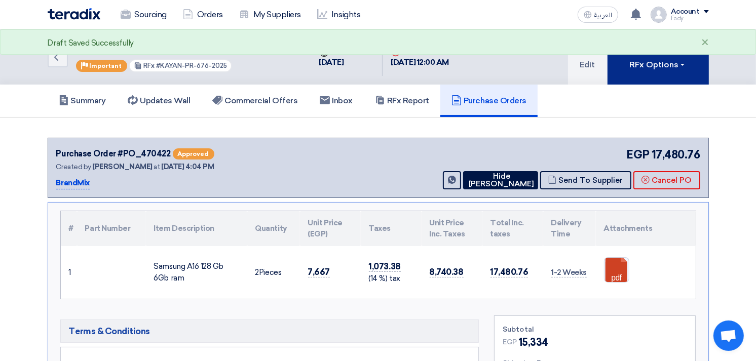
click at [651, 49] on use at bounding box center [656, 49] width 10 height 10
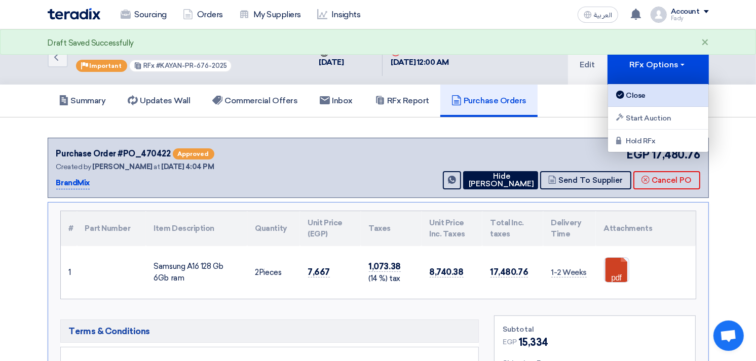
click at [647, 93] on div "Close" at bounding box center [658, 95] width 88 height 12
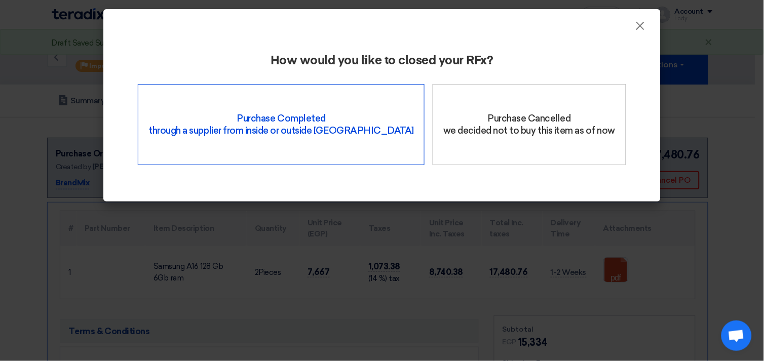
click at [330, 120] on div "Purchase Completed through a supplier from inside or outside Teradix" at bounding box center [281, 124] width 287 height 81
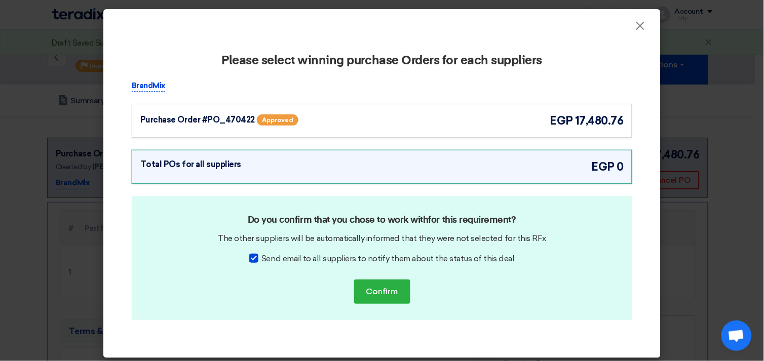
click at [462, 120] on div "Purchase Order #PO_470422 Approved egp 17,480.76" at bounding box center [381, 120] width 483 height 17
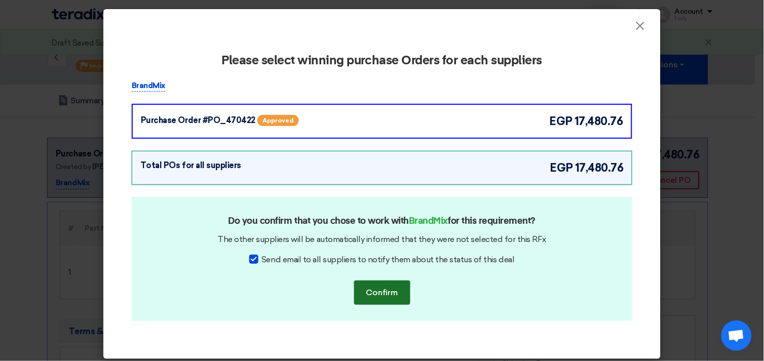
click at [385, 287] on button "Confirm" at bounding box center [382, 293] width 56 height 24
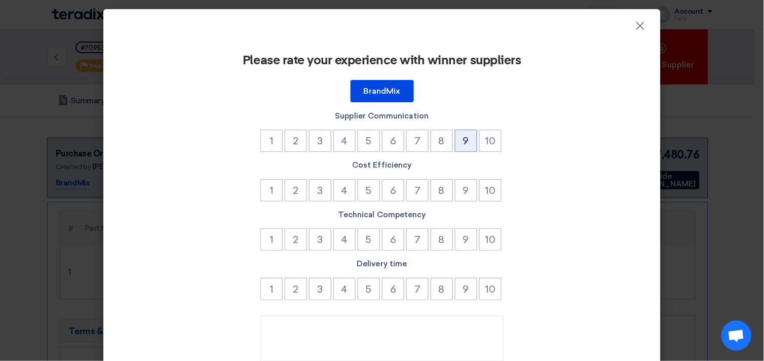
click at [462, 143] on button "9" at bounding box center [466, 141] width 22 height 22
click at [491, 181] on button "10" at bounding box center [490, 190] width 22 height 22
click at [458, 240] on button "9" at bounding box center [466, 239] width 22 height 22
click at [424, 289] on button "7" at bounding box center [417, 289] width 22 height 22
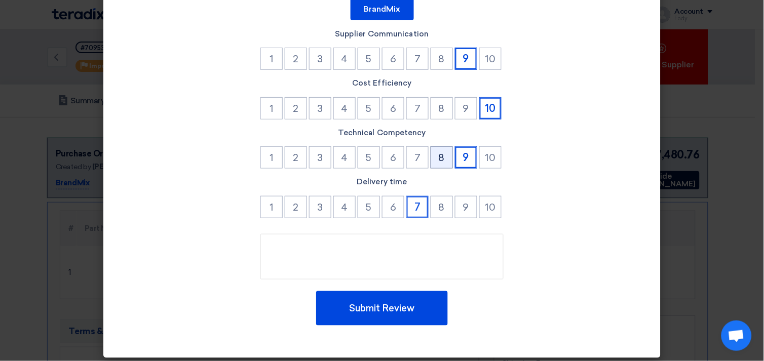
scroll to position [86, 0]
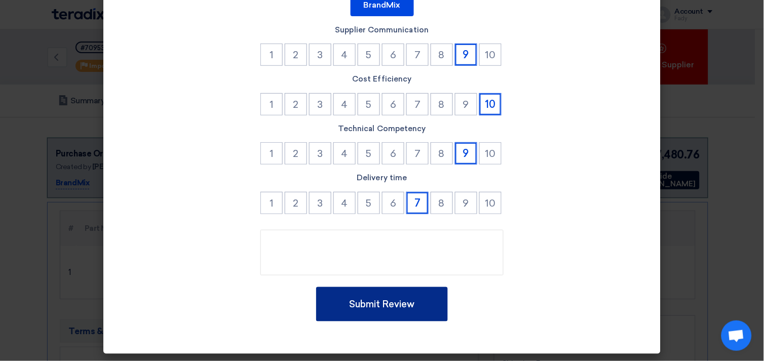
click at [406, 292] on button "Submit Review" at bounding box center [382, 304] width 132 height 34
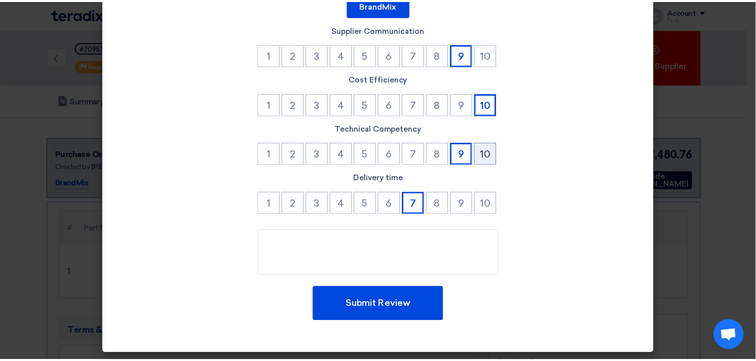
scroll to position [0, 0]
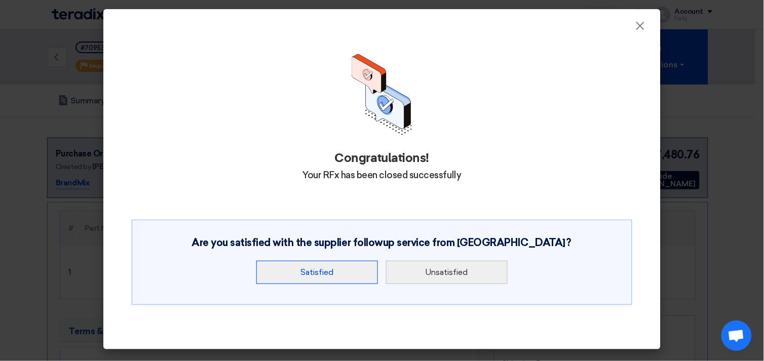
click at [332, 263] on button "Satisfied" at bounding box center [317, 272] width 122 height 23
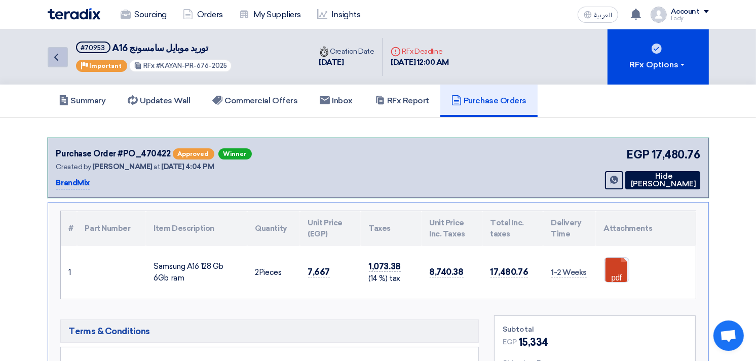
click at [57, 54] on use at bounding box center [56, 57] width 4 height 7
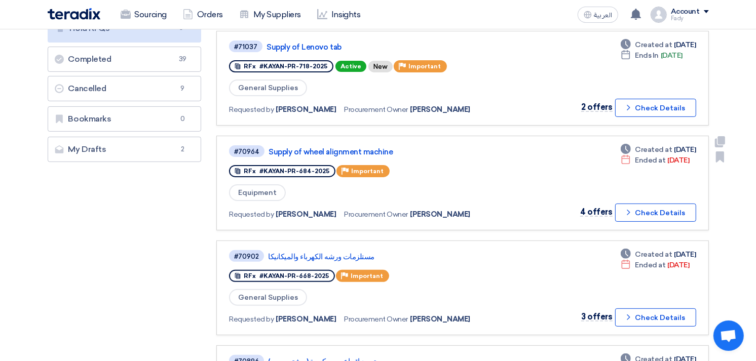
scroll to position [225, 0]
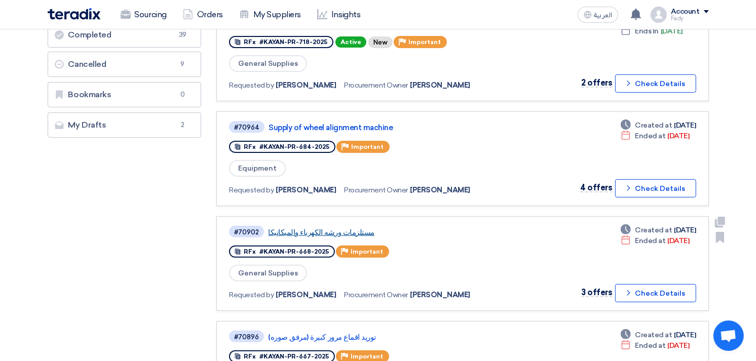
click at [309, 228] on link "مستلزمات ورشه الكهرباء والميكانيكا" at bounding box center [394, 232] width 253 height 9
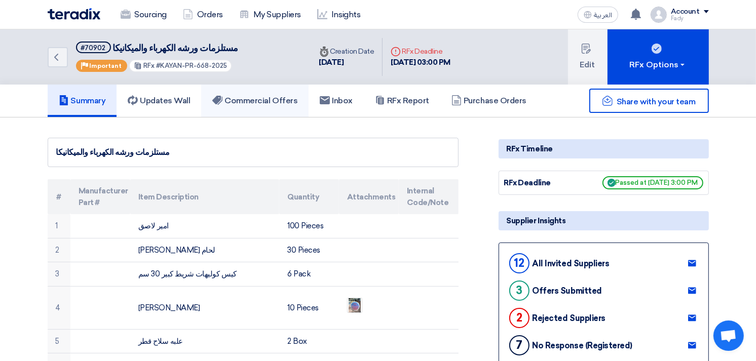
click at [264, 103] on h5 "Commercial Offers" at bounding box center [254, 101] width 85 height 10
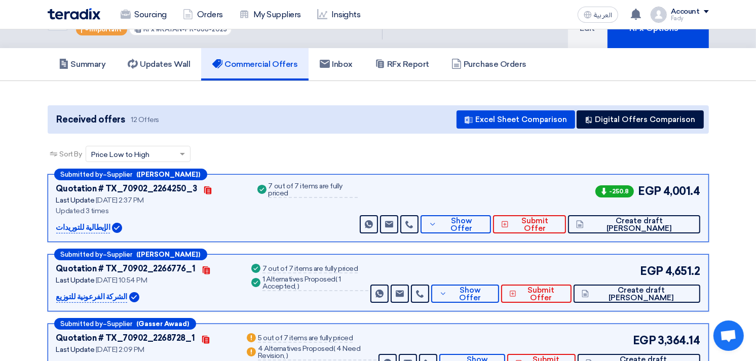
scroll to position [56, 0]
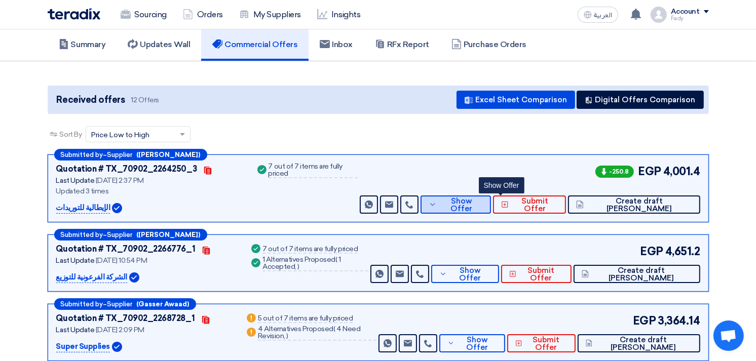
click at [483, 200] on span "Show Offer" at bounding box center [461, 205] width 44 height 15
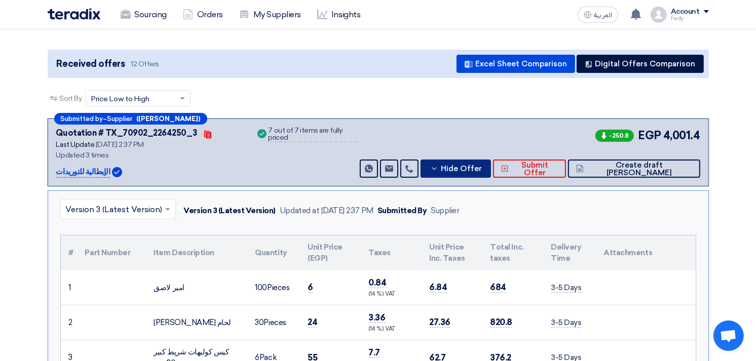
scroll to position [112, 0]
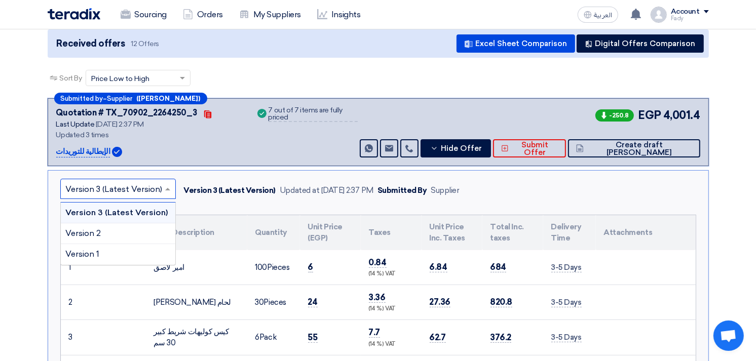
click at [161, 186] on div at bounding box center [118, 189] width 114 height 17
click at [125, 254] on div "Version 1" at bounding box center [118, 254] width 114 height 20
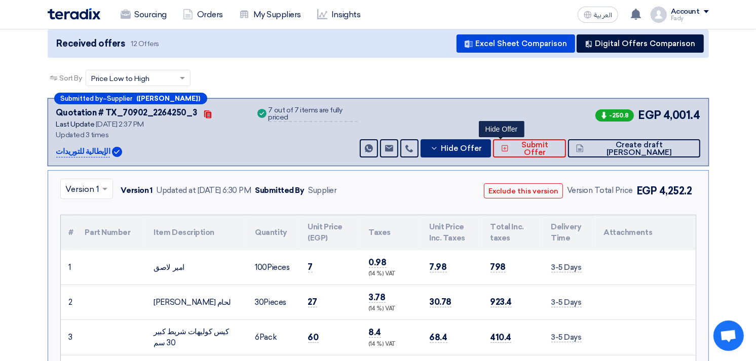
click at [482, 145] on span "Hide Offer" at bounding box center [461, 149] width 41 height 8
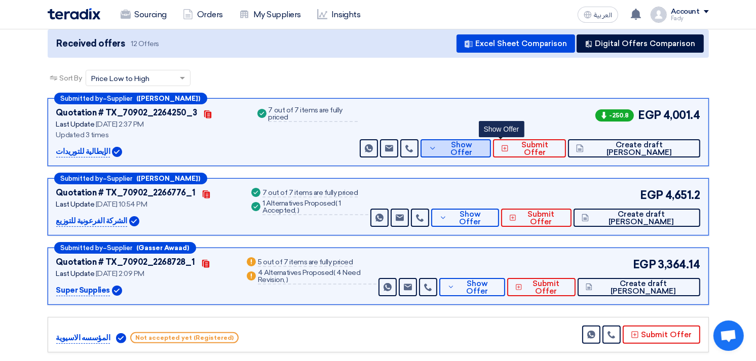
click at [483, 144] on span "Show Offer" at bounding box center [461, 148] width 44 height 15
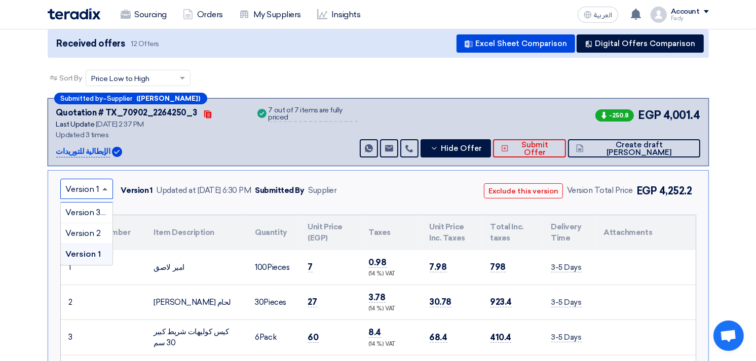
click at [105, 189] on span at bounding box center [106, 189] width 13 height 12
click at [96, 249] on span "Version 1" at bounding box center [83, 254] width 35 height 10
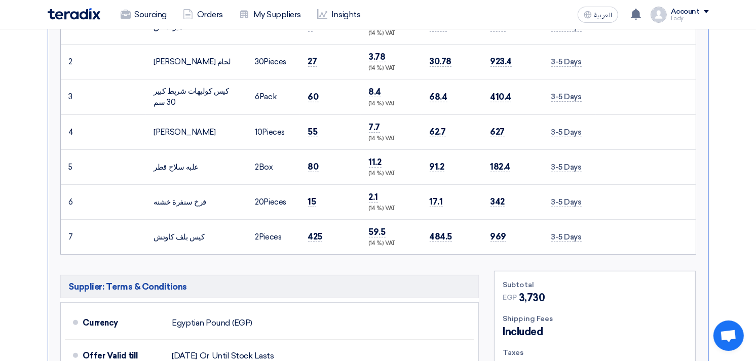
scroll to position [450, 0]
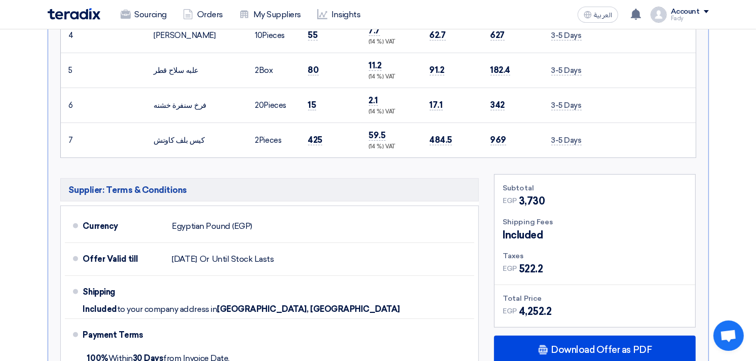
drag, startPoint x: 516, startPoint y: 310, endPoint x: 554, endPoint y: 311, distance: 38.0
click at [554, 311] on div "EGP 4,252.2" at bounding box center [595, 311] width 184 height 15
copy div "4,252.2"
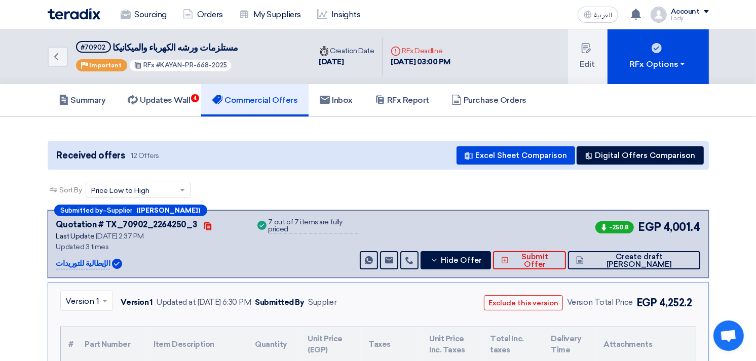
scroll to position [0, 0]
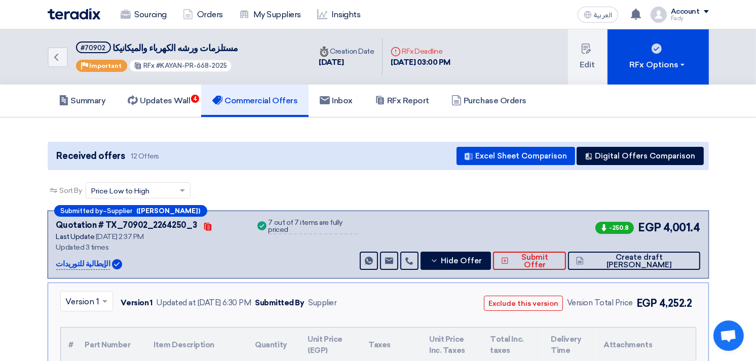
click at [679, 225] on span "4,001.4" at bounding box center [681, 227] width 37 height 17
copy span "4,001.4"
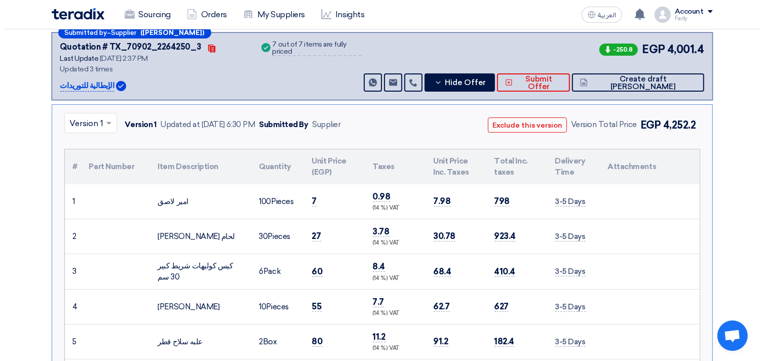
scroll to position [169, 0]
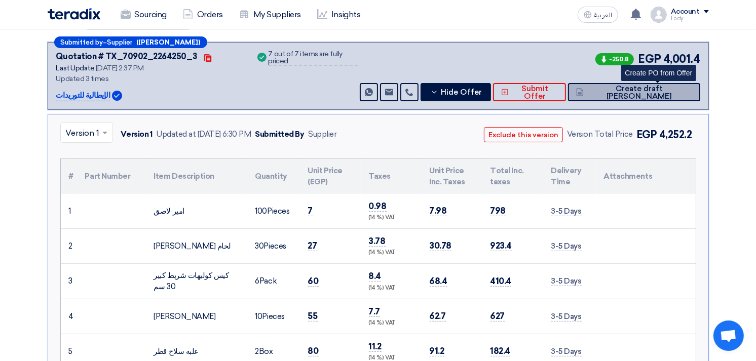
click at [669, 84] on button "Create draft [PERSON_NAME]" at bounding box center [634, 92] width 132 height 18
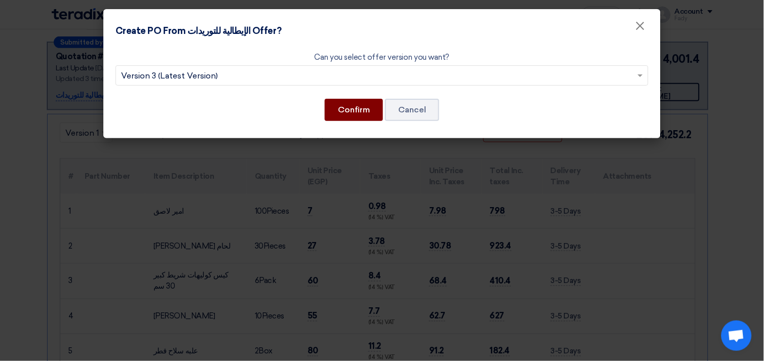
click at [353, 108] on button "Confirm" at bounding box center [354, 110] width 58 height 22
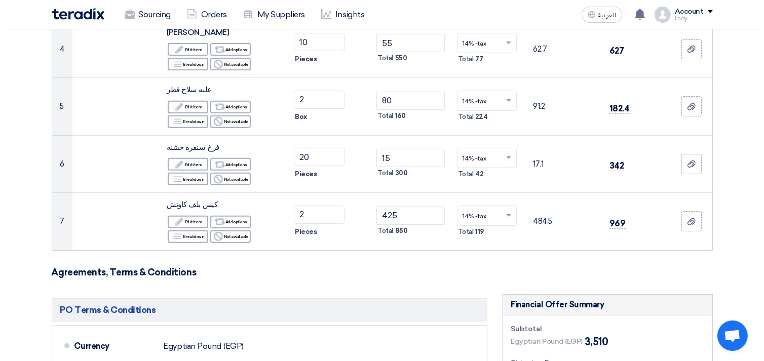
scroll to position [507, 0]
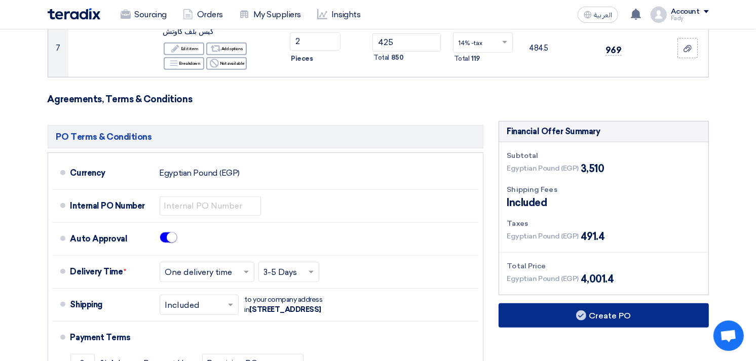
click at [640, 315] on button "Create PO" at bounding box center [603, 315] width 210 height 24
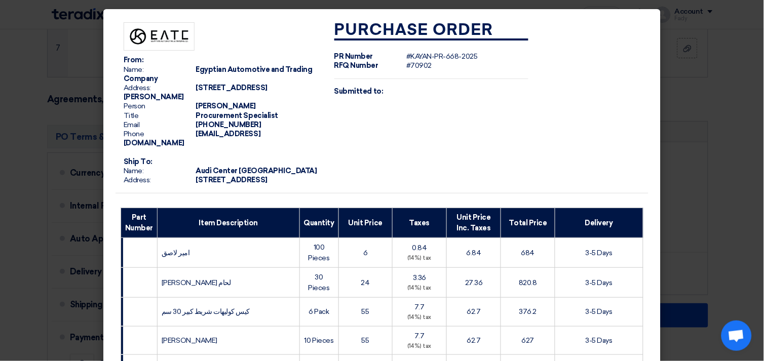
scroll to position [307, 0]
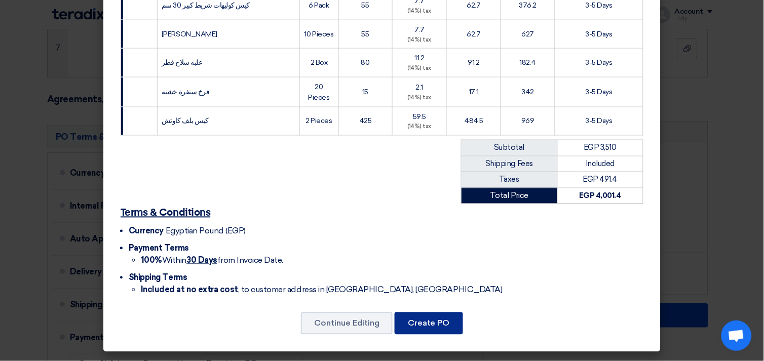
click at [430, 320] on button "Create PO" at bounding box center [429, 324] width 68 height 22
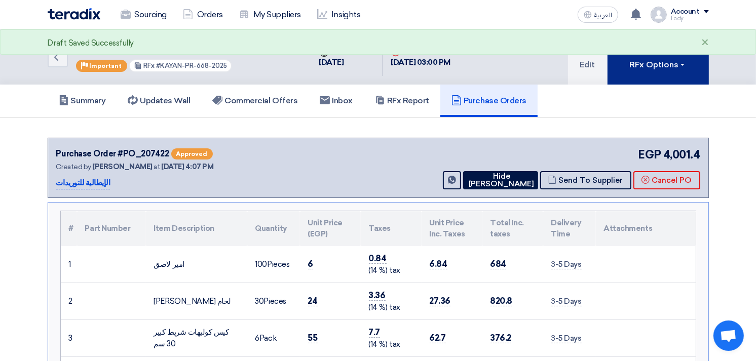
click at [659, 59] on div "RFx Options" at bounding box center [657, 65] width 57 height 12
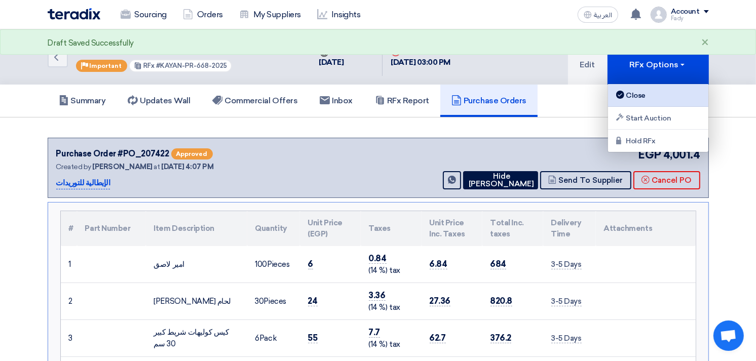
click at [652, 88] on link "Close" at bounding box center [658, 95] width 100 height 23
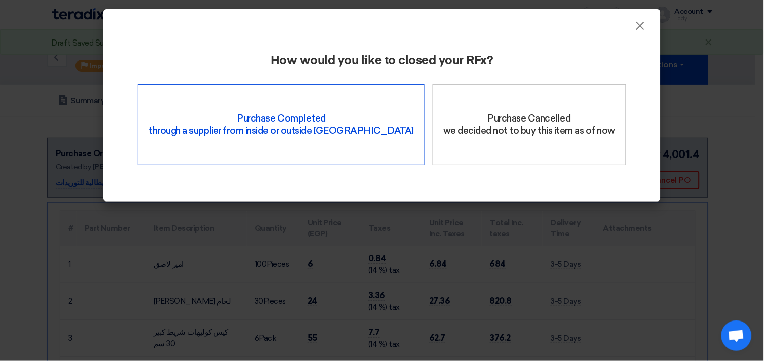
click at [194, 93] on div "Purchase Completed through a supplier from inside or outside Teradix" at bounding box center [281, 124] width 287 height 81
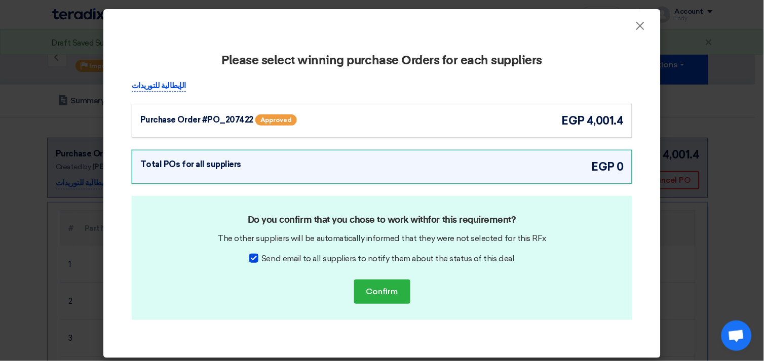
click at [447, 128] on div "Purchase Order #PO_207422 Approved egp 4,001.4" at bounding box center [381, 120] width 483 height 17
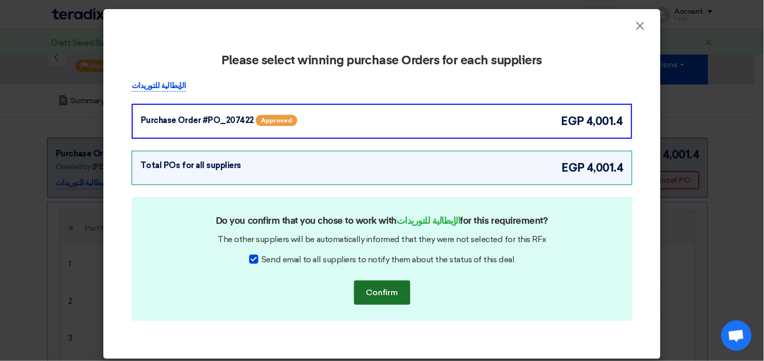
click at [396, 297] on button "Confirm" at bounding box center [382, 293] width 56 height 24
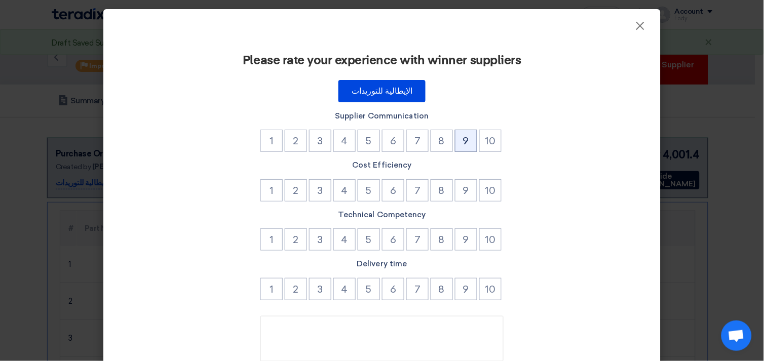
click at [463, 146] on button "9" at bounding box center [466, 141] width 22 height 22
click at [466, 201] on li "9" at bounding box center [467, 191] width 24 height 25
click at [436, 241] on button "8" at bounding box center [442, 239] width 22 height 22
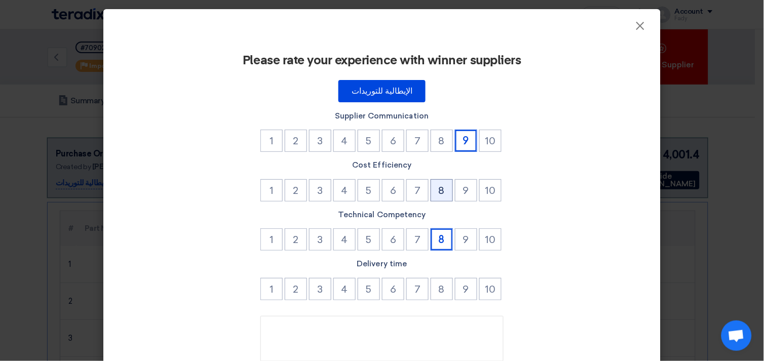
click at [444, 185] on button "8" at bounding box center [442, 190] width 22 height 22
click at [412, 291] on button "7" at bounding box center [417, 289] width 22 height 22
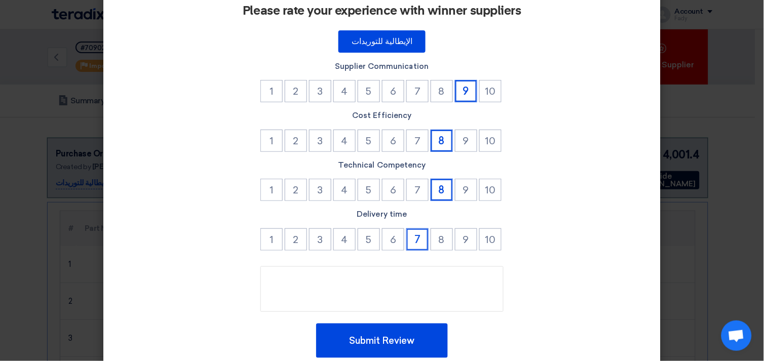
scroll to position [86, 0]
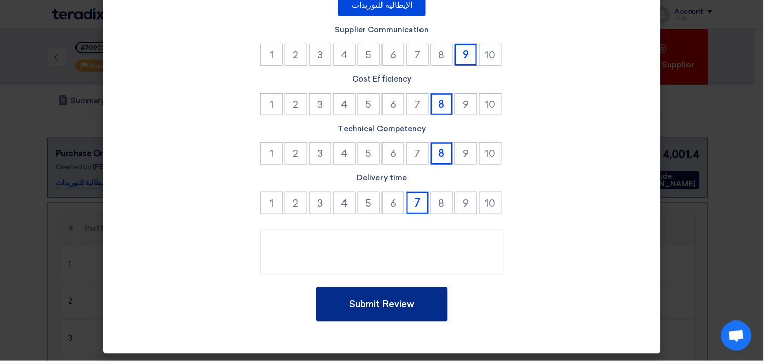
click at [393, 292] on button "Submit Review" at bounding box center [382, 304] width 132 height 34
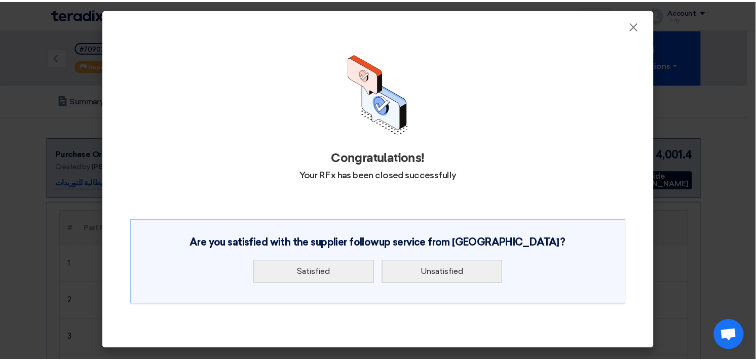
scroll to position [0, 0]
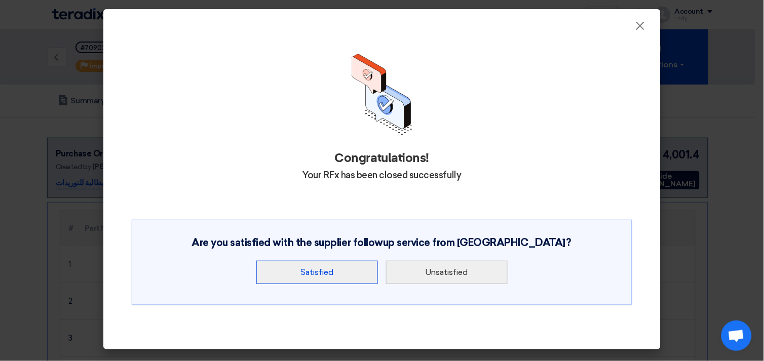
click at [290, 281] on button "Satisfied" at bounding box center [317, 272] width 122 height 23
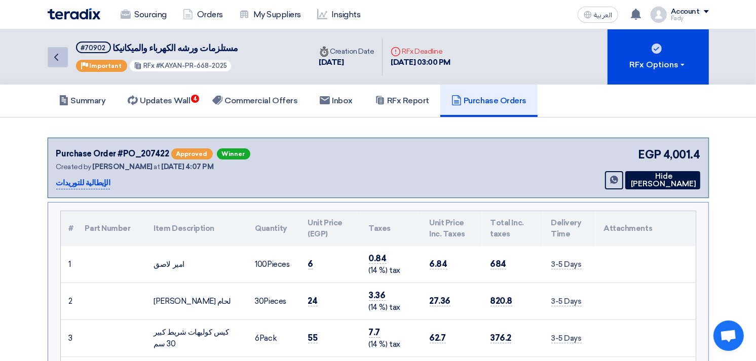
click at [57, 56] on icon "Back" at bounding box center [56, 57] width 12 height 12
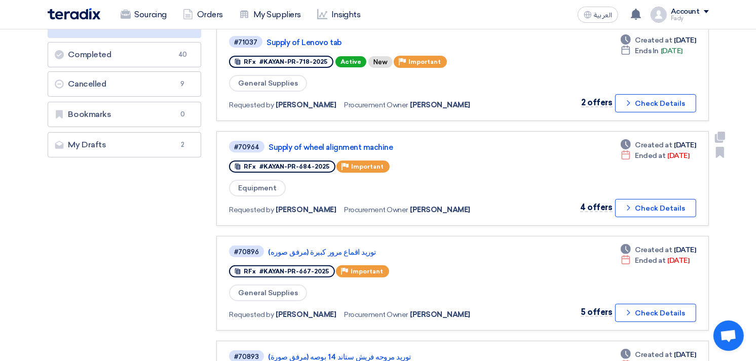
scroll to position [225, 0]
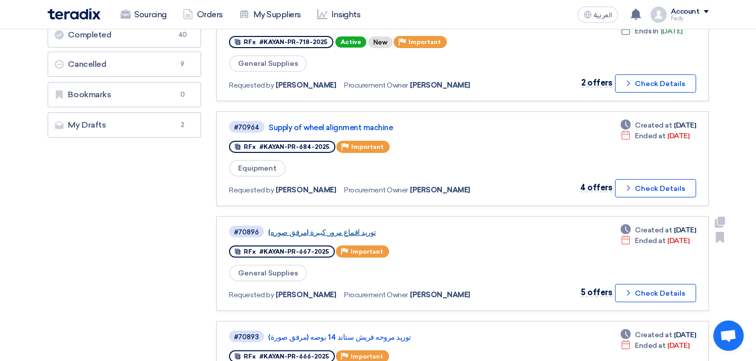
click at [331, 228] on link "توريد اقماع مرور كبيرة (مرفق صوره)" at bounding box center [394, 232] width 253 height 9
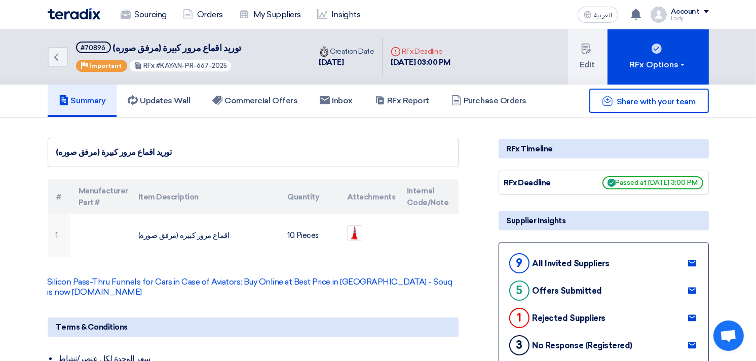
click at [247, 77] on div "Back #70896 توريد اقماع مرور كبيرة (مرفق صوره) Priority Important RFx #KAYAN-PR…" at bounding box center [179, 56] width 263 height 55
click at [257, 102] on h5 "Commercial Offers" at bounding box center [254, 101] width 85 height 10
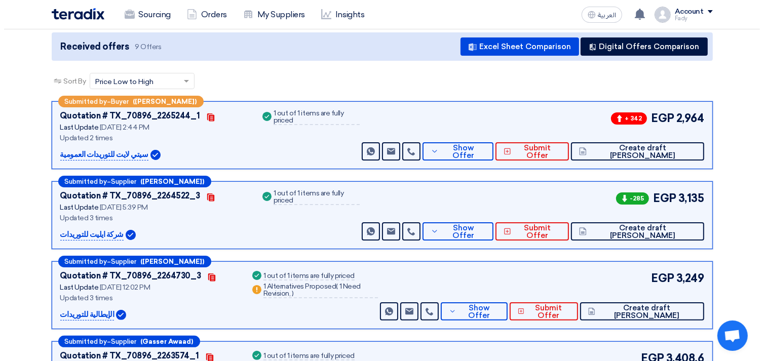
scroll to position [112, 0]
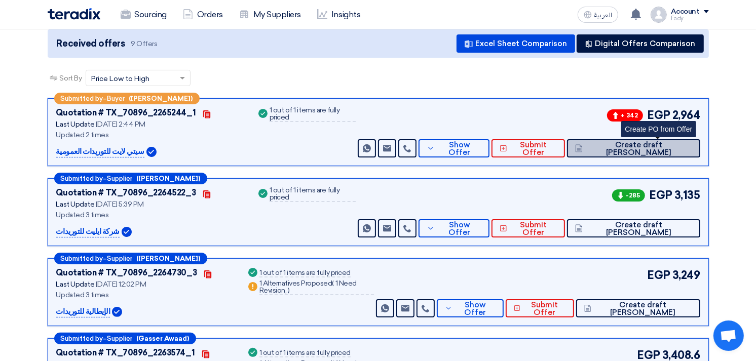
click at [665, 142] on button "Create draft [PERSON_NAME]" at bounding box center [633, 148] width 133 height 18
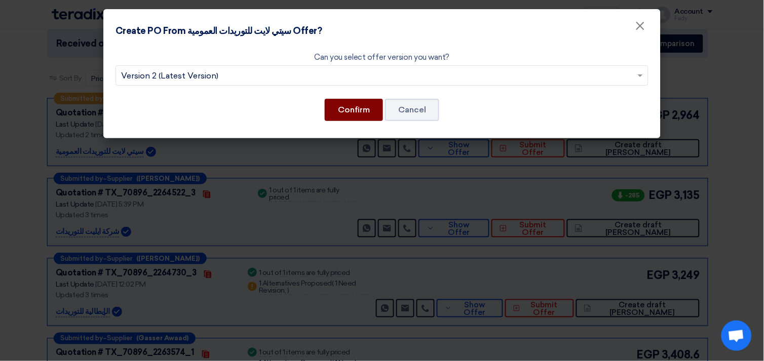
click at [374, 108] on button "Confirm" at bounding box center [354, 110] width 58 height 22
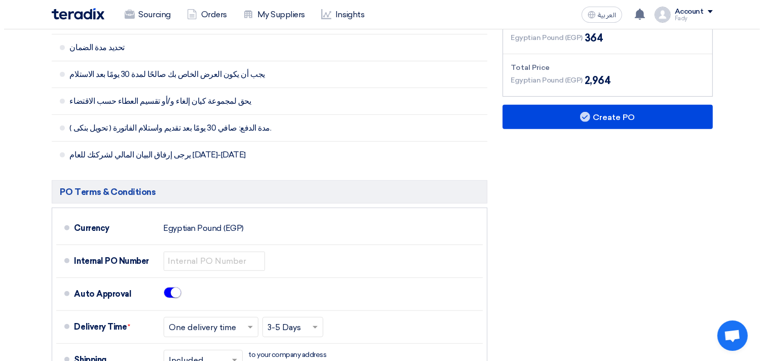
scroll to position [394, 0]
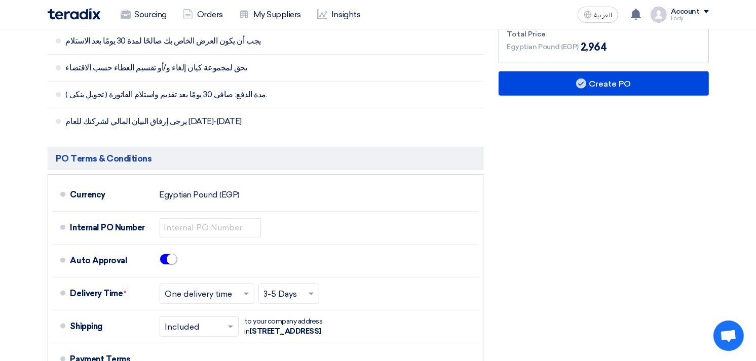
drag, startPoint x: 579, startPoint y: 46, endPoint x: 614, endPoint y: 44, distance: 35.0
click at [614, 44] on div "Egyptian Pound (EGP) 2,964" at bounding box center [603, 47] width 193 height 15
copy span "2,964"
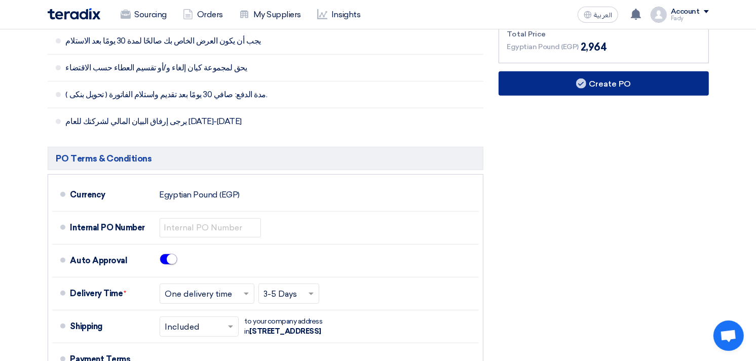
click at [597, 85] on button "Create PO" at bounding box center [603, 83] width 210 height 24
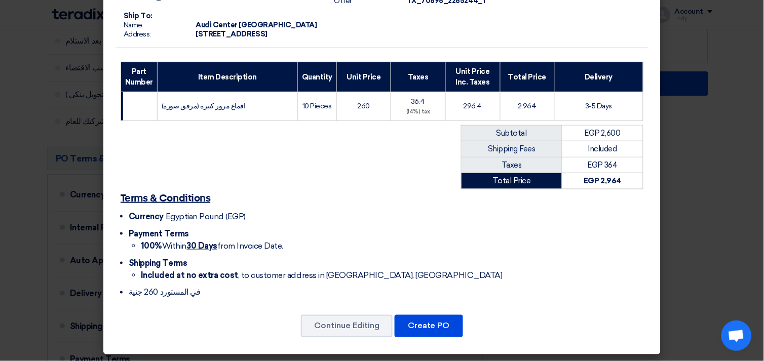
scroll to position [148, 0]
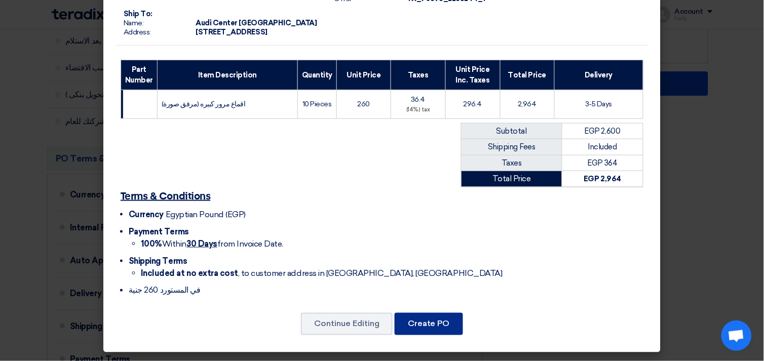
click at [445, 317] on button "Create PO" at bounding box center [429, 324] width 68 height 22
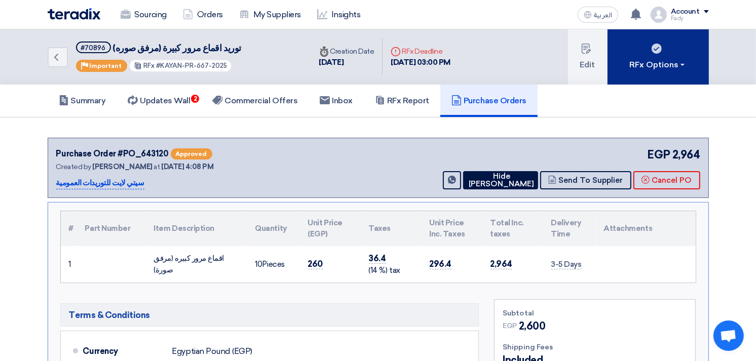
click at [652, 49] on use at bounding box center [656, 49] width 10 height 10
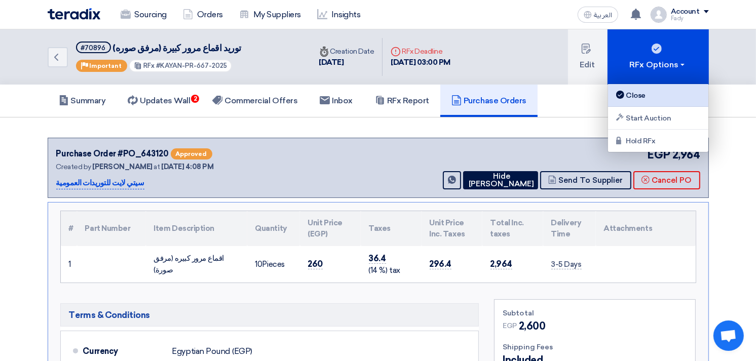
click at [640, 99] on div "Close" at bounding box center [658, 95] width 88 height 12
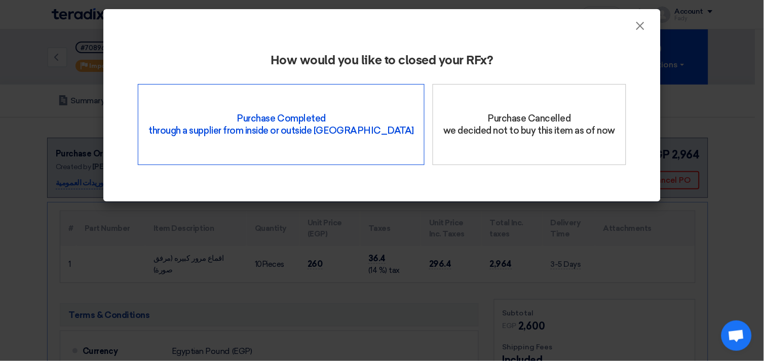
click at [287, 137] on div "Purchase Completed through a supplier from inside or outside Teradix" at bounding box center [281, 124] width 287 height 81
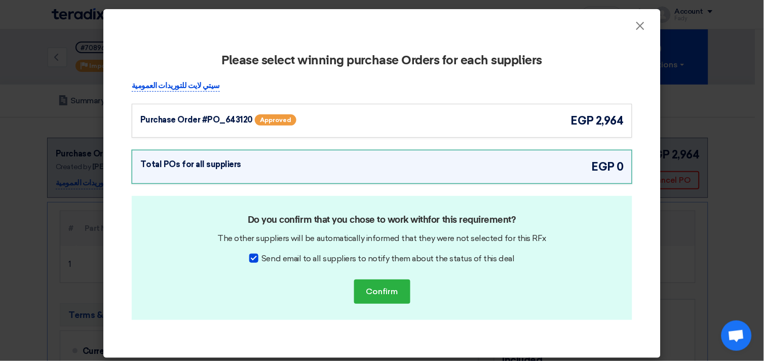
click at [399, 117] on div "Purchase Order #PO_643120 Approved egp 2,964" at bounding box center [381, 120] width 483 height 17
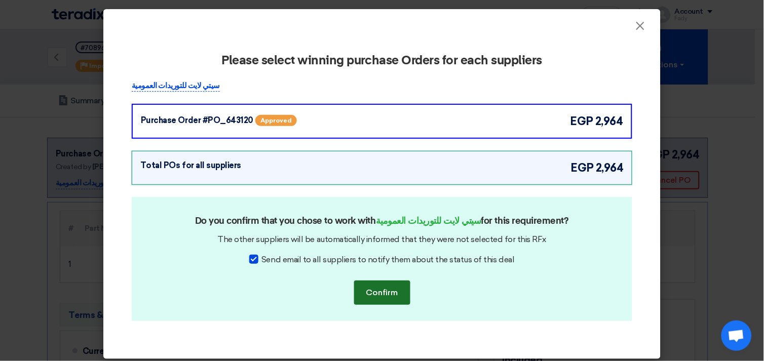
click at [371, 289] on button "Confirm" at bounding box center [382, 293] width 56 height 24
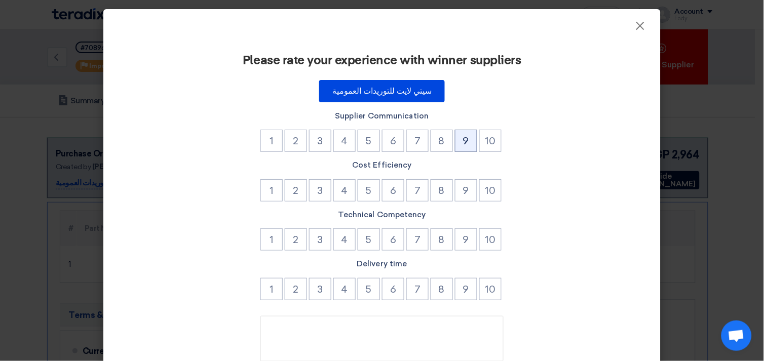
click at [464, 140] on button "9" at bounding box center [466, 141] width 22 height 22
click at [462, 183] on button "9" at bounding box center [466, 190] width 22 height 22
drag, startPoint x: 458, startPoint y: 242, endPoint x: 455, endPoint y: 260, distance: 18.6
click at [458, 243] on button "9" at bounding box center [466, 239] width 22 height 22
click at [464, 281] on button "9" at bounding box center [466, 289] width 22 height 22
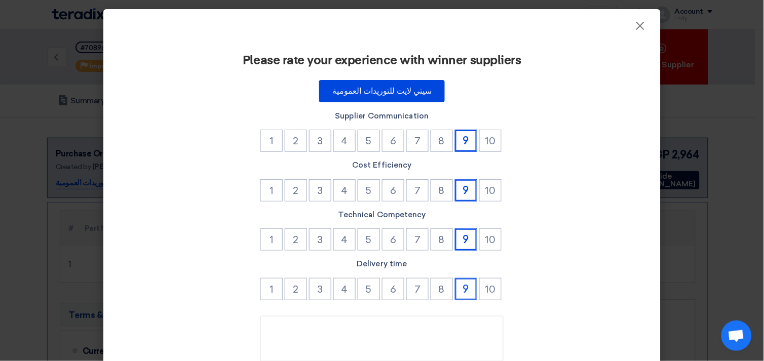
scroll to position [86, 0]
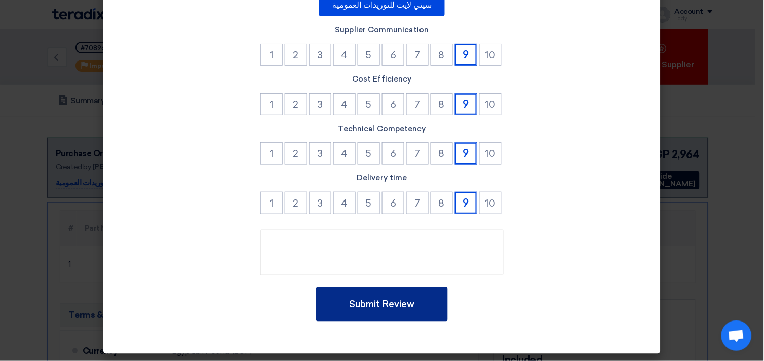
click at [413, 297] on button "Submit Review" at bounding box center [382, 304] width 132 height 34
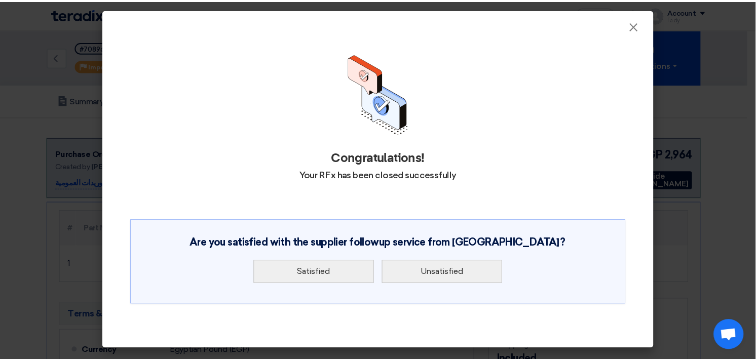
scroll to position [0, 0]
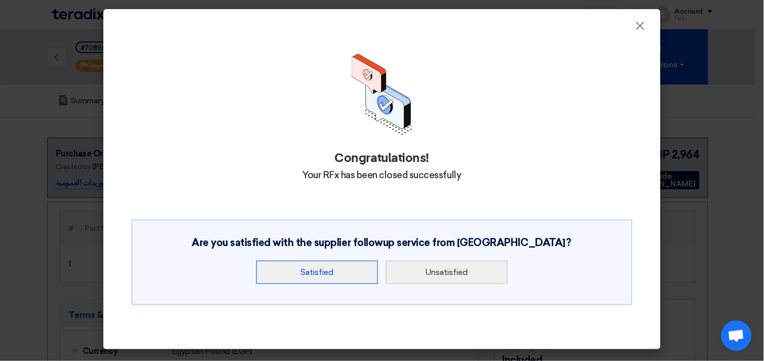
click at [350, 270] on button "Satisfied" at bounding box center [317, 272] width 122 height 23
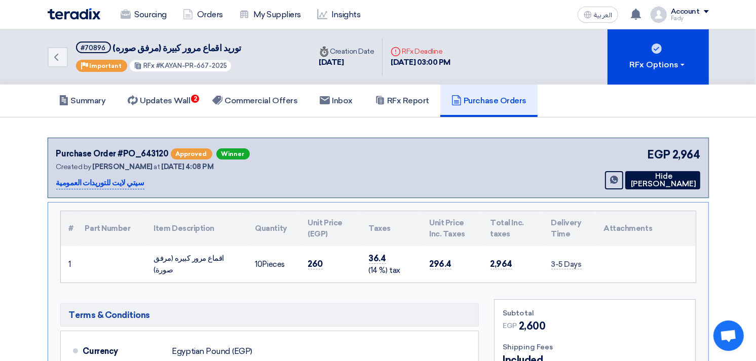
click at [43, 60] on div "Back #70896 توريد اقماع مرور كبيرة (مرفق صوره) Priority Important RFx #KAYAN-PR…" at bounding box center [378, 56] width 676 height 55
click at [56, 51] on icon "Back" at bounding box center [56, 57] width 12 height 12
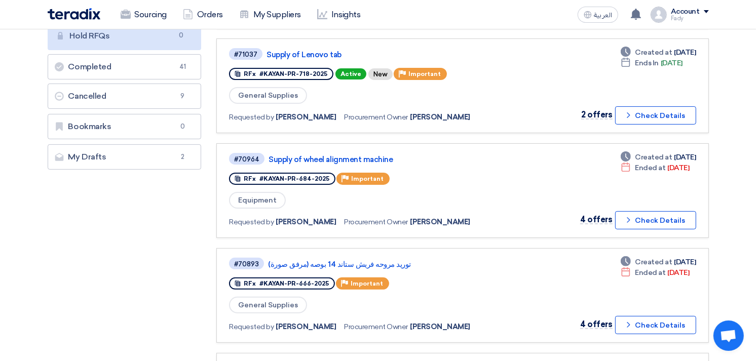
scroll to position [225, 0]
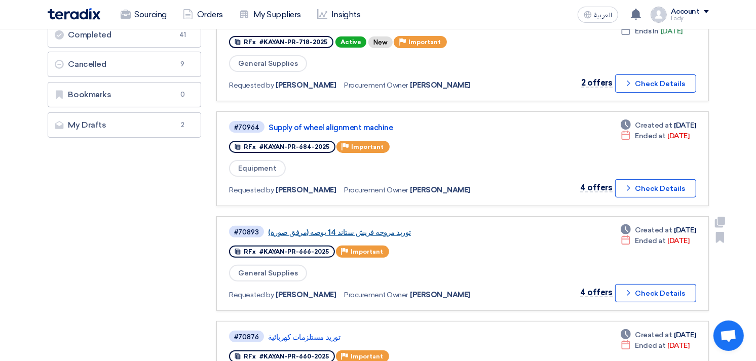
click at [348, 228] on link "توريد مروحه فريش ستاند 14 بوصه (مرفق صورة)" at bounding box center [394, 232] width 253 height 9
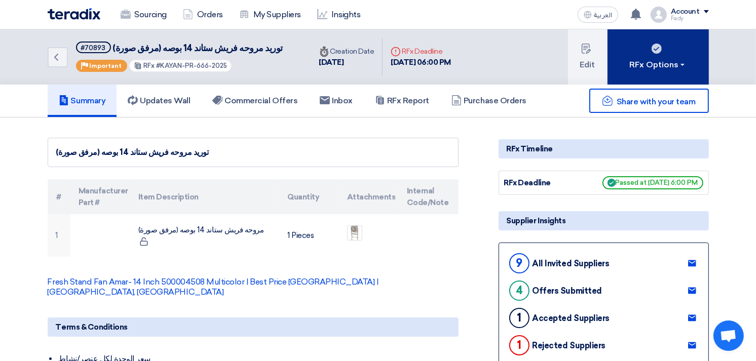
click at [671, 59] on div "RFx Options" at bounding box center [657, 65] width 57 height 12
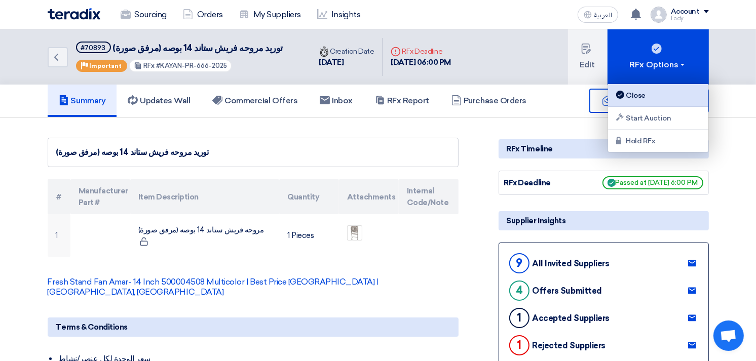
click at [646, 93] on div "Close" at bounding box center [658, 95] width 88 height 12
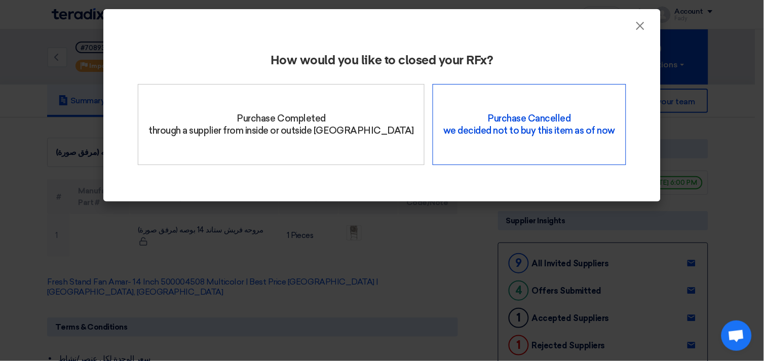
click at [522, 119] on div "Purchase Cancelled we decided not to buy this item as of now" at bounding box center [529, 124] width 193 height 81
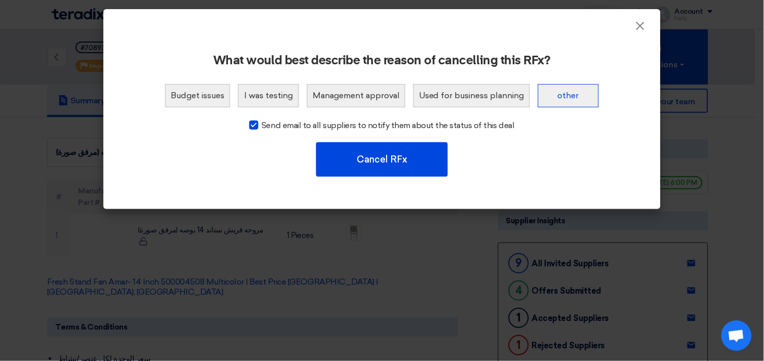
click at [573, 92] on button "other" at bounding box center [568, 95] width 61 height 23
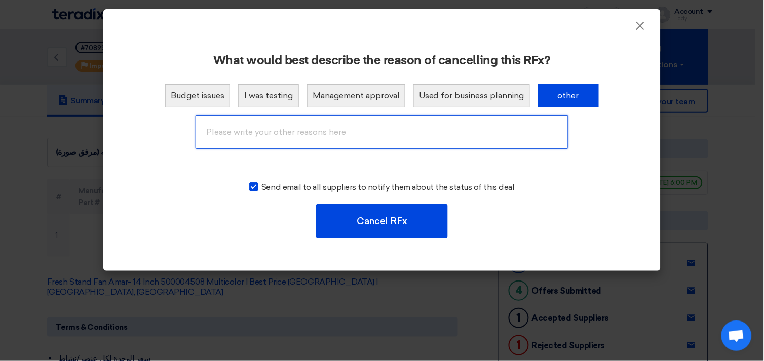
click at [337, 134] on input "text" at bounding box center [382, 132] width 373 height 33
type input "Cancelled"
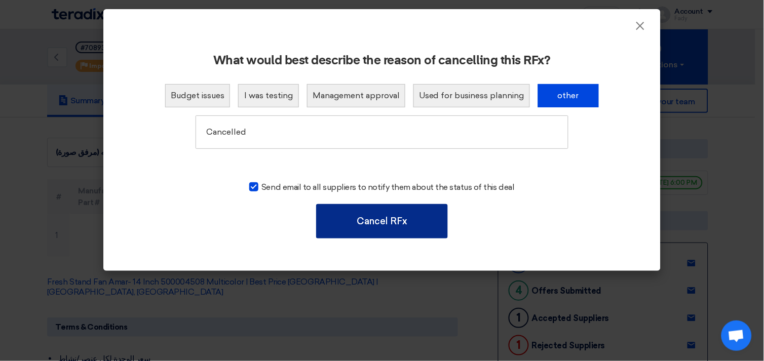
click at [405, 226] on button "Cancel RFx" at bounding box center [382, 221] width 132 height 34
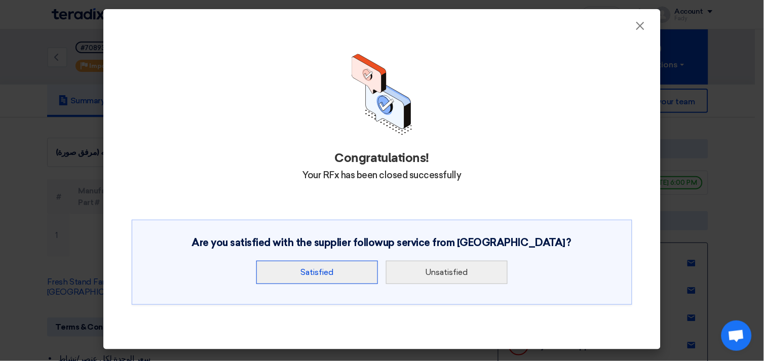
click at [337, 271] on button "Satisfied" at bounding box center [317, 272] width 122 height 23
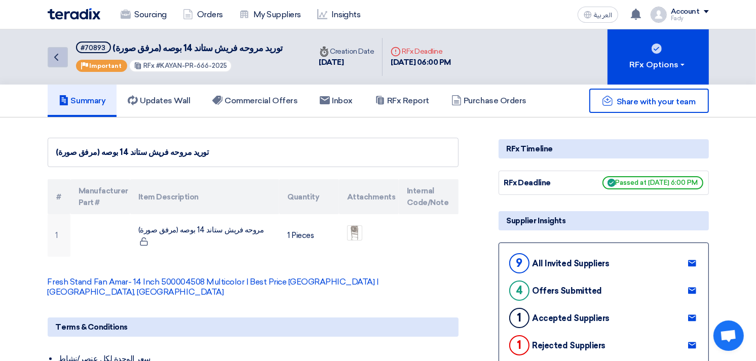
click at [64, 54] on link "Back" at bounding box center [58, 57] width 20 height 20
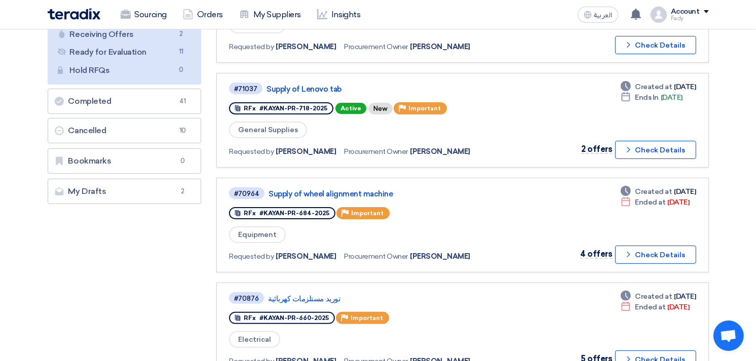
scroll to position [169, 0]
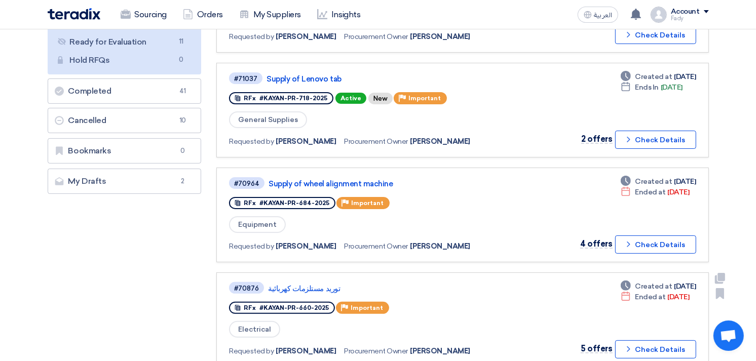
click at [305, 281] on div "#70876 توريد مستلزمات كهربائية" at bounding box center [376, 288] width 294 height 14
click at [292, 284] on link "توريد مستلزمات كهربائية" at bounding box center [394, 288] width 253 height 9
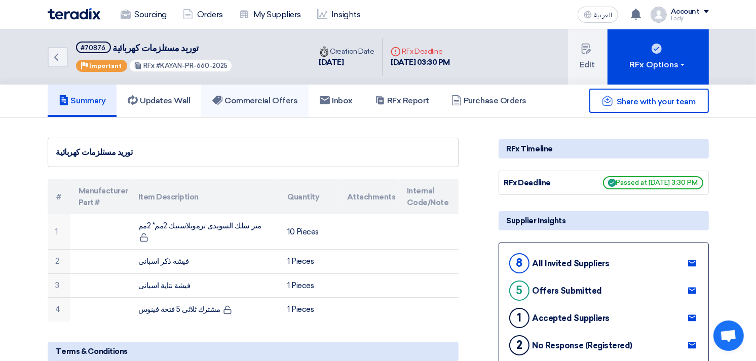
click at [271, 105] on link "Commercial Offers" at bounding box center [254, 101] width 107 height 32
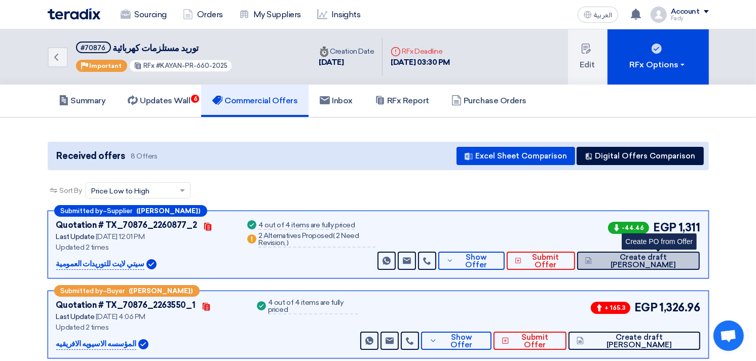
click at [682, 259] on span "Create draft [PERSON_NAME]" at bounding box center [642, 261] width 97 height 15
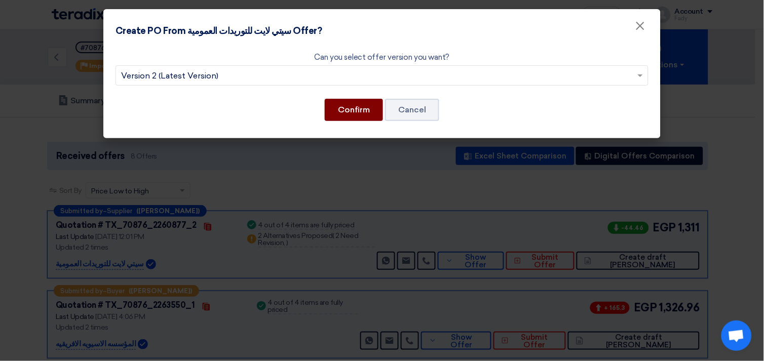
click at [356, 111] on button "Confirm" at bounding box center [354, 110] width 58 height 22
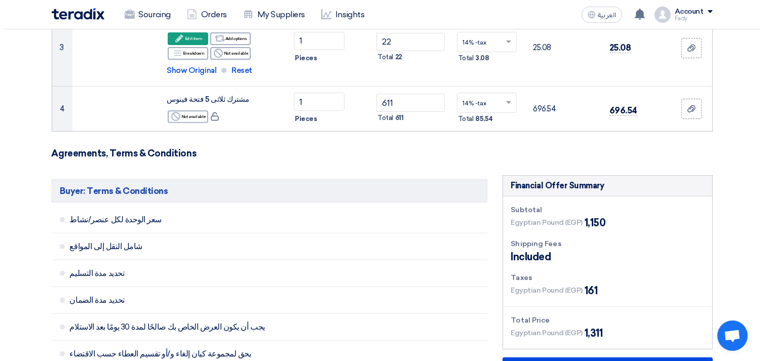
scroll to position [563, 0]
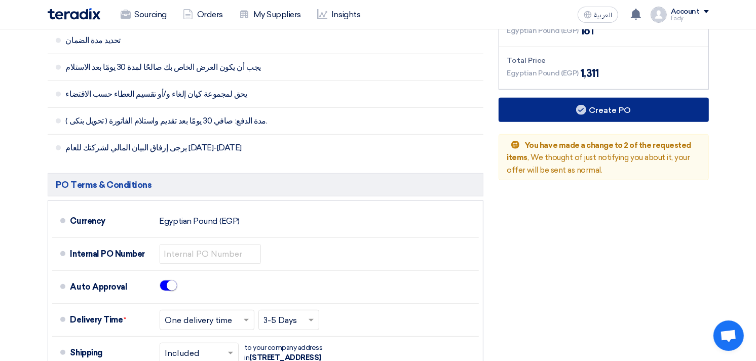
click at [612, 99] on button "Create PO" at bounding box center [603, 110] width 210 height 24
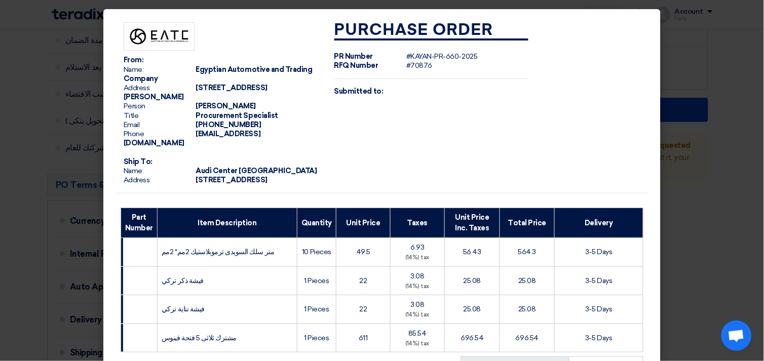
scroll to position [235, 0]
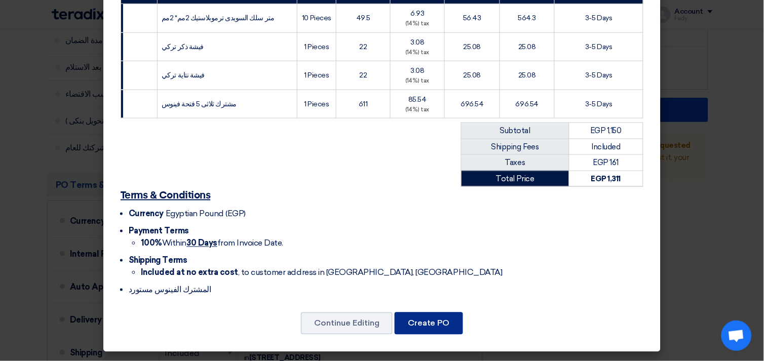
click at [438, 323] on button "Create PO" at bounding box center [429, 324] width 68 height 22
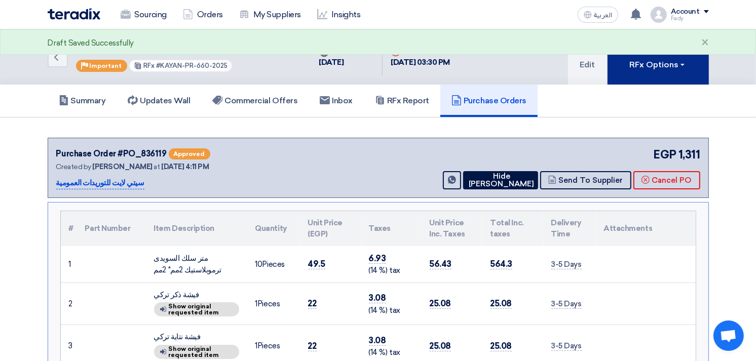
click at [629, 66] on button "RFx Options" at bounding box center [657, 56] width 101 height 55
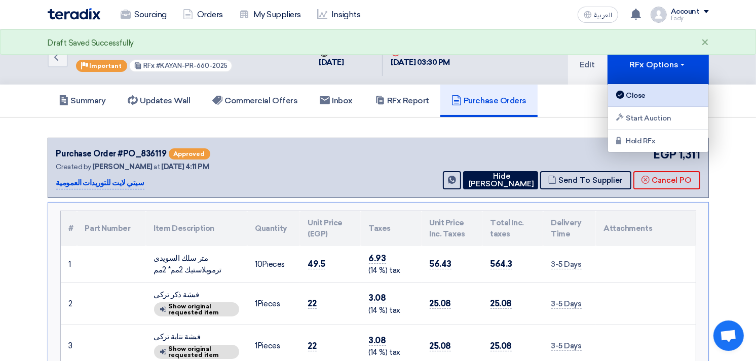
click at [632, 87] on link "Close" at bounding box center [658, 95] width 100 height 23
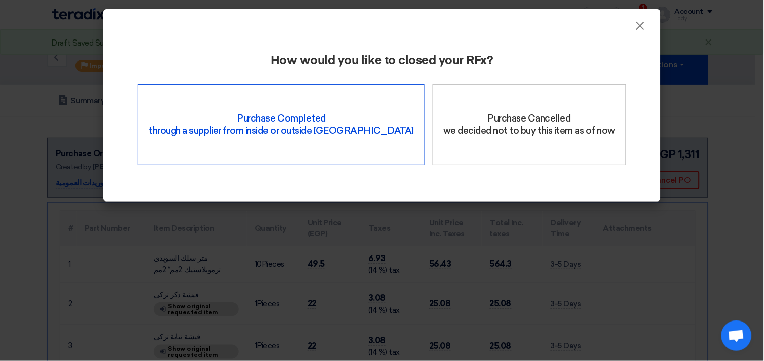
click at [343, 122] on div "Purchase Completed through a supplier from inside or outside Teradix" at bounding box center [281, 124] width 287 height 81
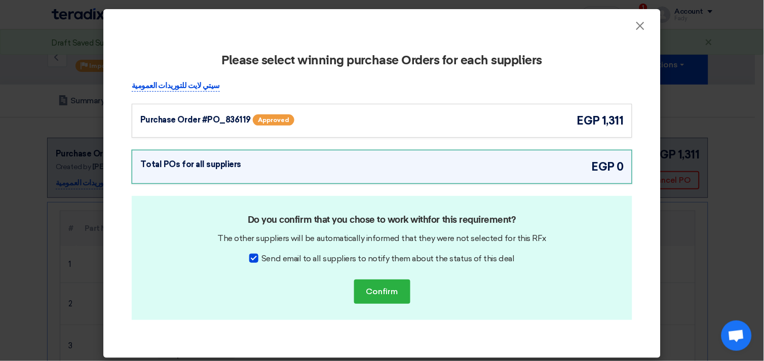
click at [552, 125] on div "Purchase Order #PO_836119 Approved egp 1,311" at bounding box center [381, 120] width 483 height 17
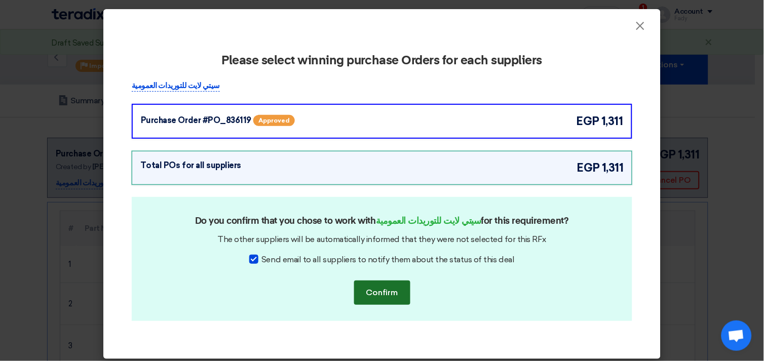
click at [374, 292] on button "Confirm" at bounding box center [382, 293] width 56 height 24
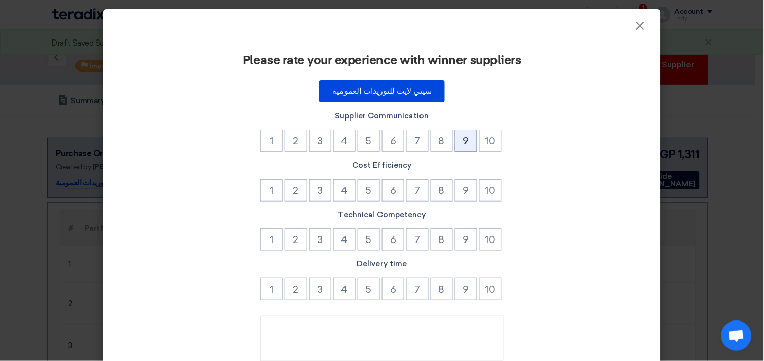
drag, startPoint x: 465, startPoint y: 147, endPoint x: 464, endPoint y: 173, distance: 25.9
click at [465, 147] on button "9" at bounding box center [466, 141] width 22 height 22
click at [462, 195] on button "9" at bounding box center [466, 190] width 22 height 22
click at [463, 234] on button "9" at bounding box center [466, 239] width 22 height 22
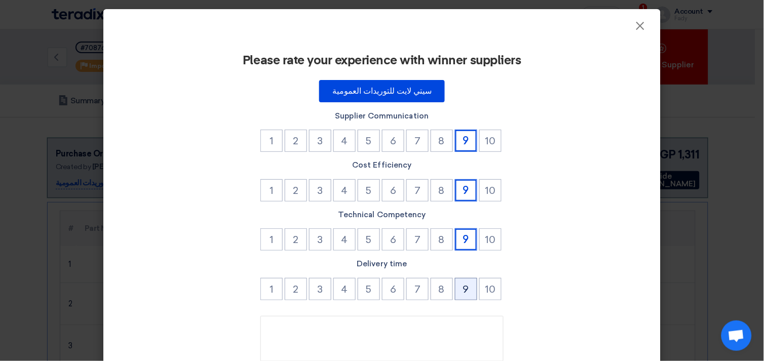
click at [465, 290] on button "9" at bounding box center [466, 289] width 22 height 22
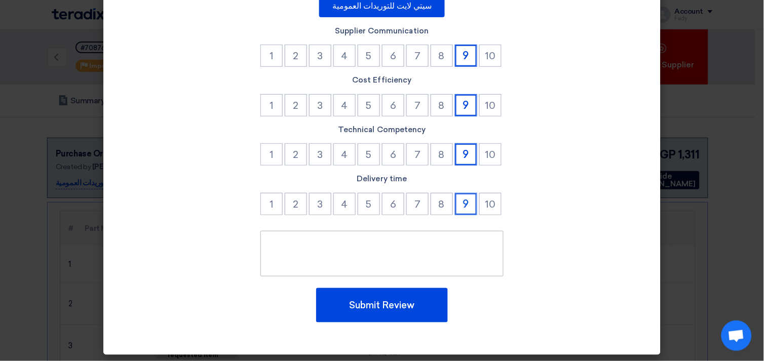
scroll to position [86, 0]
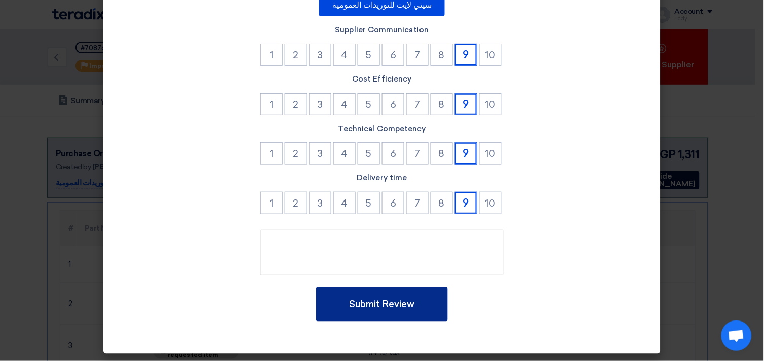
click at [375, 298] on button "Submit Review" at bounding box center [382, 304] width 132 height 34
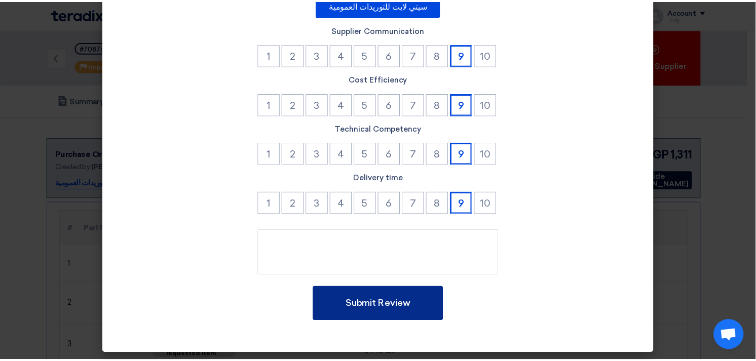
scroll to position [0, 0]
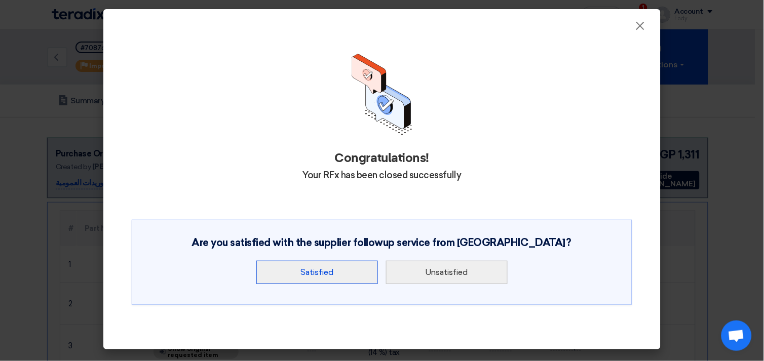
click at [351, 276] on button "Satisfied" at bounding box center [317, 272] width 122 height 23
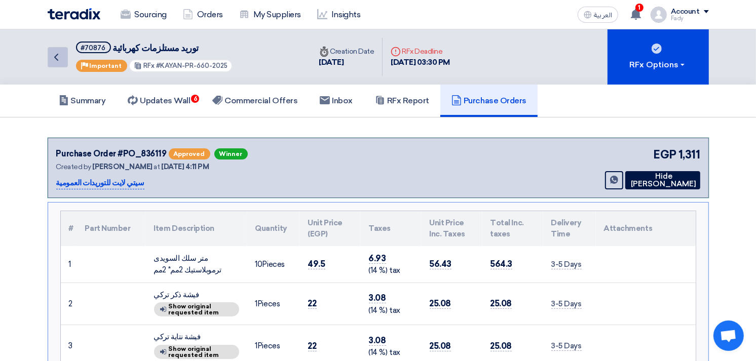
click at [66, 53] on link "Back" at bounding box center [58, 57] width 20 height 20
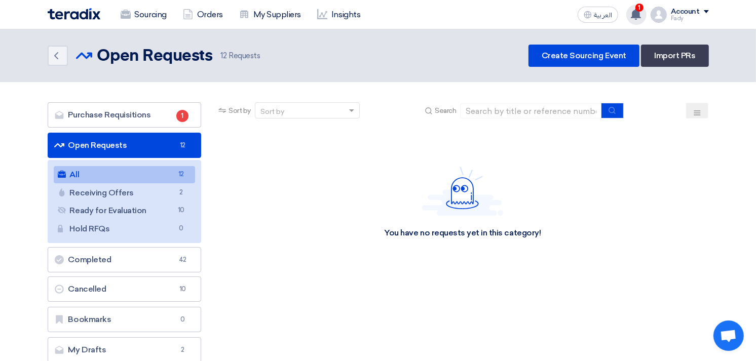
click at [637, 7] on span "1" at bounding box center [639, 8] width 8 height 8
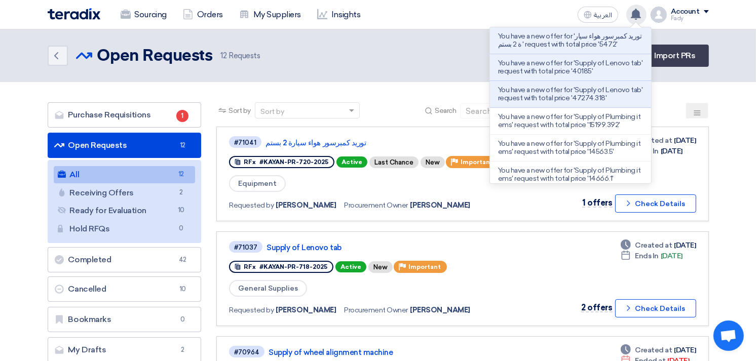
click at [637, 7] on div "You have a new offer for 'توريد كمبرسور هواء سيارة 2 بستم ' request with total …" at bounding box center [636, 15] width 20 height 20
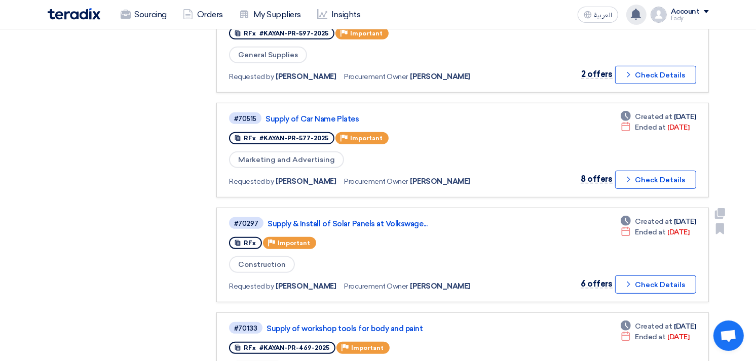
scroll to position [563, 0]
